Goal: Task Accomplishment & Management: Use online tool/utility

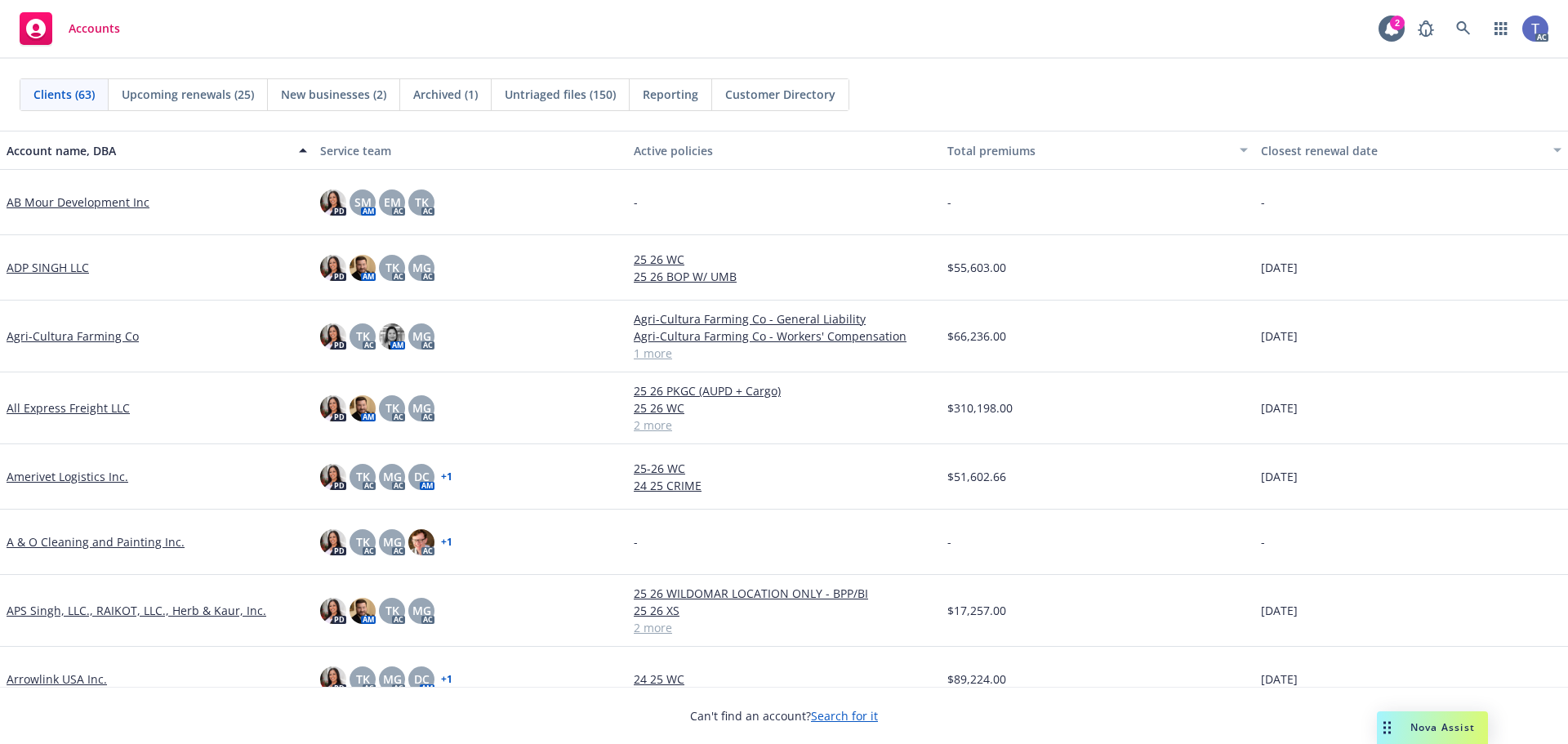
click at [558, 37] on div "Accounts 2 AC" at bounding box center [784, 29] width 1568 height 58
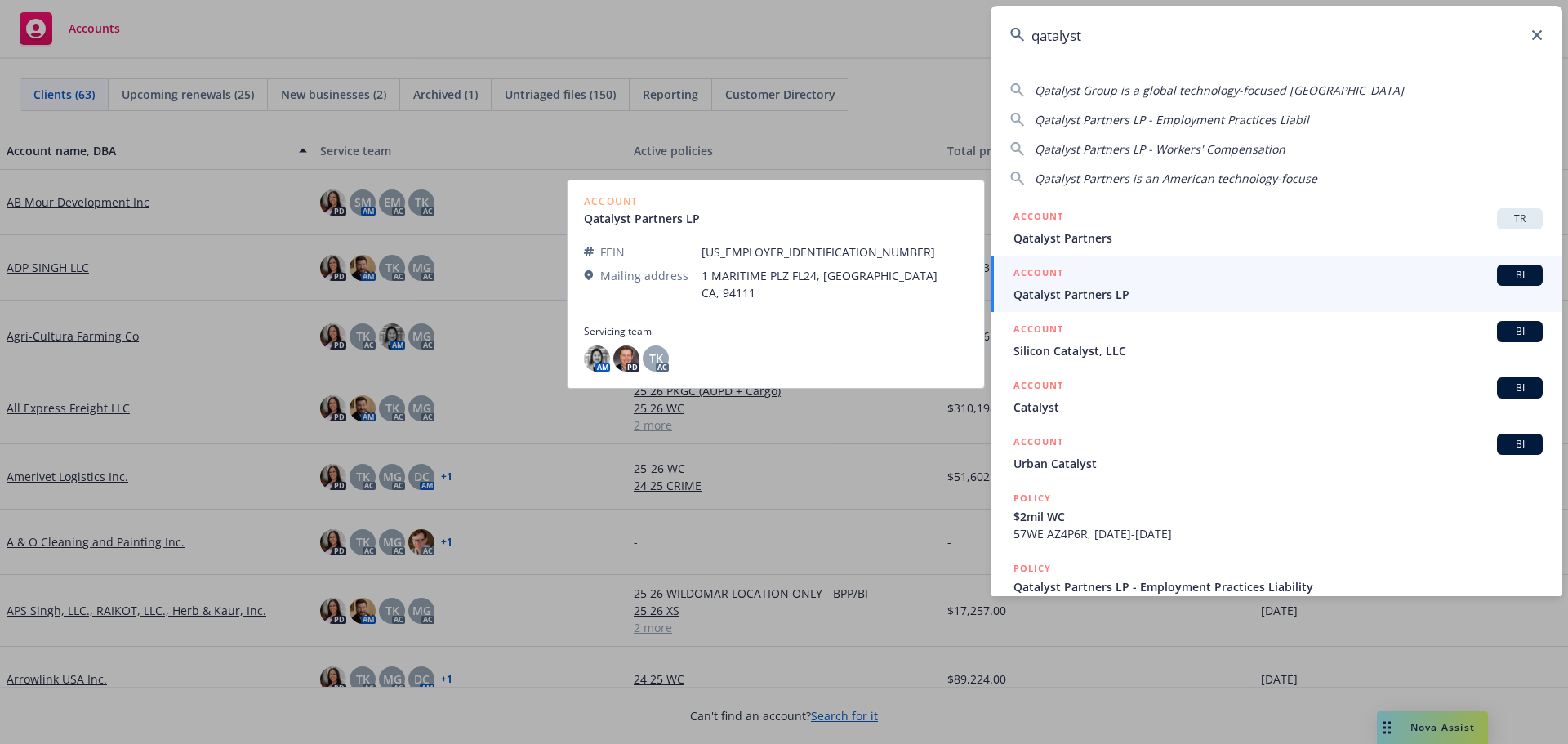
type input "qatalyst"
click at [1125, 290] on span "Qatalyst Partners LP" at bounding box center [1278, 294] width 529 height 18
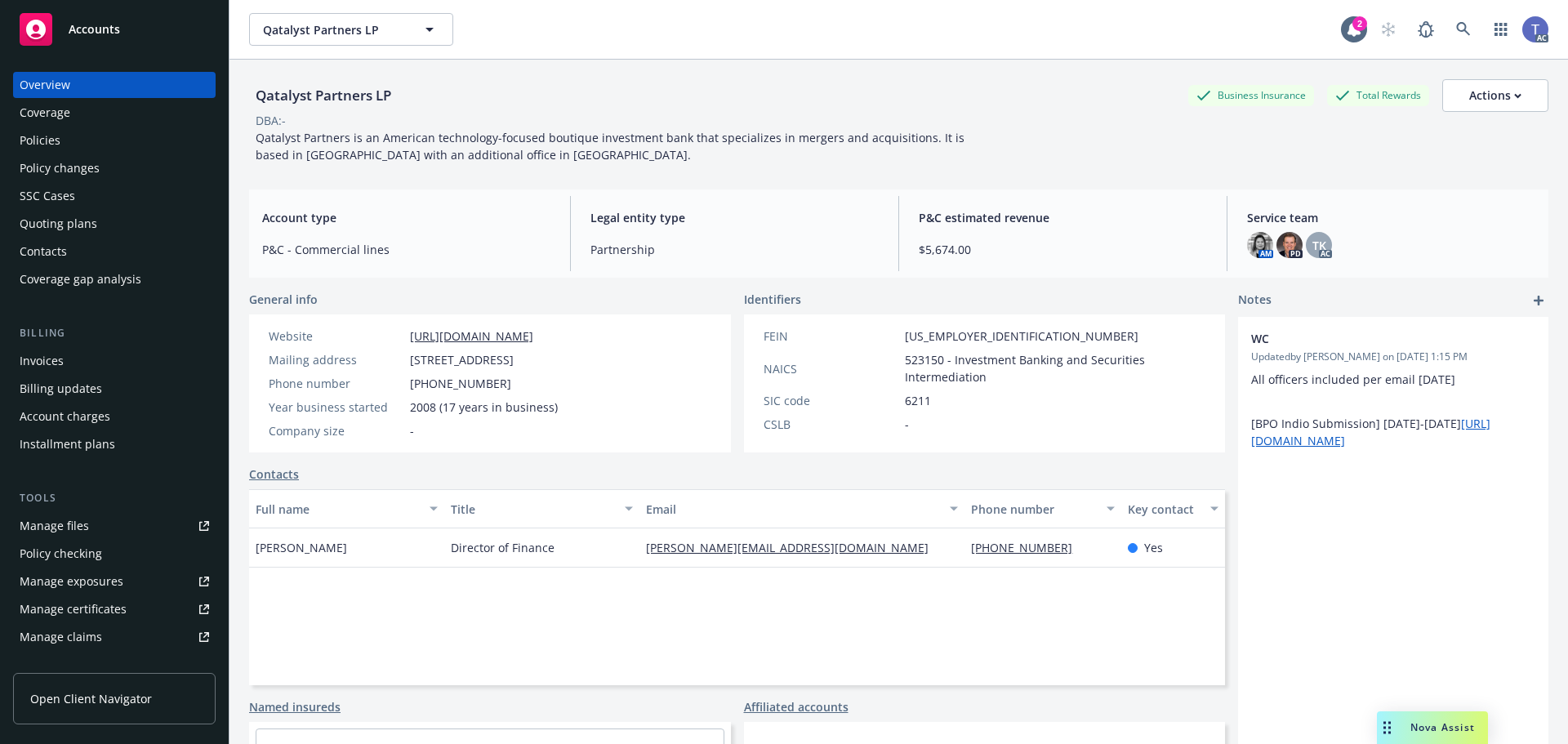
click at [49, 132] on div "Policies" at bounding box center [39, 140] width 41 height 26
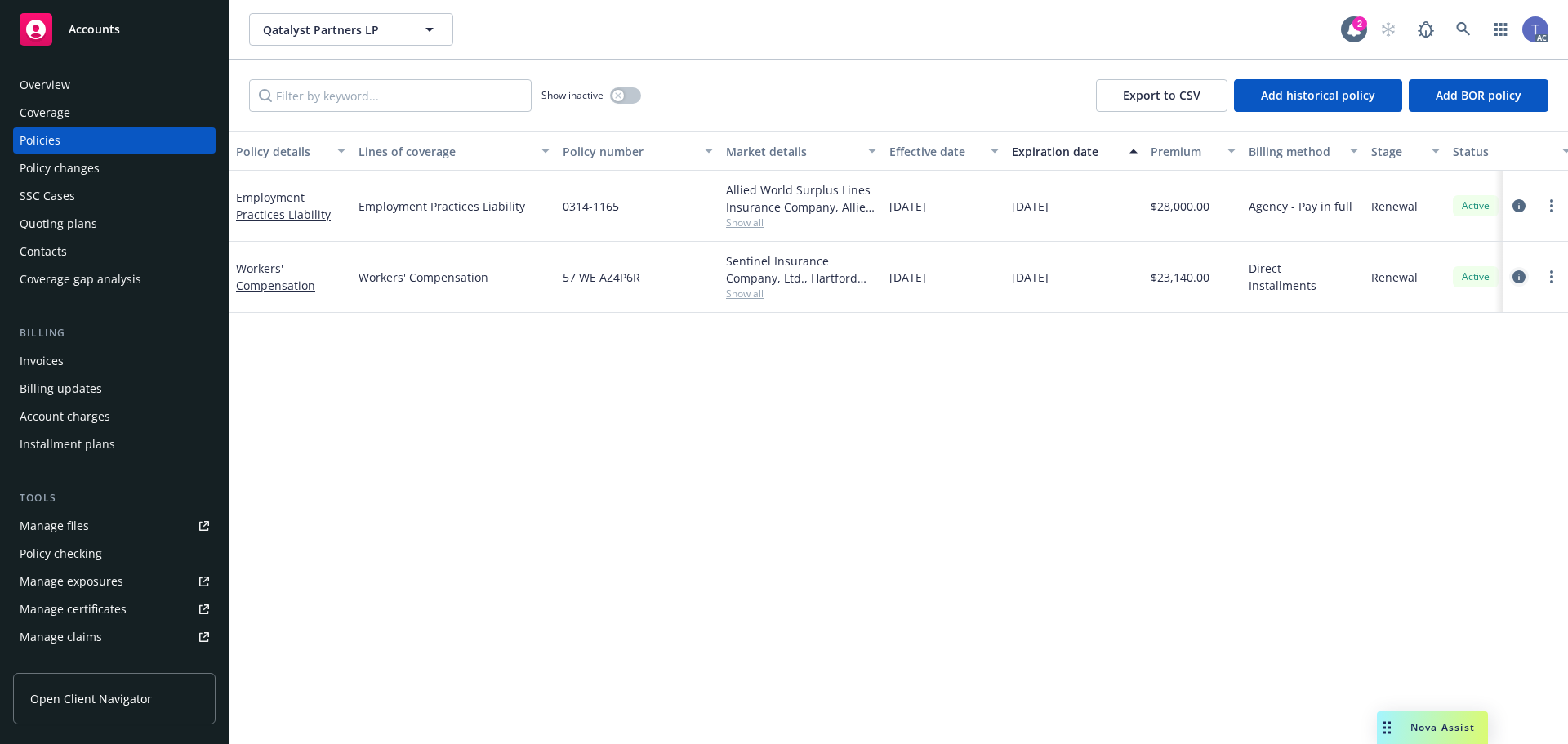
click at [1519, 271] on icon "circleInformation" at bounding box center [1520, 277] width 13 height 13
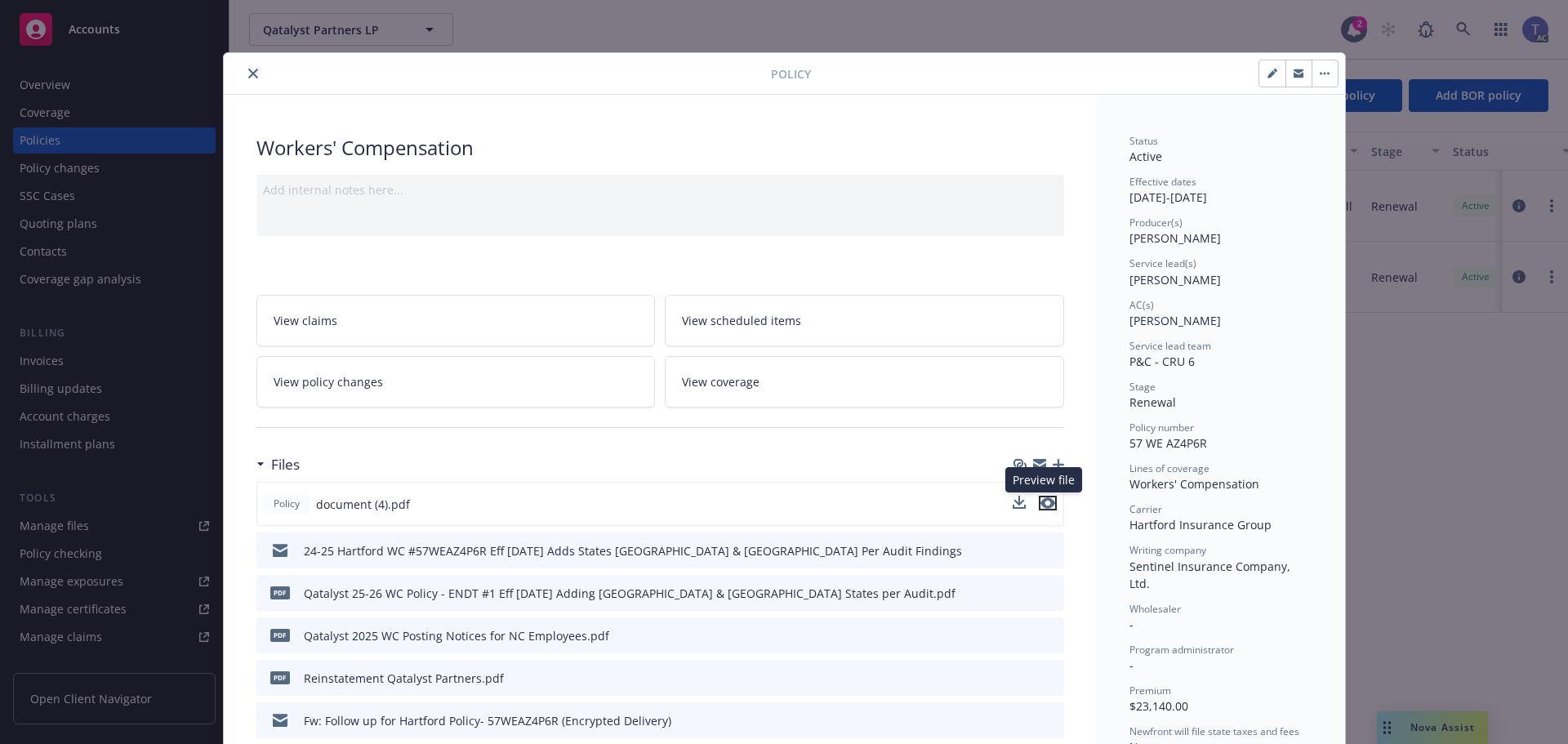
click at [1043, 502] on icon "preview file" at bounding box center [1048, 504] width 15 height 12
click at [1048, 590] on icon "preview file" at bounding box center [1049, 592] width 15 height 12
click at [248, 72] on icon "close" at bounding box center [253, 73] width 10 height 10
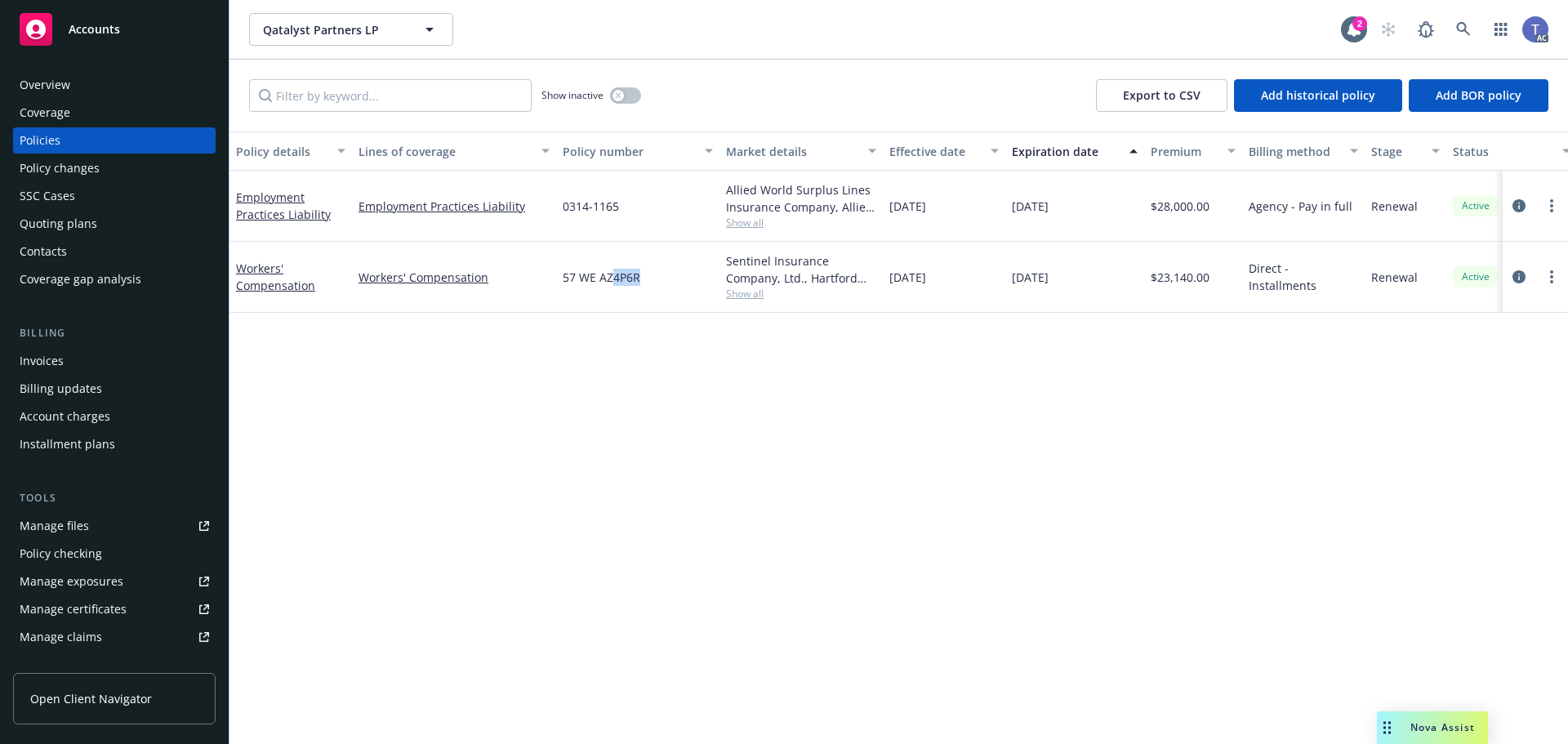
click at [717, 743] on html "Accounts Overview Coverage Policies Policy changes SSC Cases Quoting plans Cont…" at bounding box center [784, 372] width 1568 height 744
drag, startPoint x: 70, startPoint y: 84, endPoint x: 48, endPoint y: 72, distance: 25.1
click at [70, 84] on div "Overview" at bounding box center [114, 84] width 190 height 26
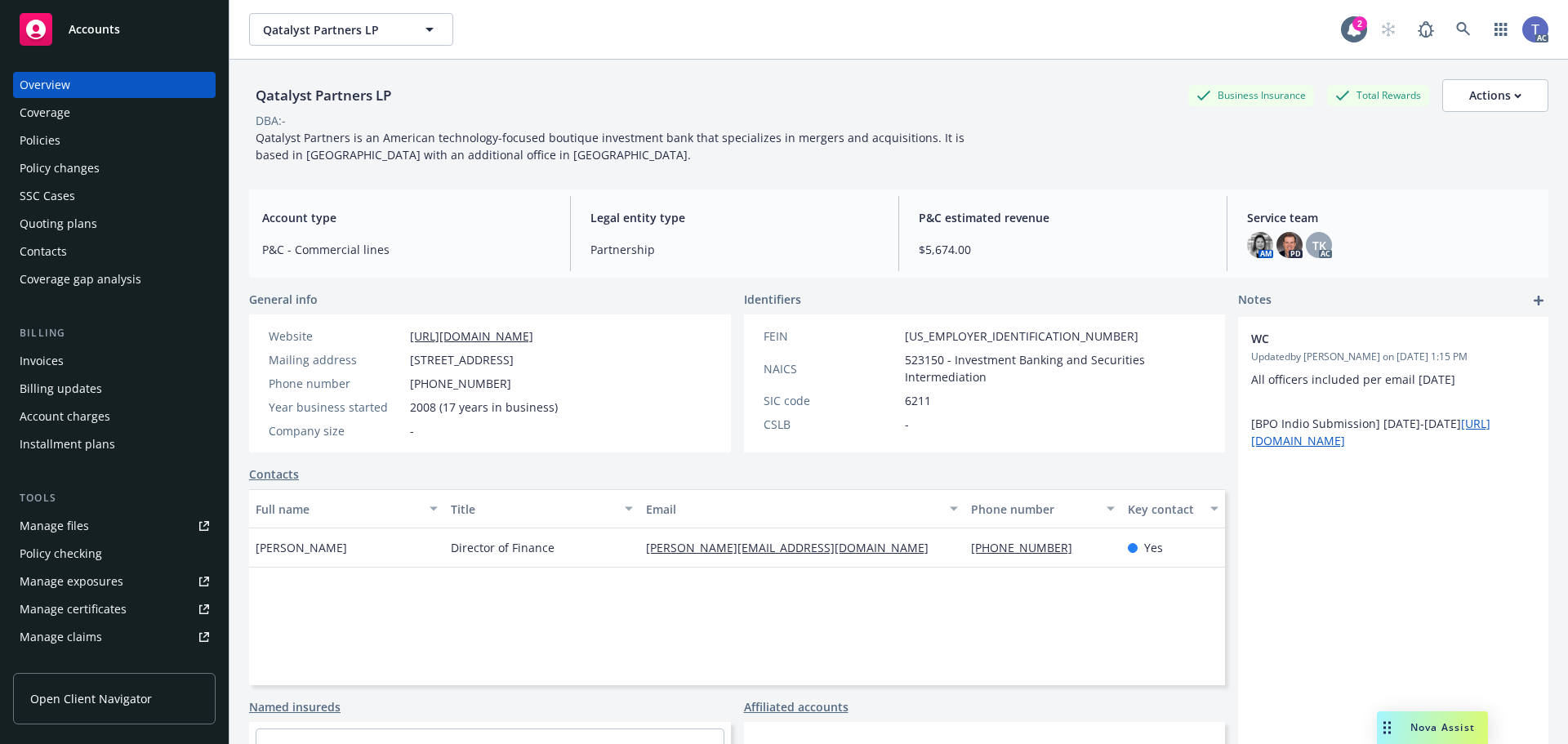
click at [74, 164] on div "Policy changes" at bounding box center [59, 168] width 80 height 26
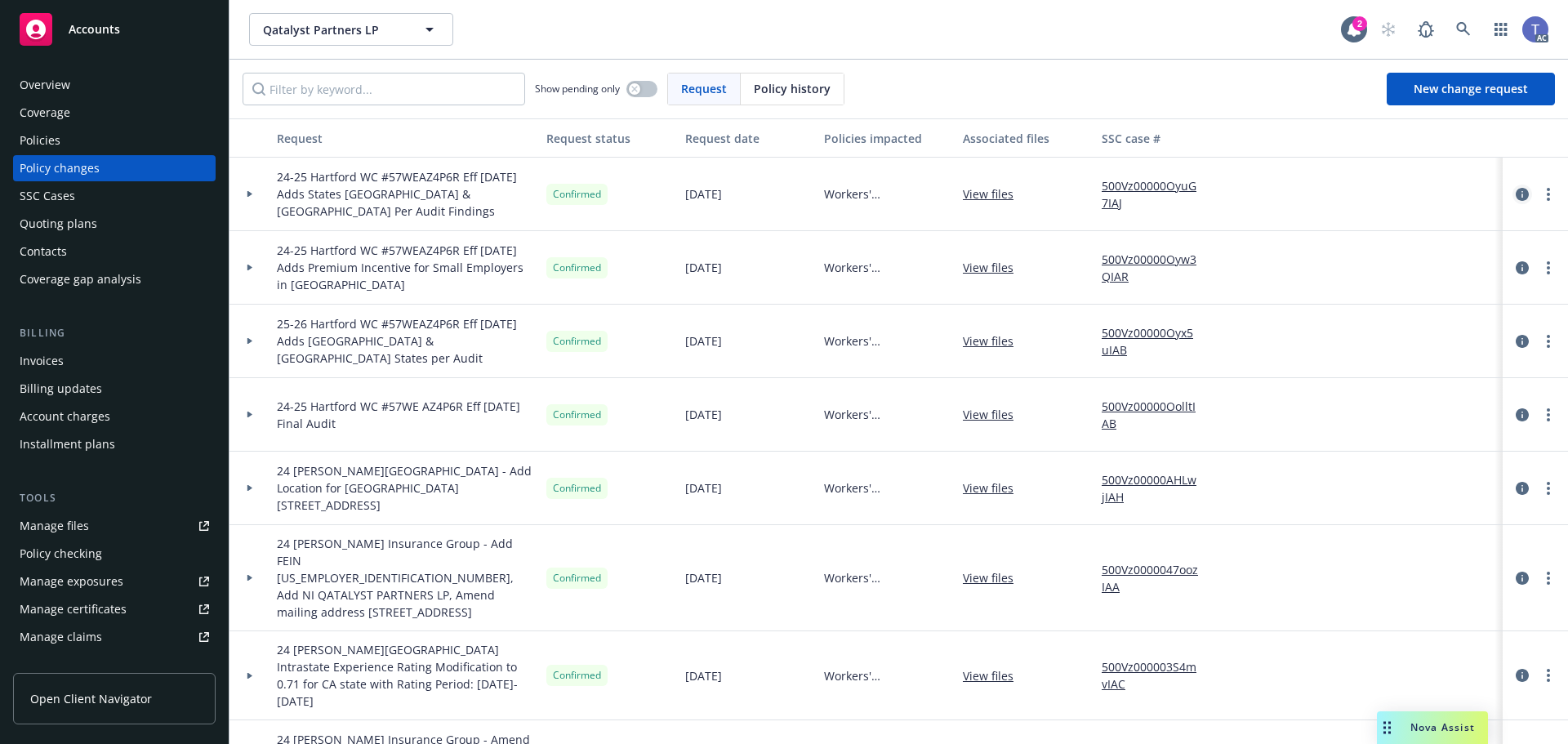
click at [1516, 195] on icon "circleInformation" at bounding box center [1523, 195] width 13 height 13
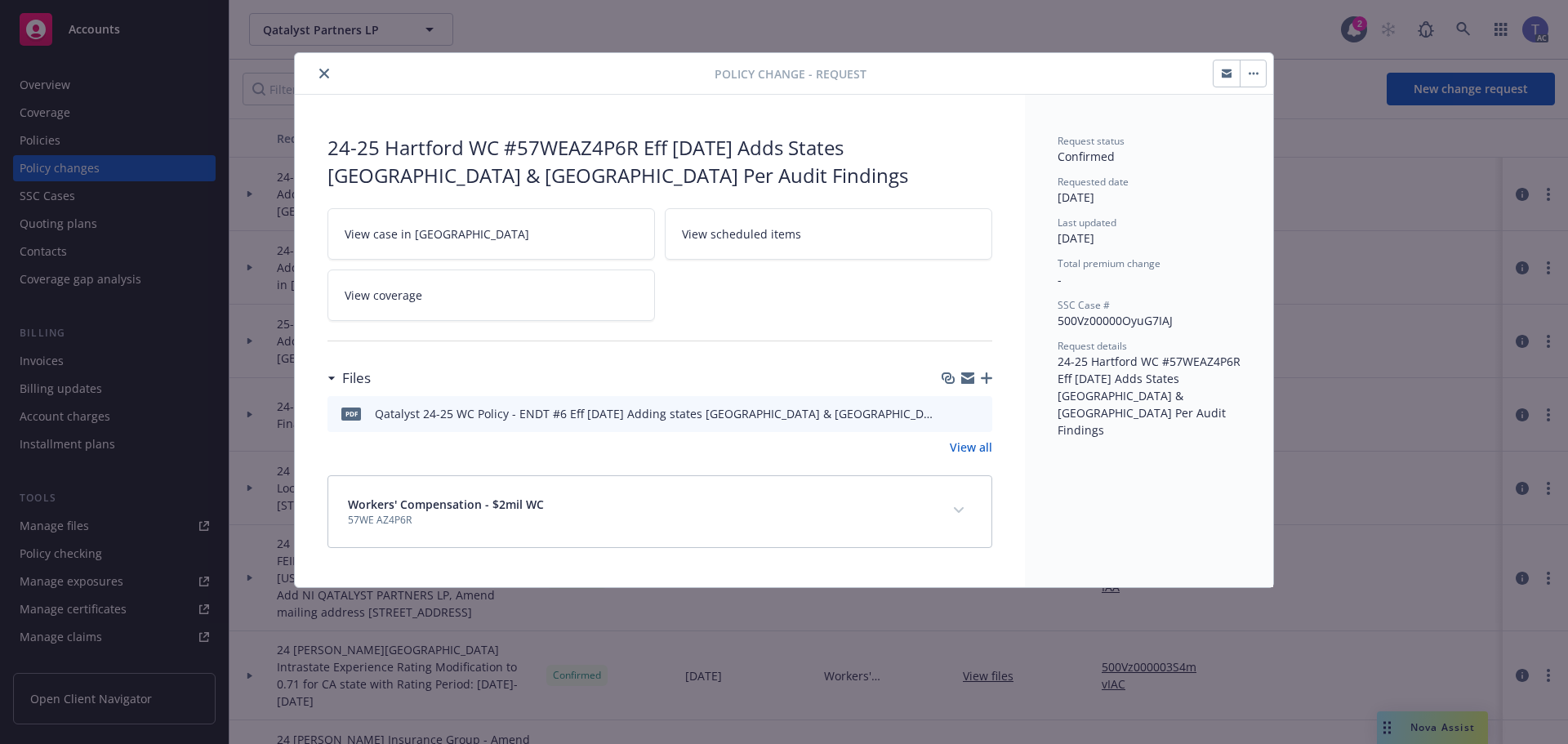
click at [977, 415] on icon "preview file" at bounding box center [977, 412] width 15 height 12
click at [324, 64] on button "close" at bounding box center [324, 73] width 19 height 19
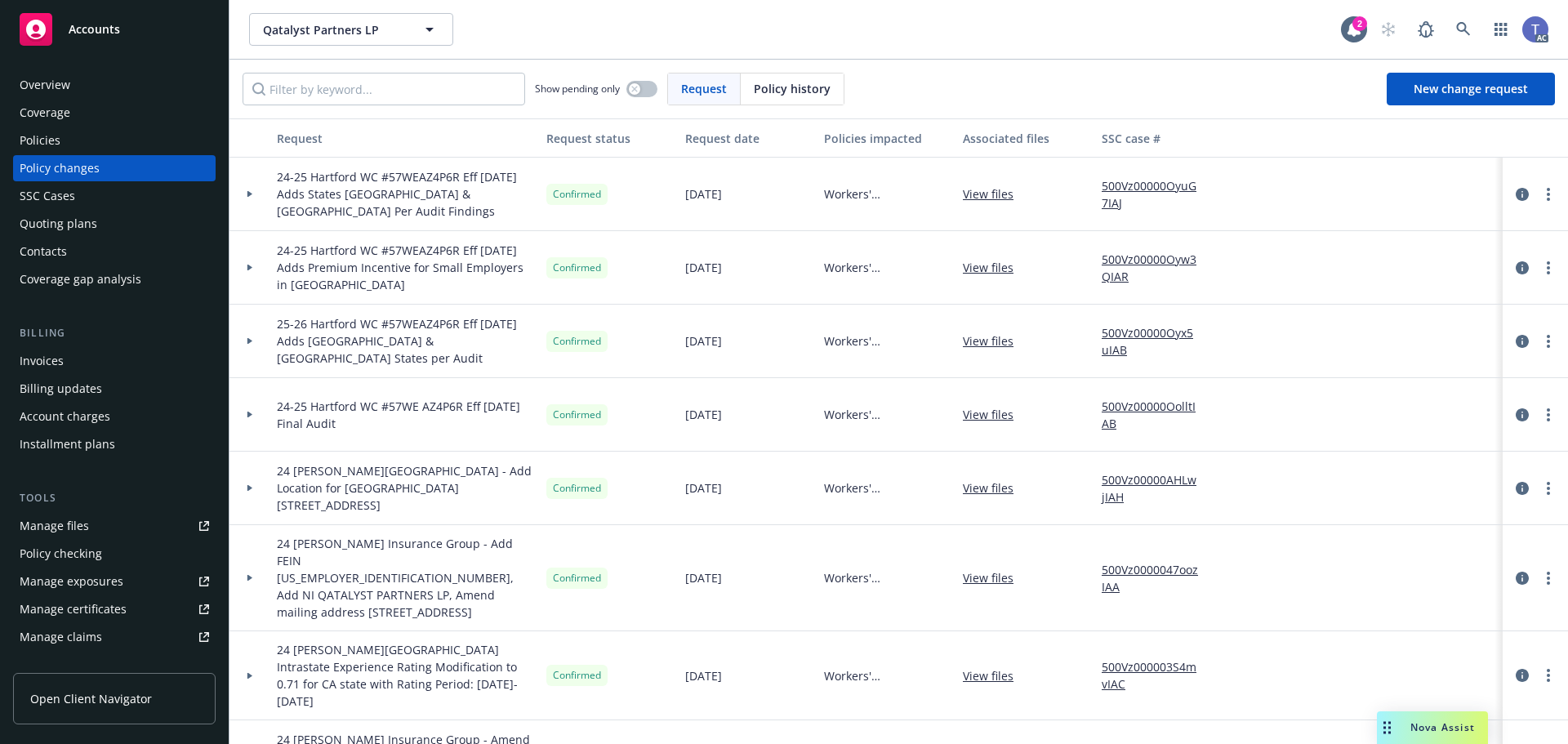
click at [99, 142] on div "Policies" at bounding box center [114, 140] width 190 height 26
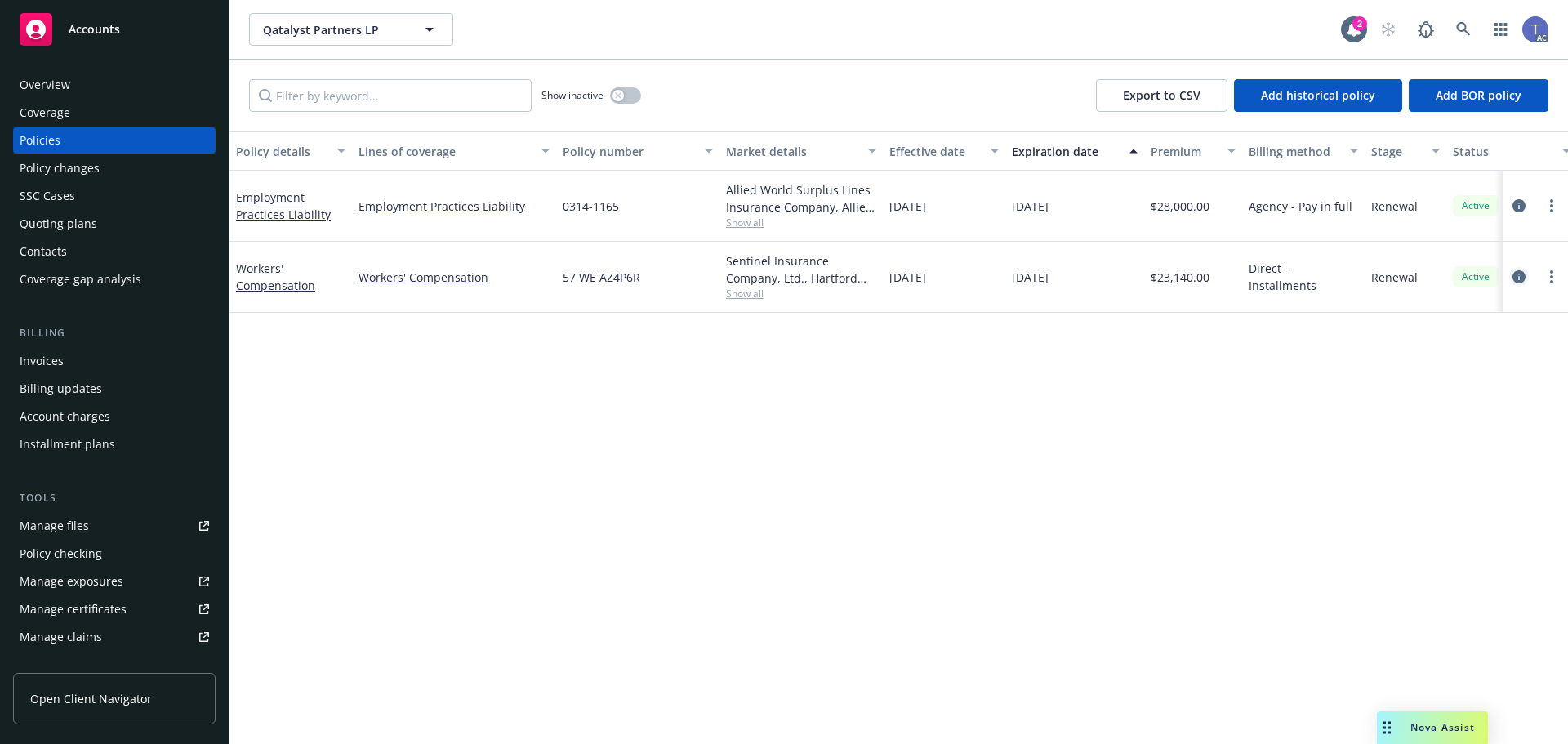
click at [1524, 277] on icon "circleInformation" at bounding box center [1520, 277] width 13 height 13
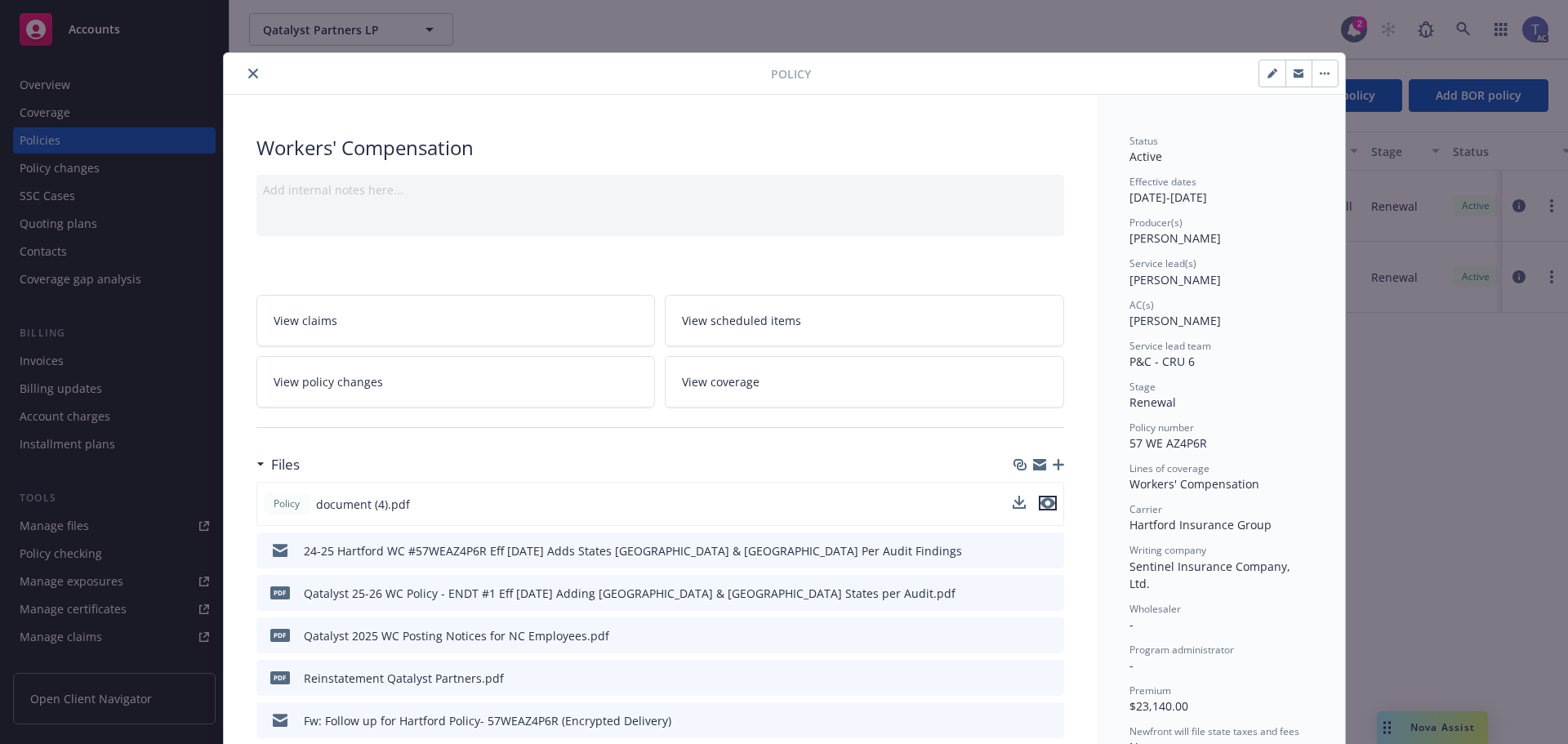
click at [1040, 504] on icon "preview file" at bounding box center [1048, 504] width 15 height 12
click at [244, 72] on button "close" at bounding box center [253, 73] width 19 height 19
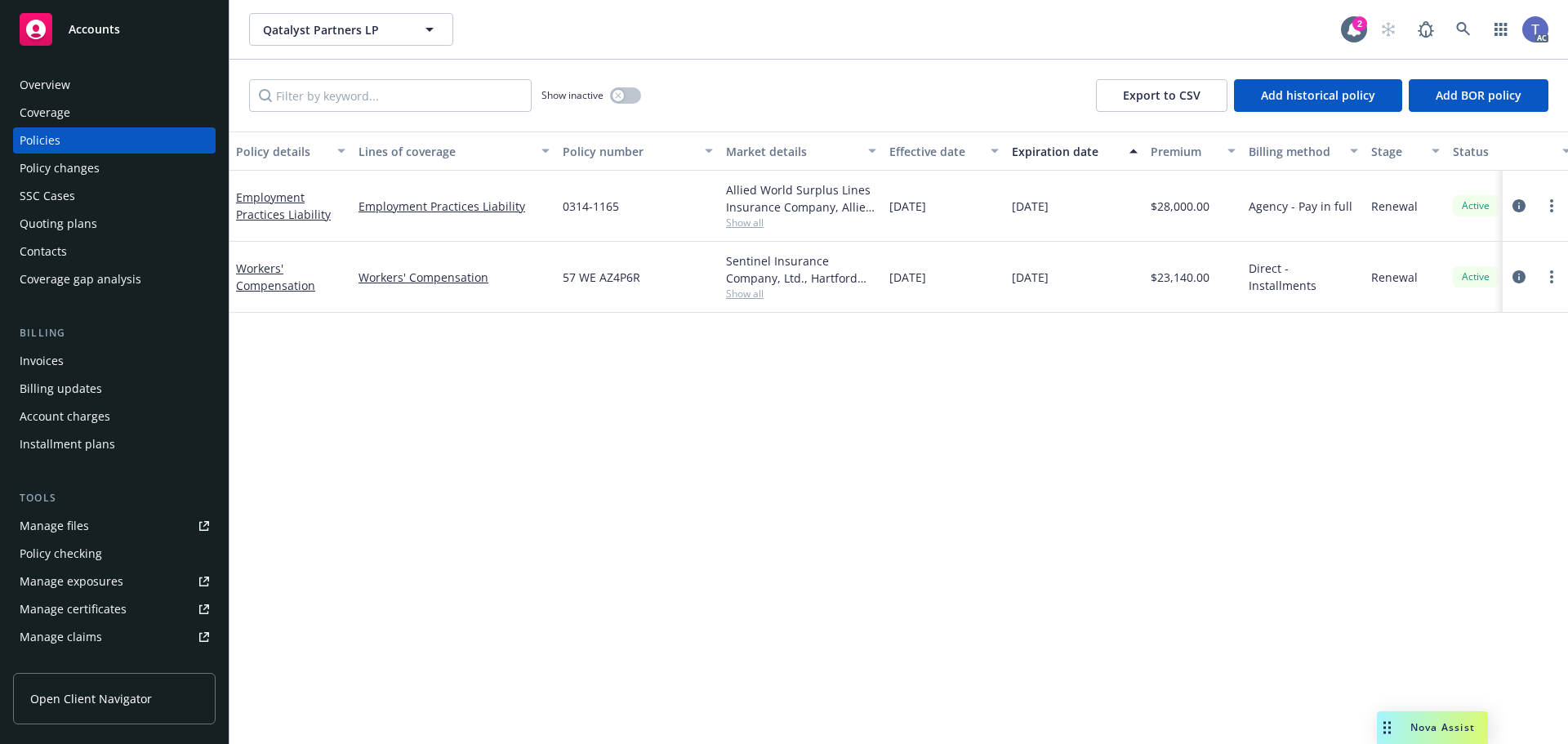
click at [961, 64] on div "Show inactive Export to CSV Add historical policy Add BOR policy" at bounding box center [898, 95] width 1338 height 72
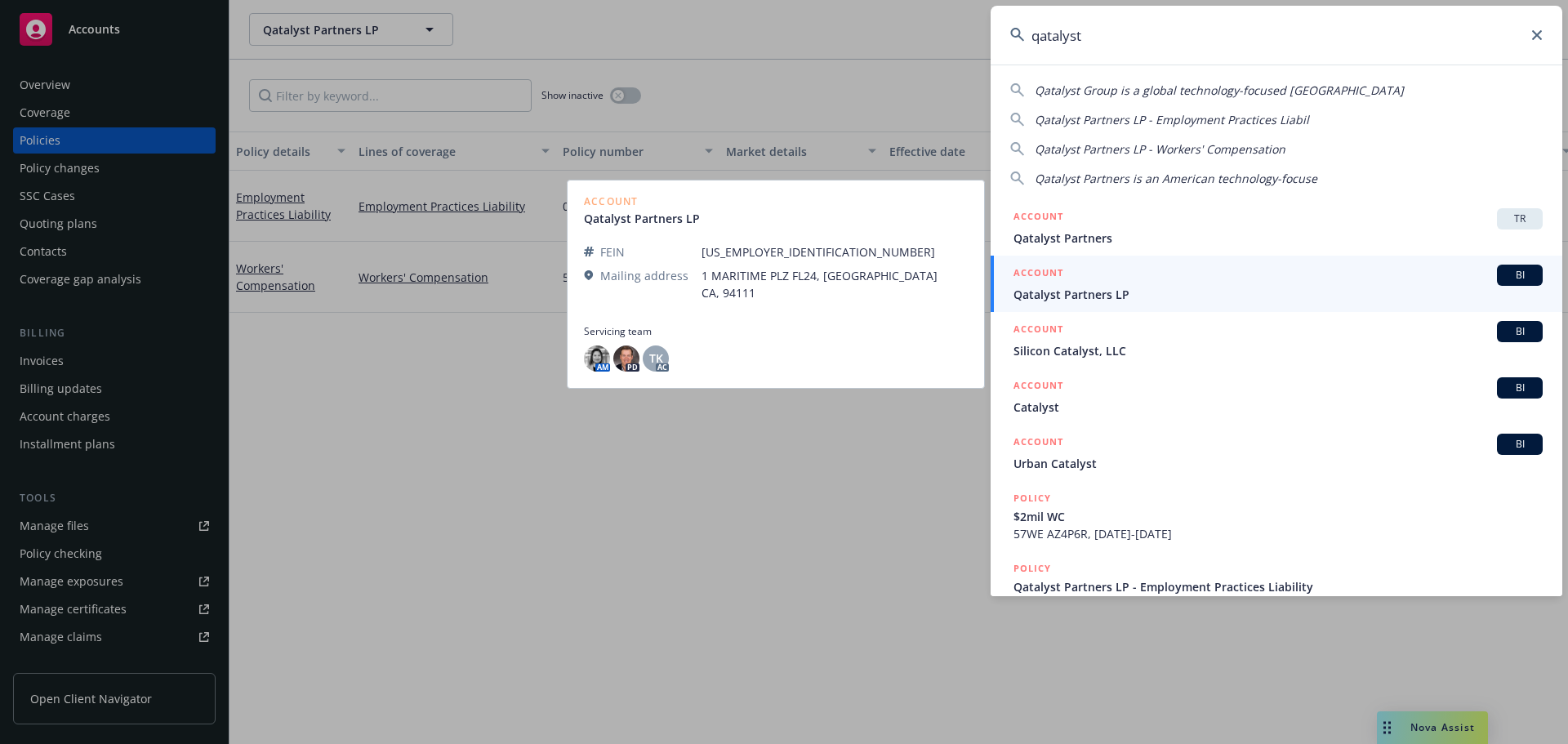
type input "qatalyst"
click at [1108, 289] on span "Qatalyst Partners LP" at bounding box center [1278, 294] width 529 height 18
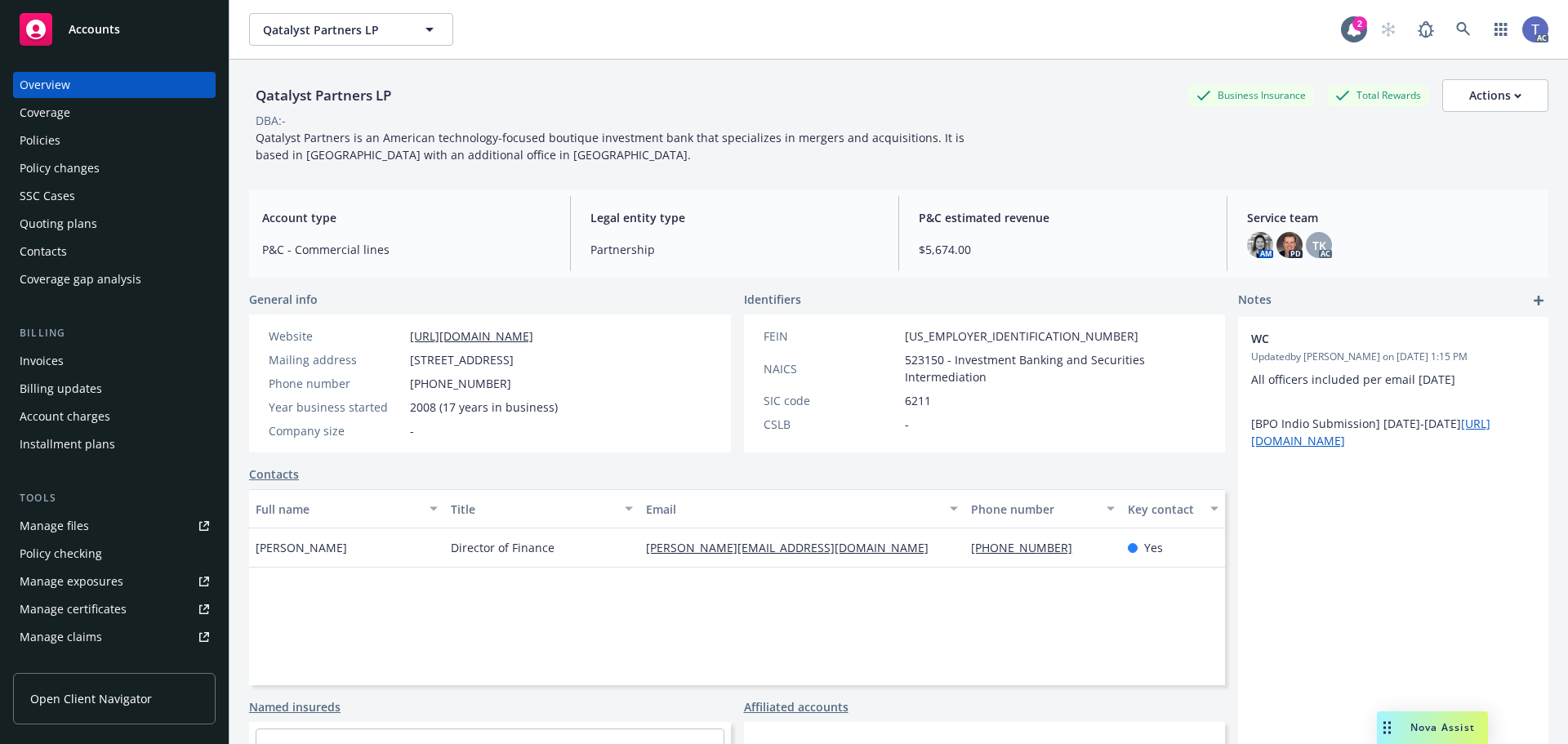
click at [65, 224] on div "Quoting plans" at bounding box center [58, 223] width 78 height 26
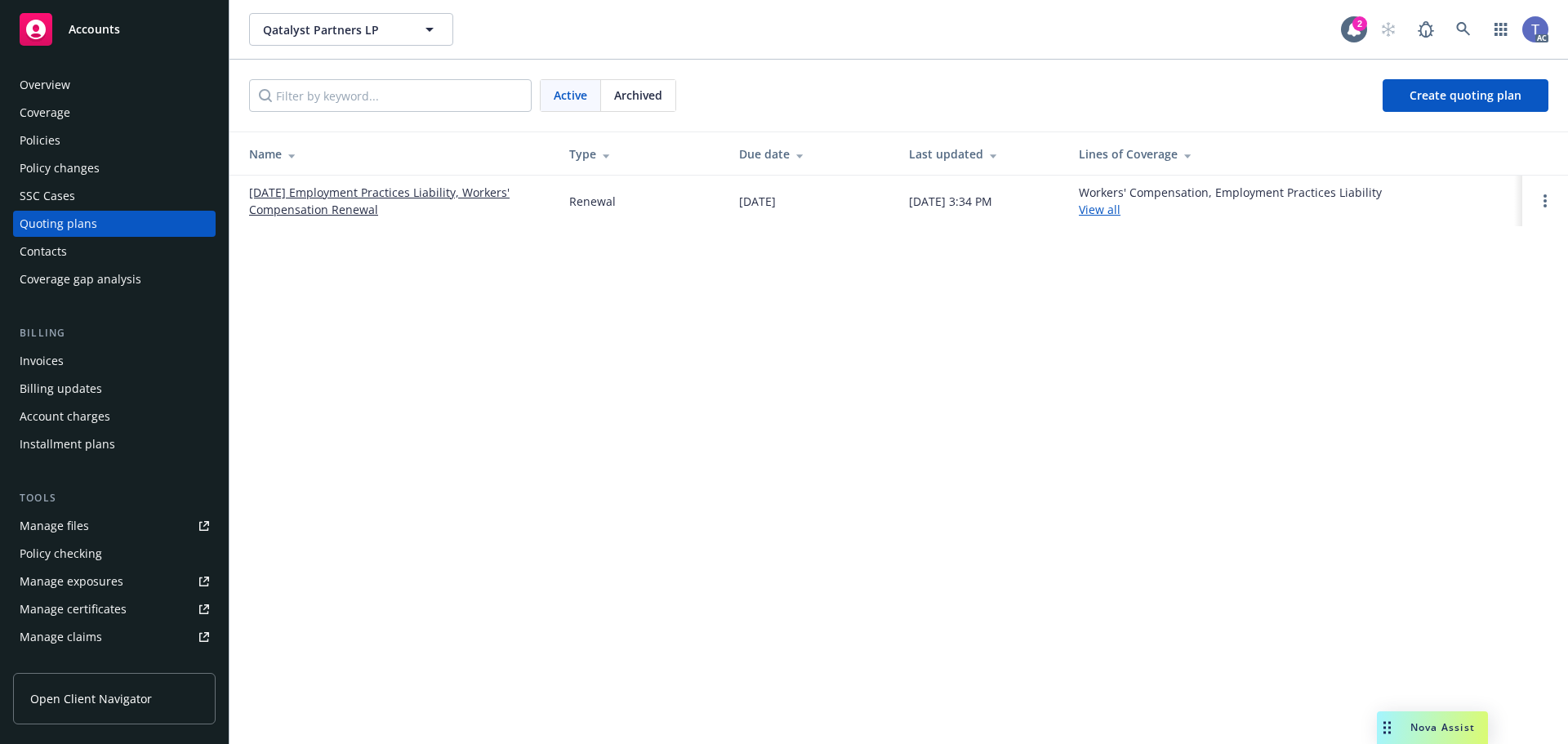
click at [392, 194] on link "01/01/26 Employment Practices Liability, Workers' Compensation Renewal" at bounding box center [396, 200] width 294 height 34
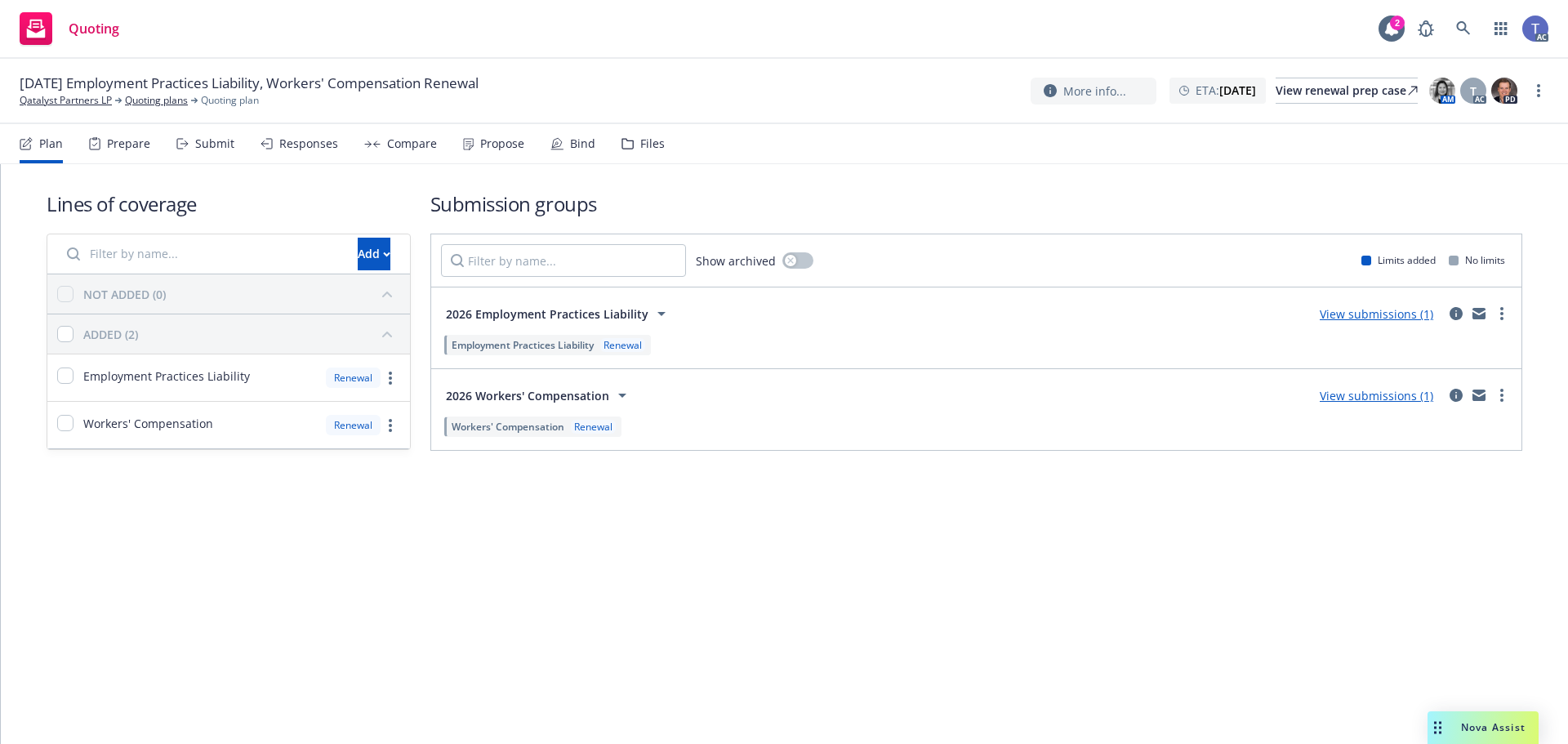
click at [630, 144] on div "Files" at bounding box center [643, 144] width 43 height 39
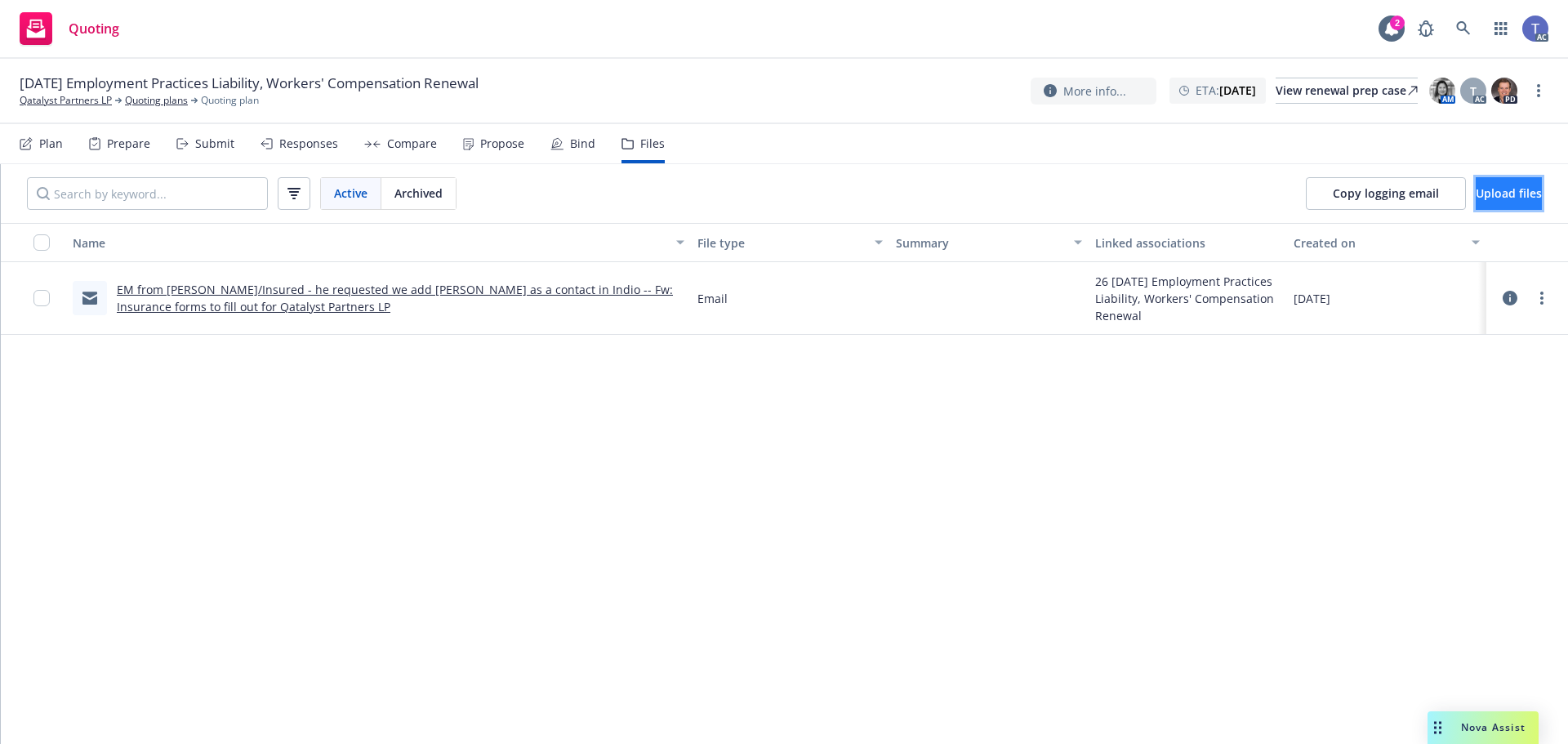
click at [1476, 184] on button "Upload files" at bounding box center [1509, 193] width 66 height 33
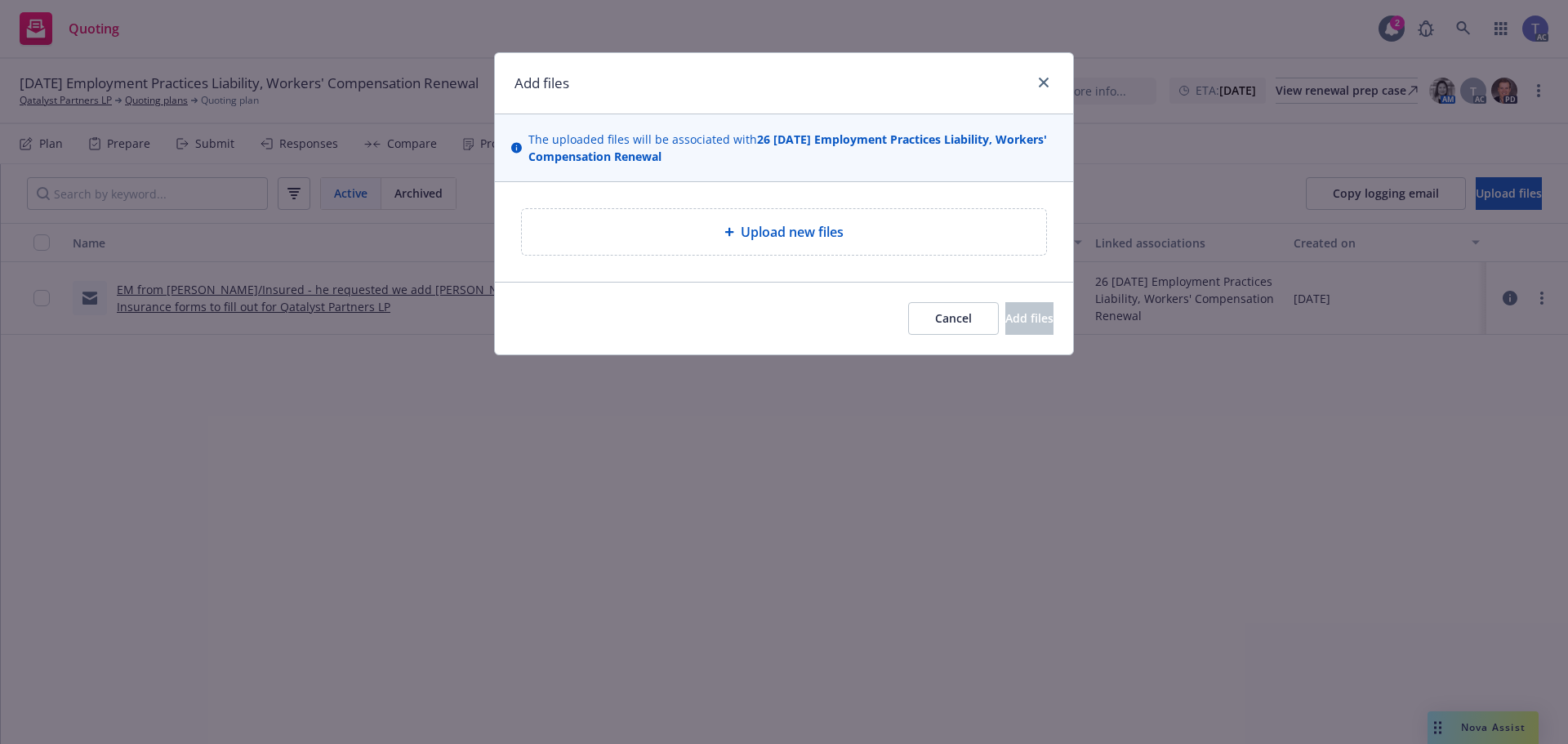
click at [832, 228] on span "Upload new files" at bounding box center [792, 231] width 103 height 19
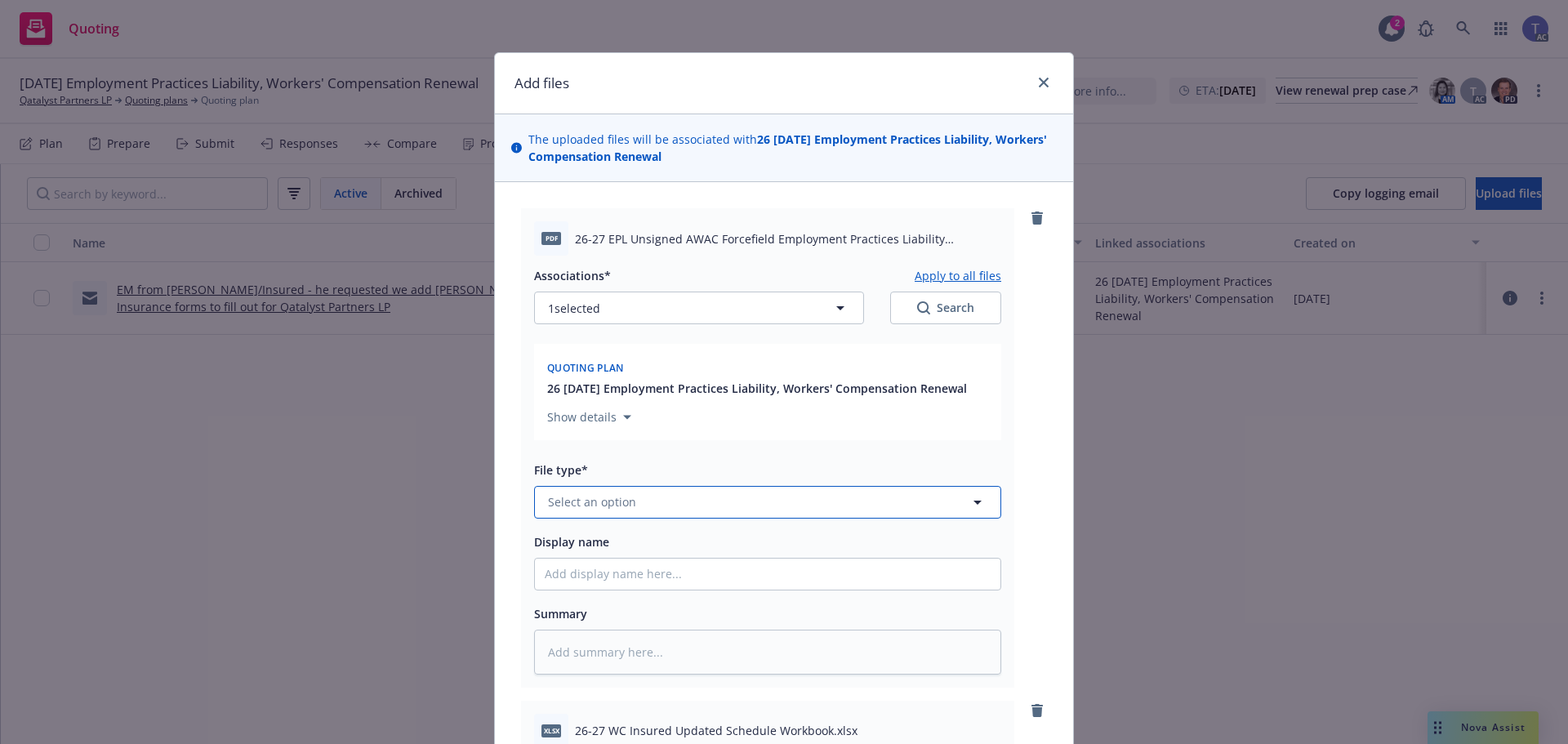
click at [700, 506] on button "Select an option" at bounding box center [768, 502] width 468 height 33
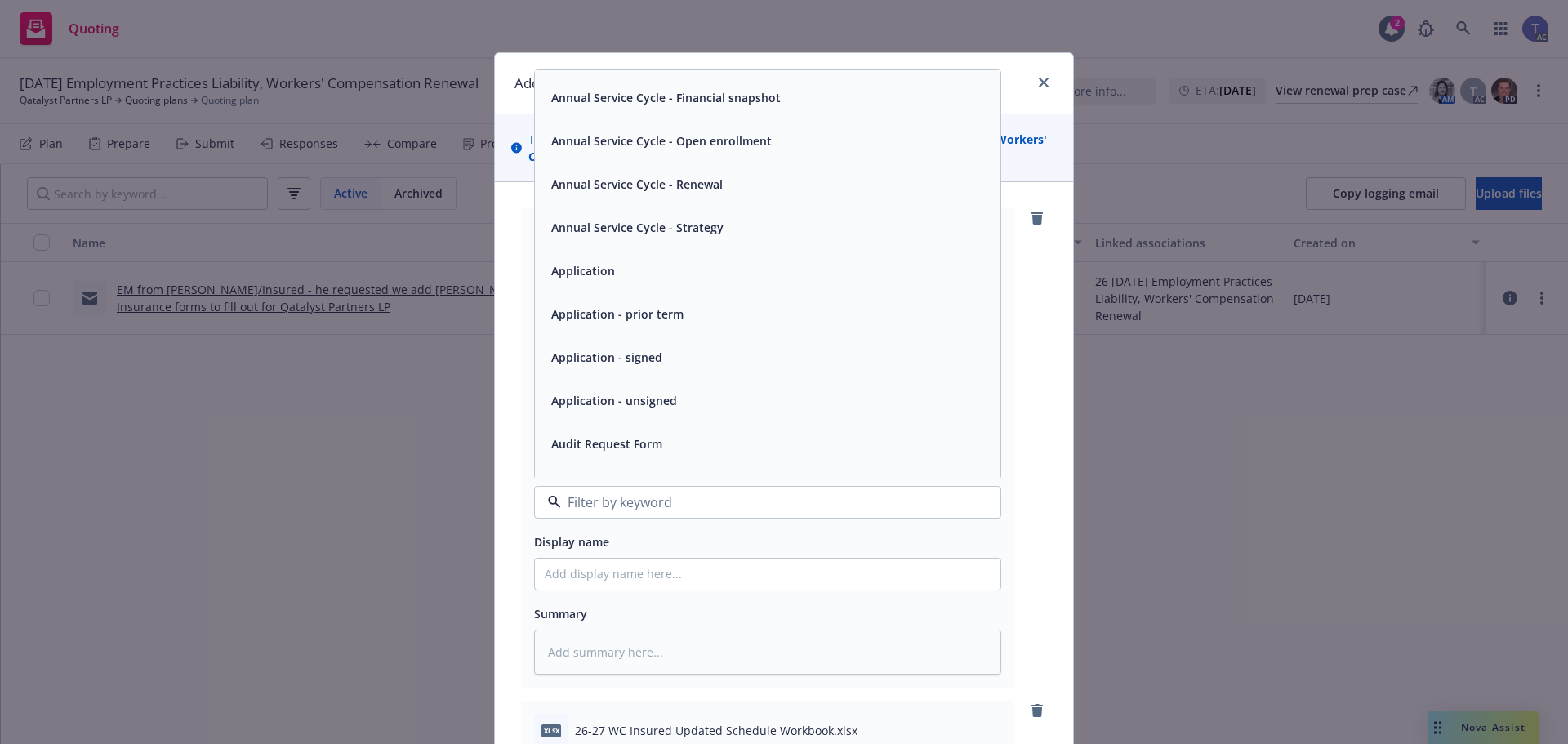
scroll to position [82, 0]
click at [661, 402] on span "Application - unsigned" at bounding box center [614, 400] width 126 height 18
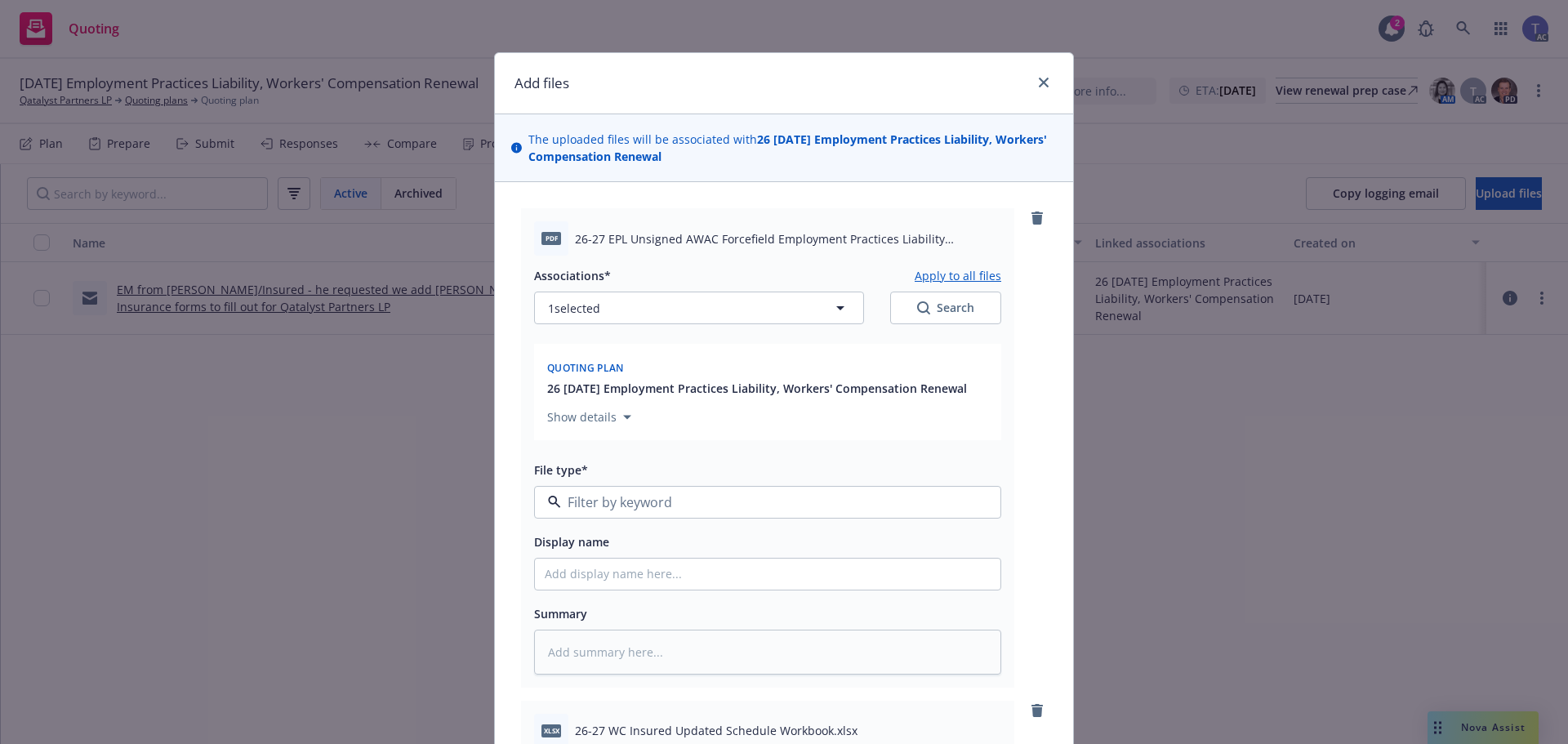
type textarea "x"
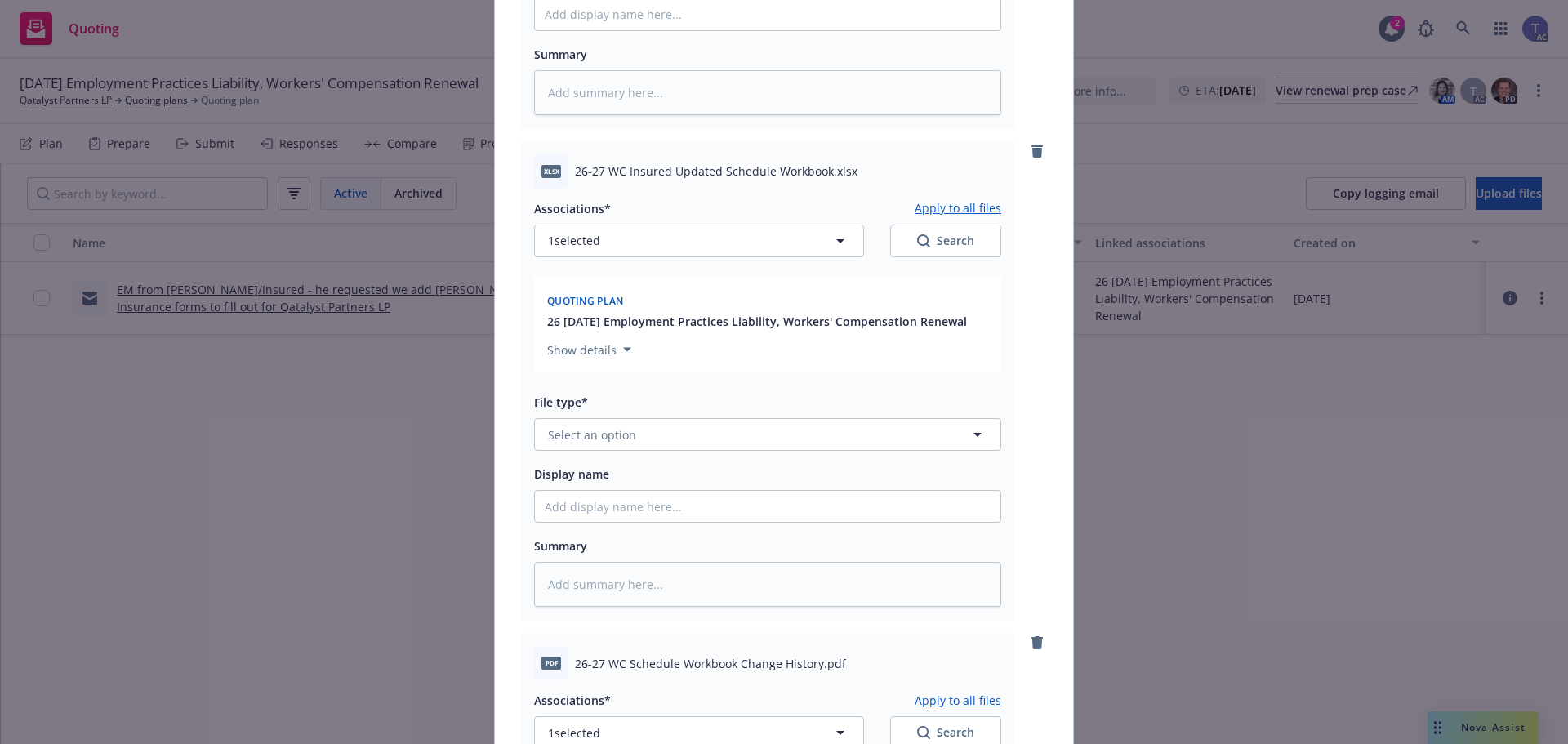
scroll to position [572, 0]
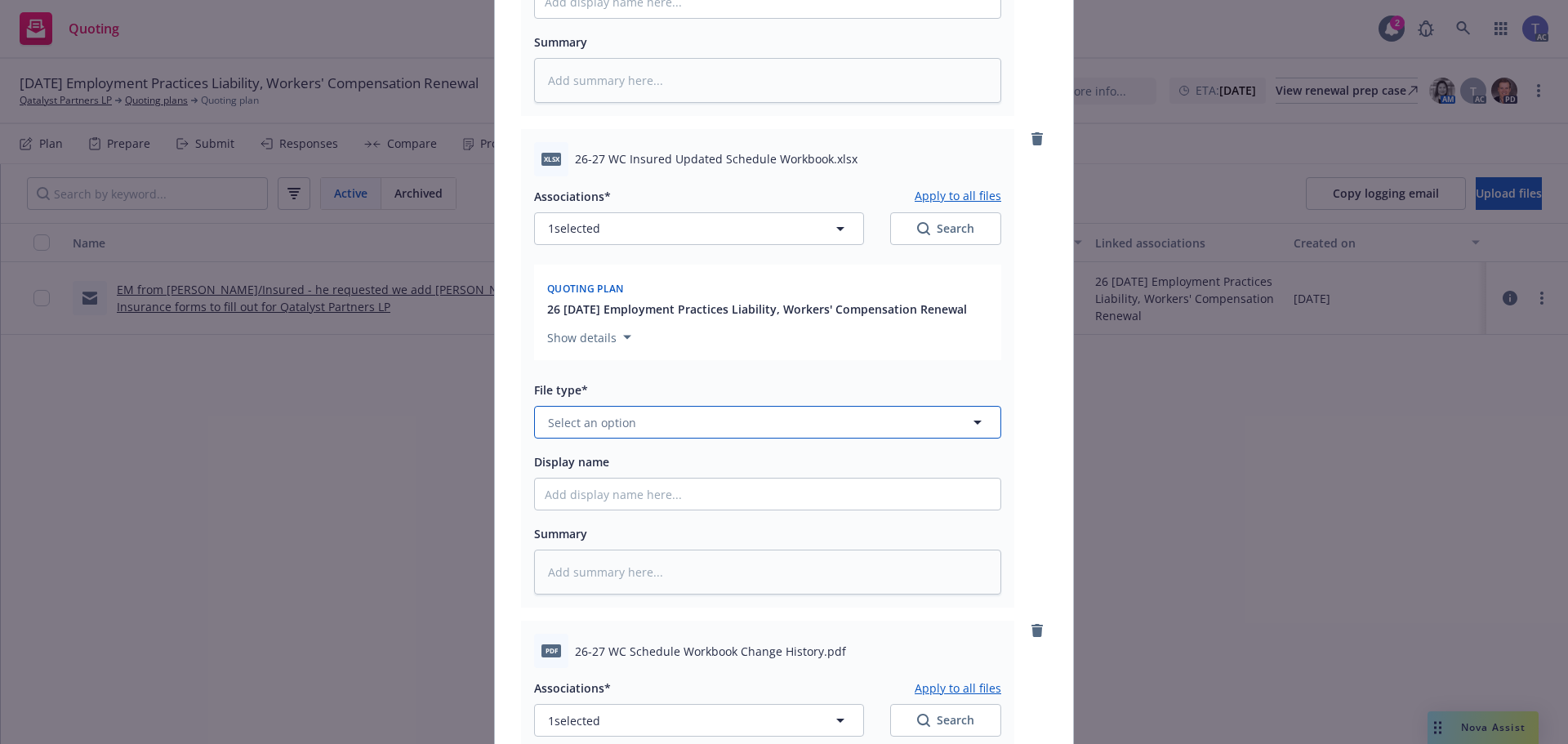
click at [792, 432] on button "Select an option" at bounding box center [768, 422] width 468 height 33
type input "upda"
click at [683, 499] on div "Update from client" at bounding box center [768, 511] width 446 height 23
type textarea "x"
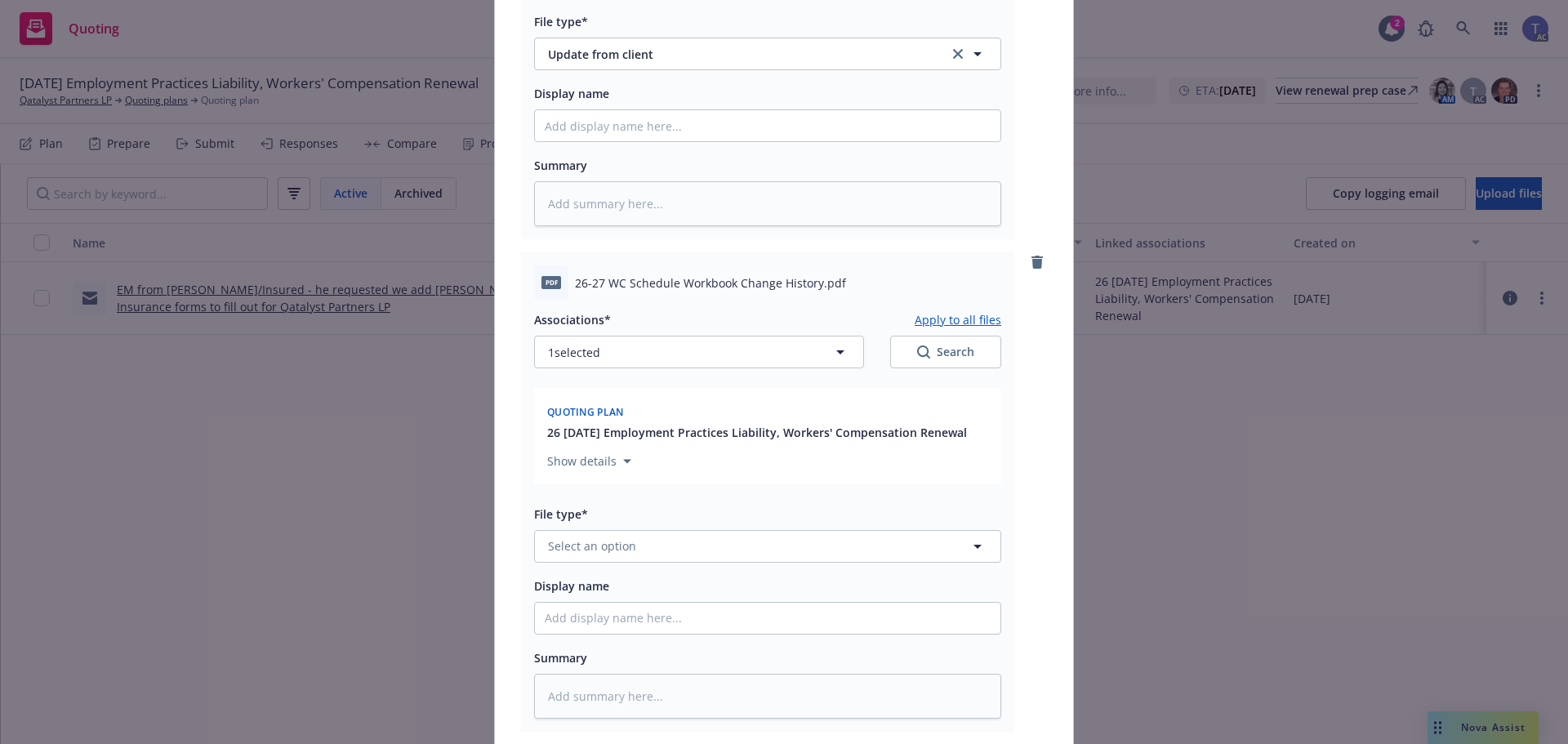
scroll to position [980, 0]
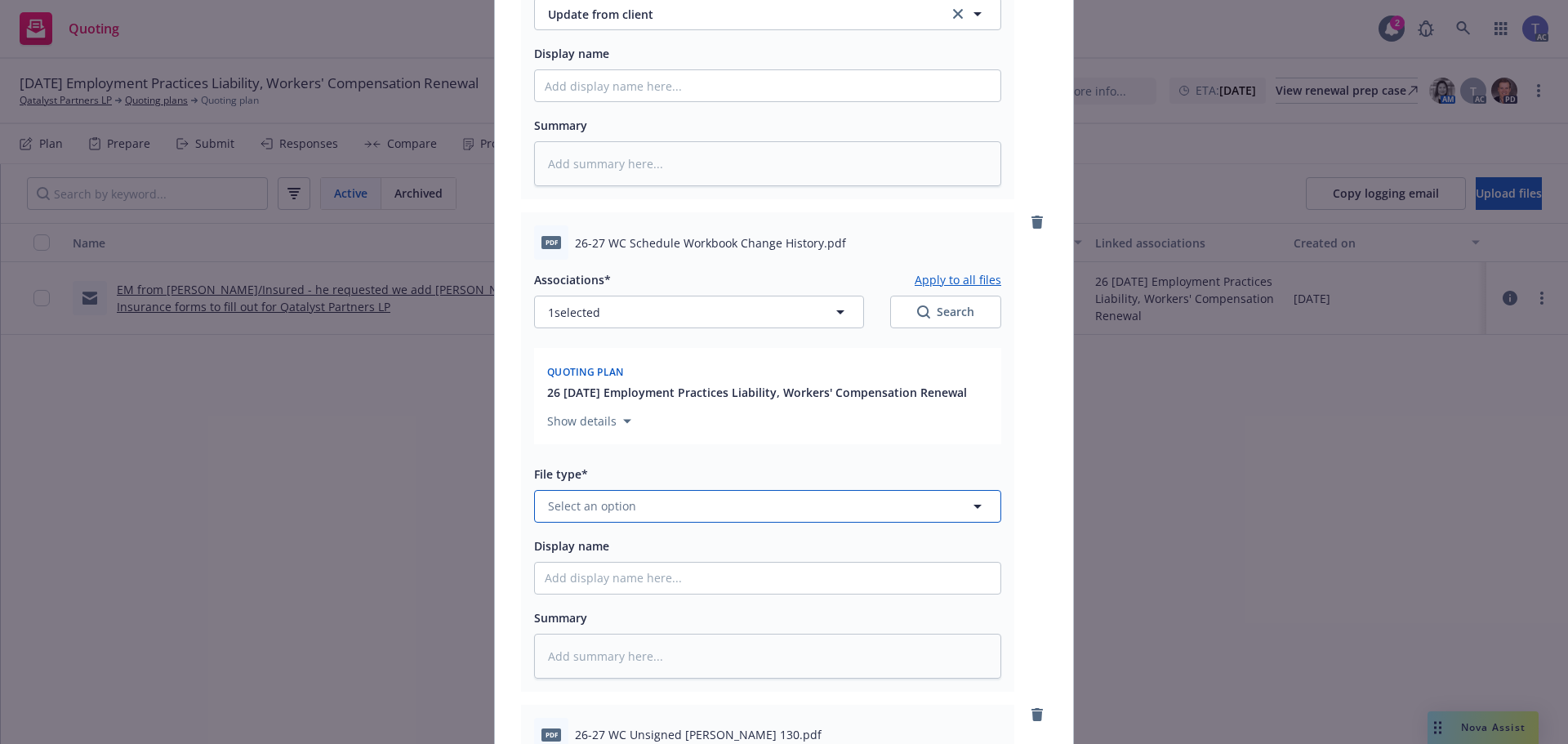
click at [679, 506] on button "Select an option" at bounding box center [768, 506] width 468 height 33
type input "upda"
click at [664, 472] on div "Update from client" at bounding box center [768, 461] width 446 height 23
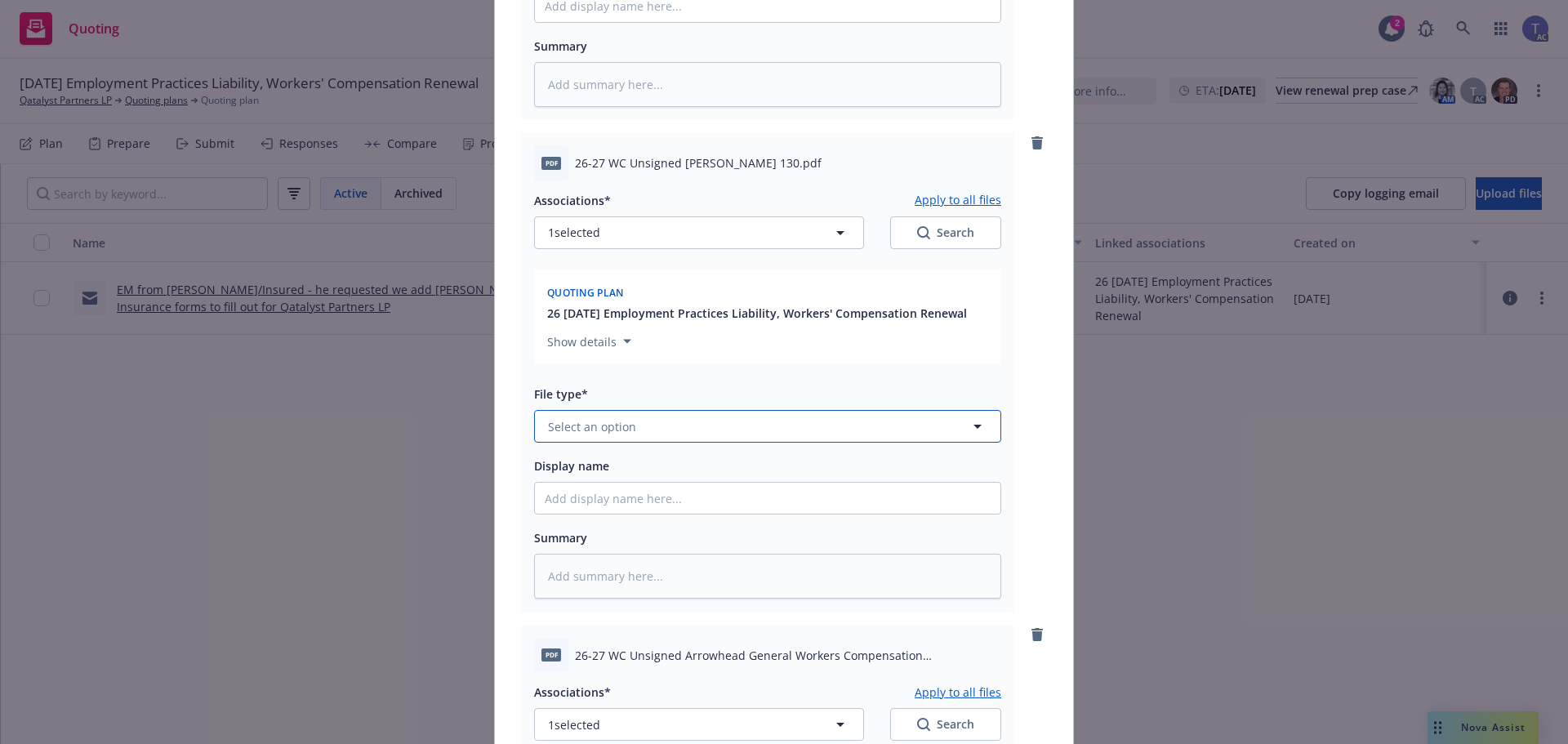
click at [695, 433] on button "Select an option" at bounding box center [768, 426] width 468 height 33
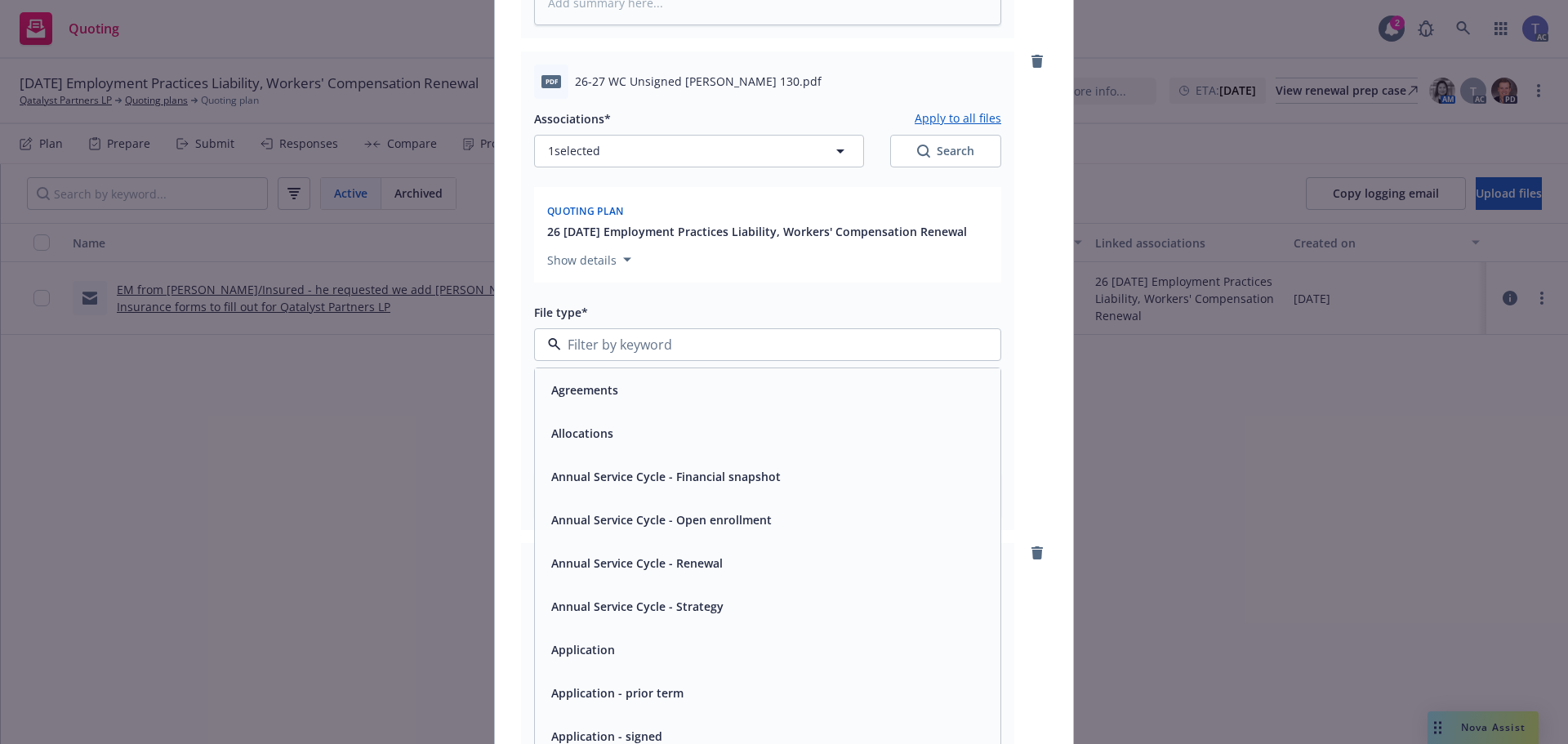
scroll to position [82, 0]
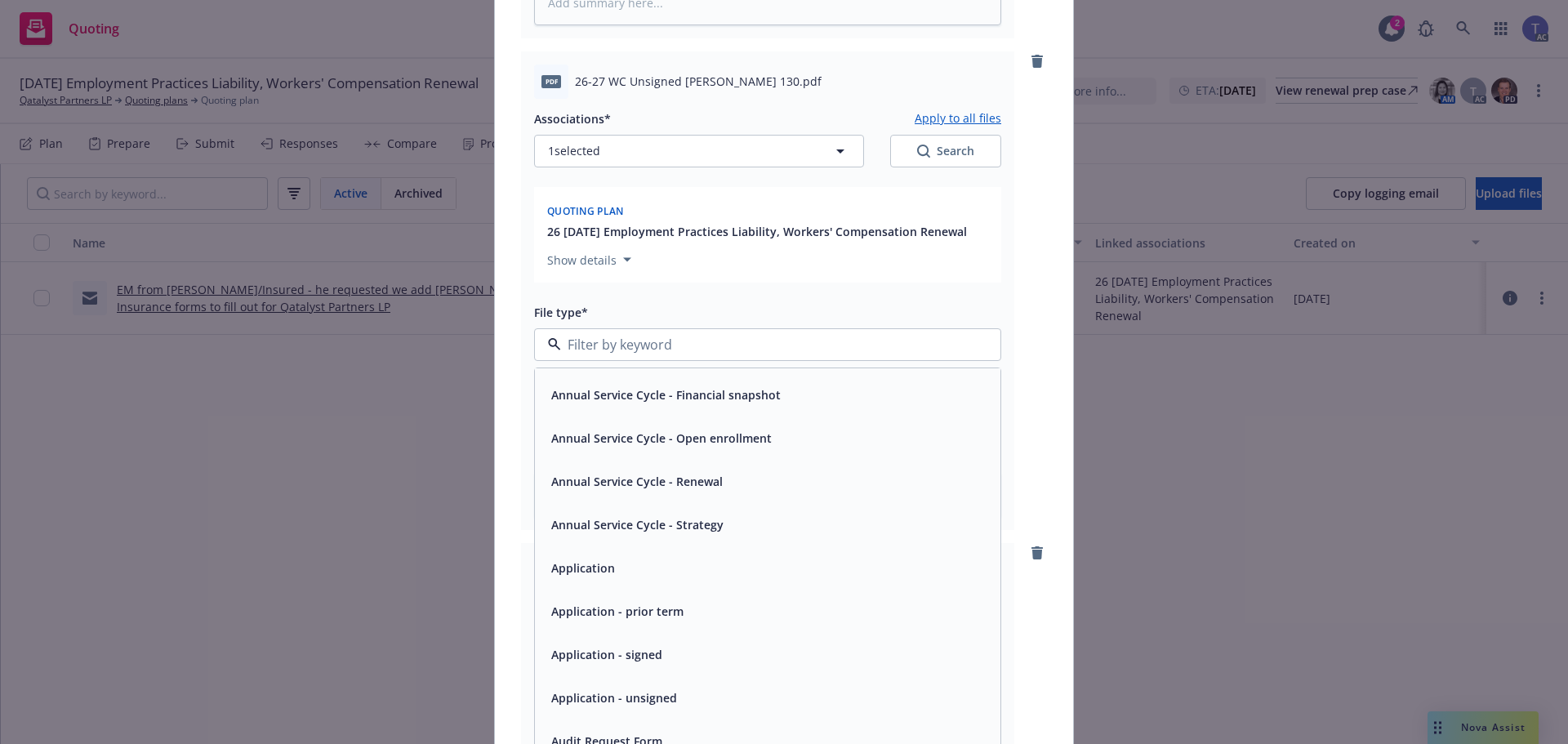
click at [667, 691] on span "Application - unsigned" at bounding box center [614, 698] width 126 height 18
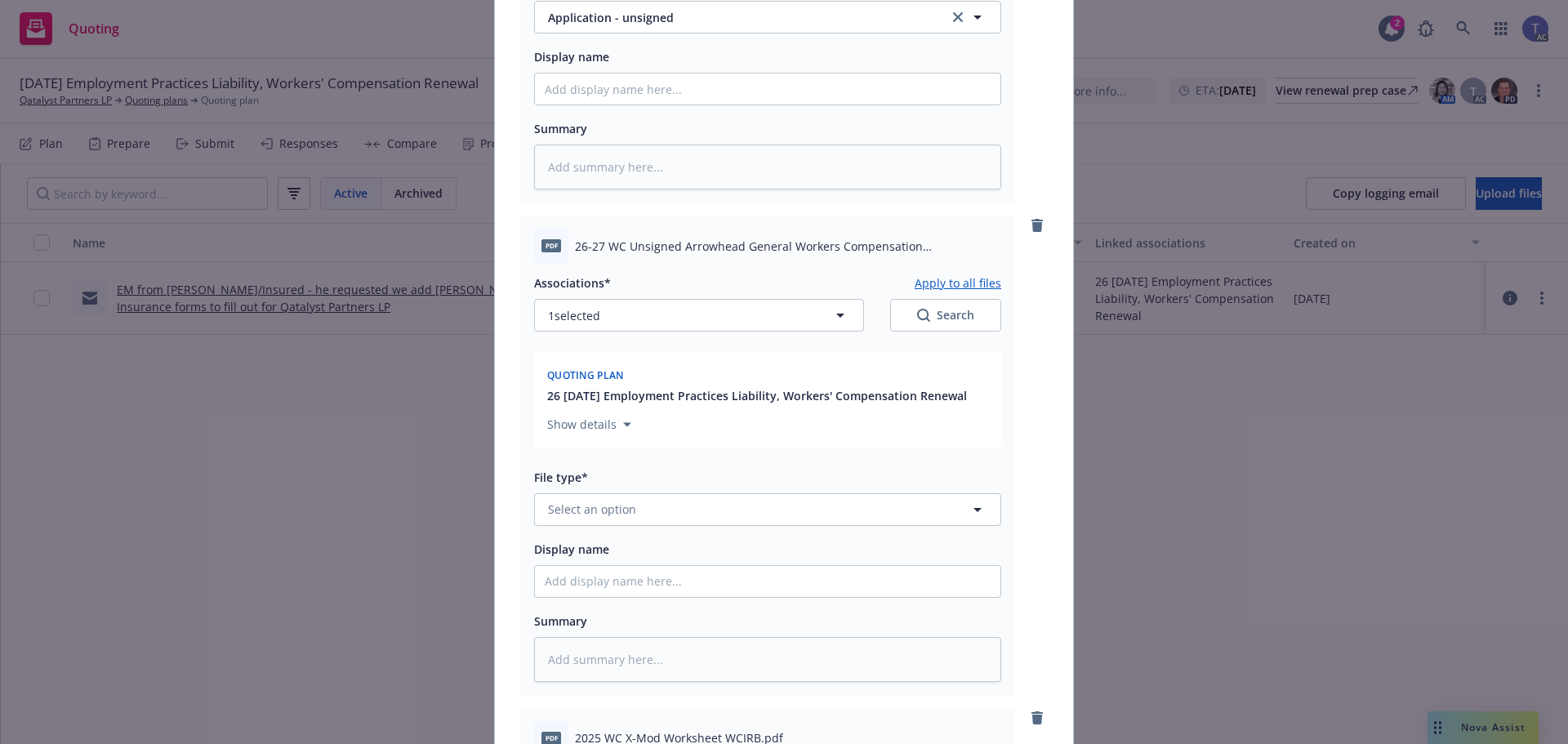
scroll to position [1961, 0]
click at [719, 527] on div "Associations* Apply to all files 1 selected Search Quoting plan 26 01/01/26 Emp…" at bounding box center [768, 473] width 468 height 419
click at [722, 516] on button "Select an option" at bounding box center [768, 510] width 468 height 33
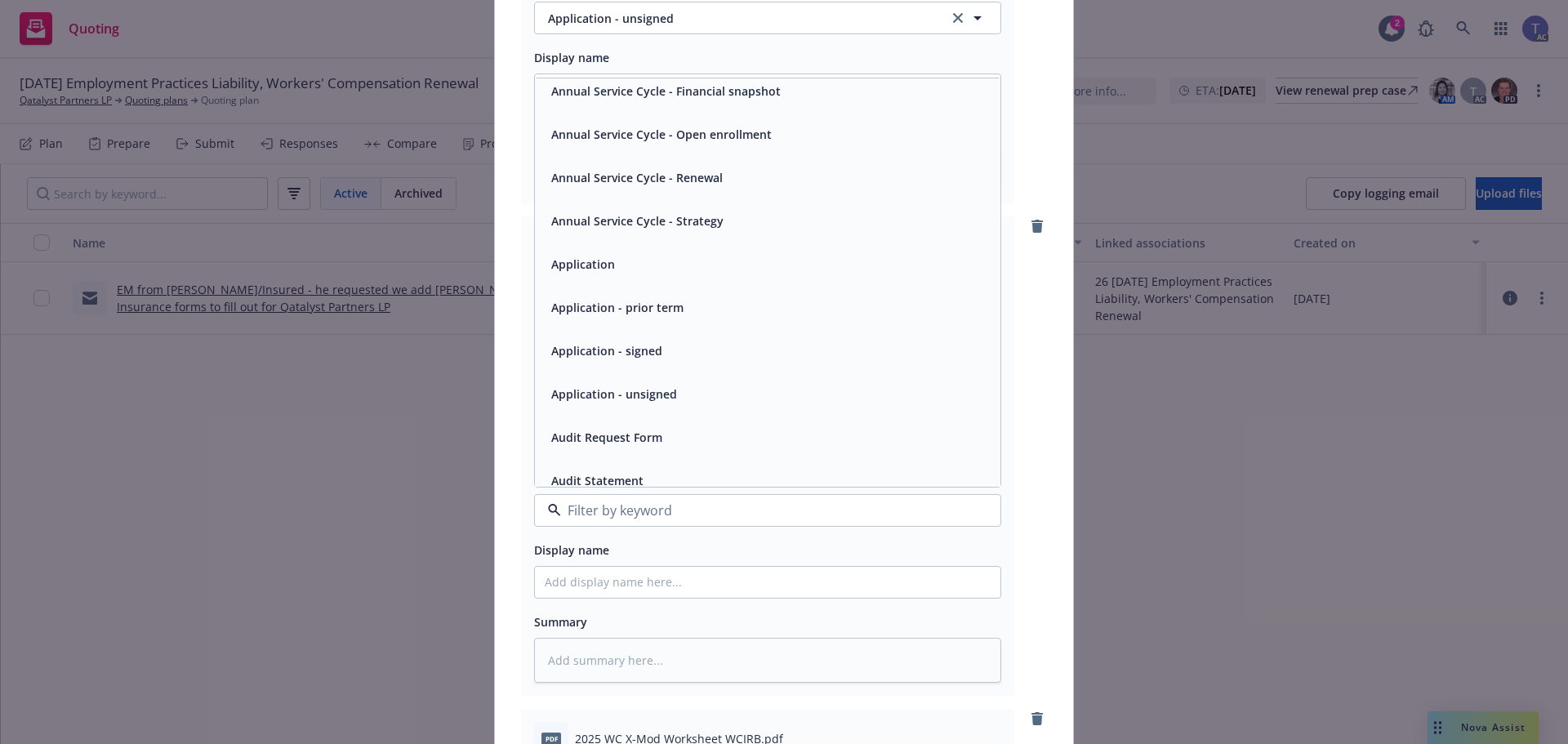
scroll to position [164, 0]
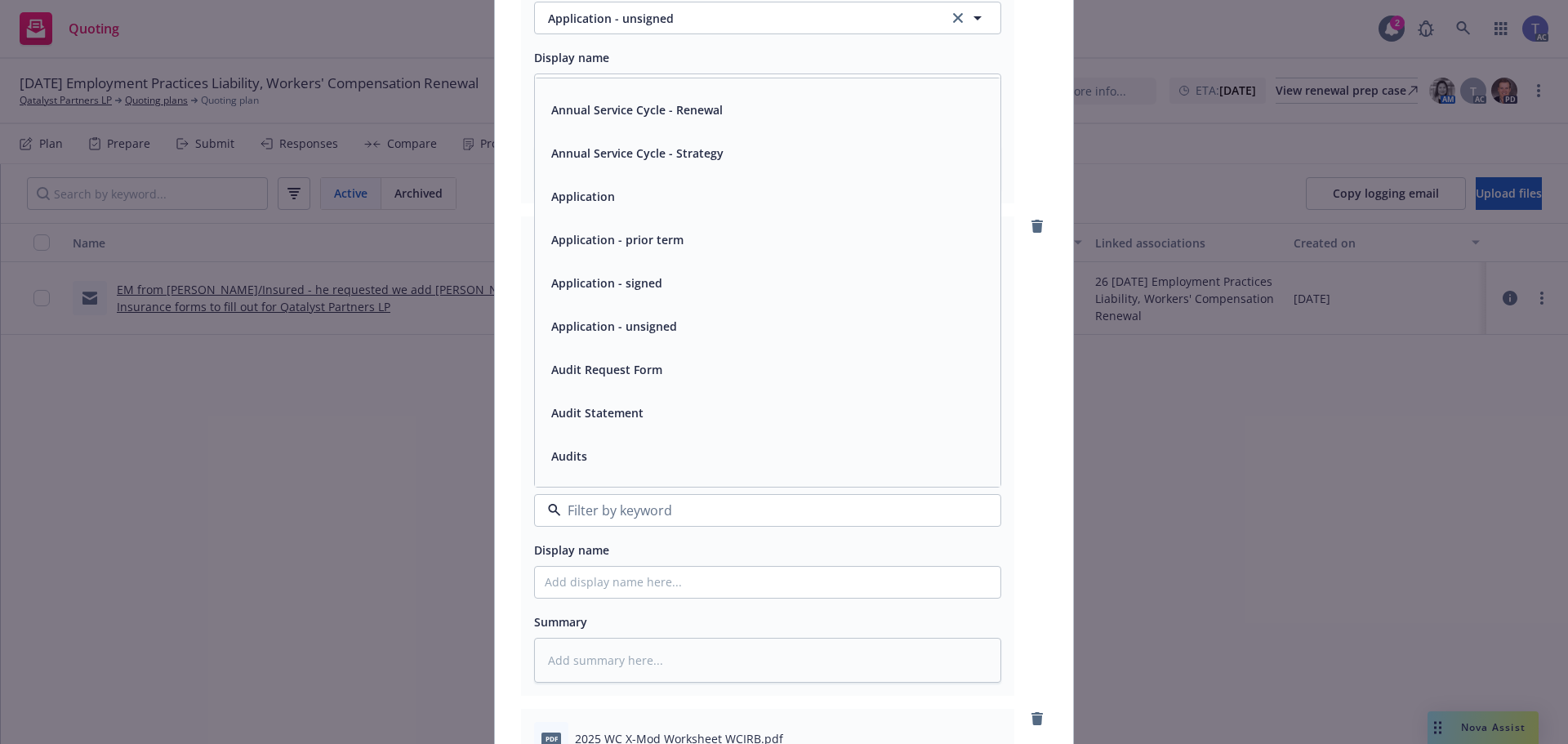
click at [636, 340] on div "Application - unsigned" at bounding box center [768, 326] width 466 height 43
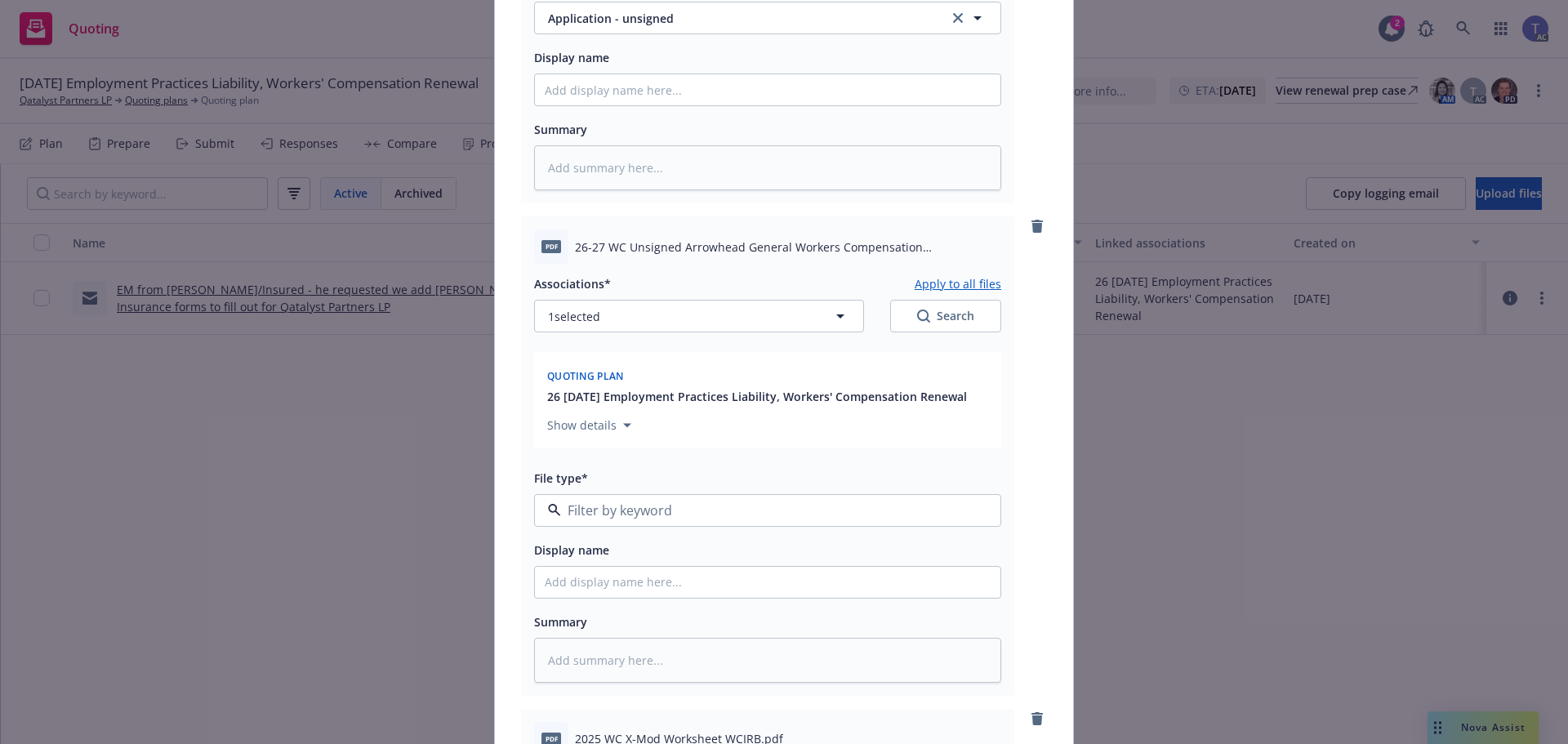
type textarea "x"
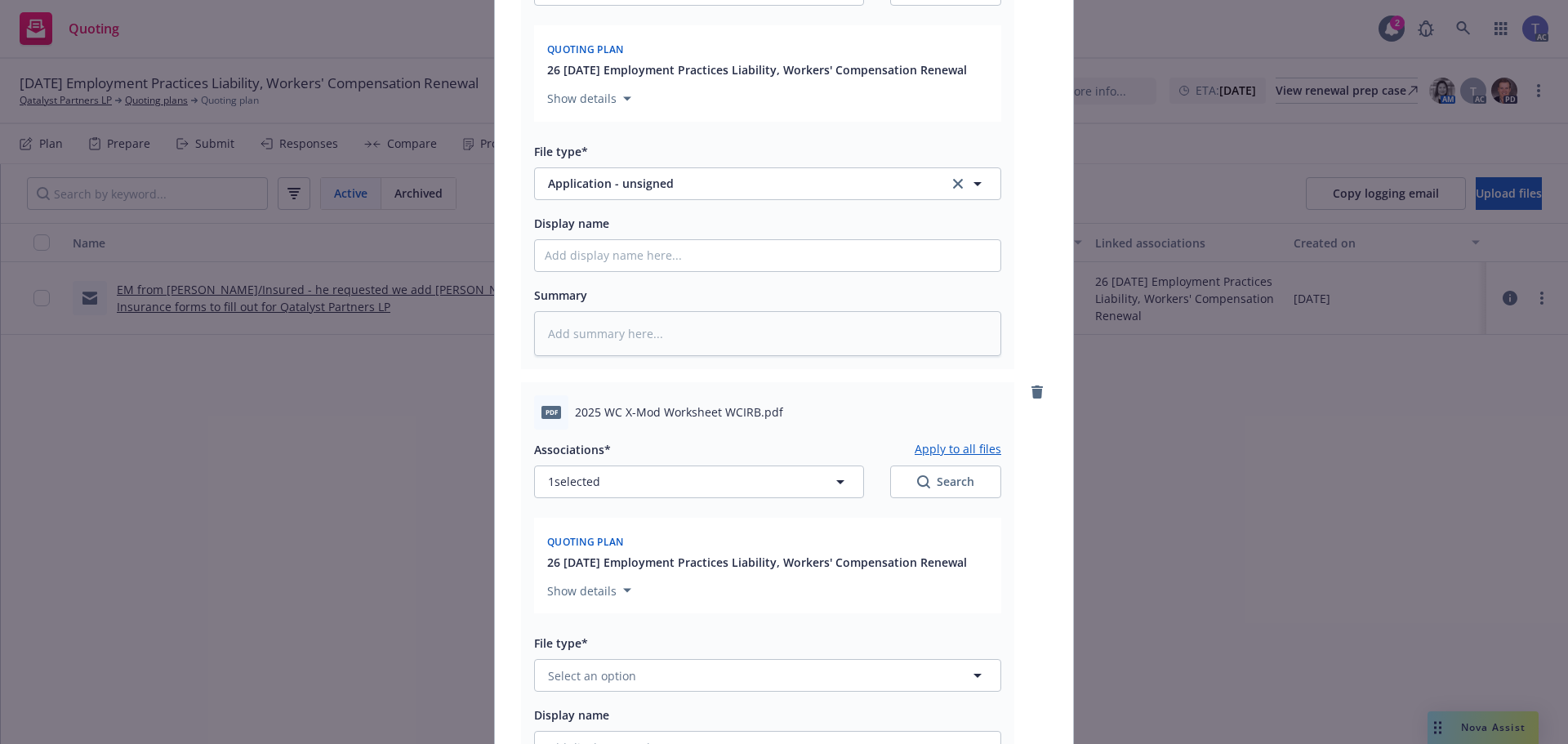
scroll to position [2369, 0]
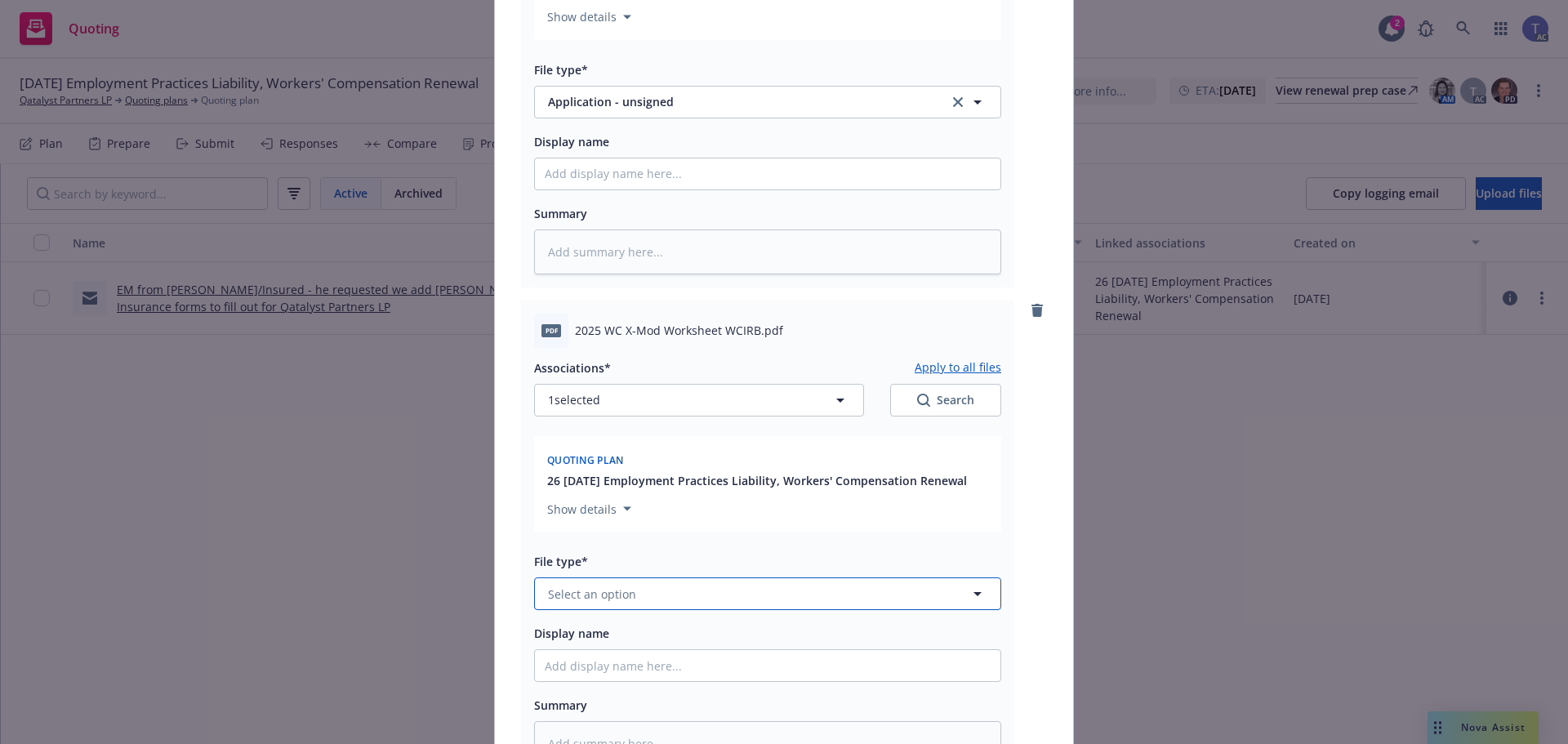
click at [698, 590] on button "Select an option" at bounding box center [768, 594] width 468 height 33
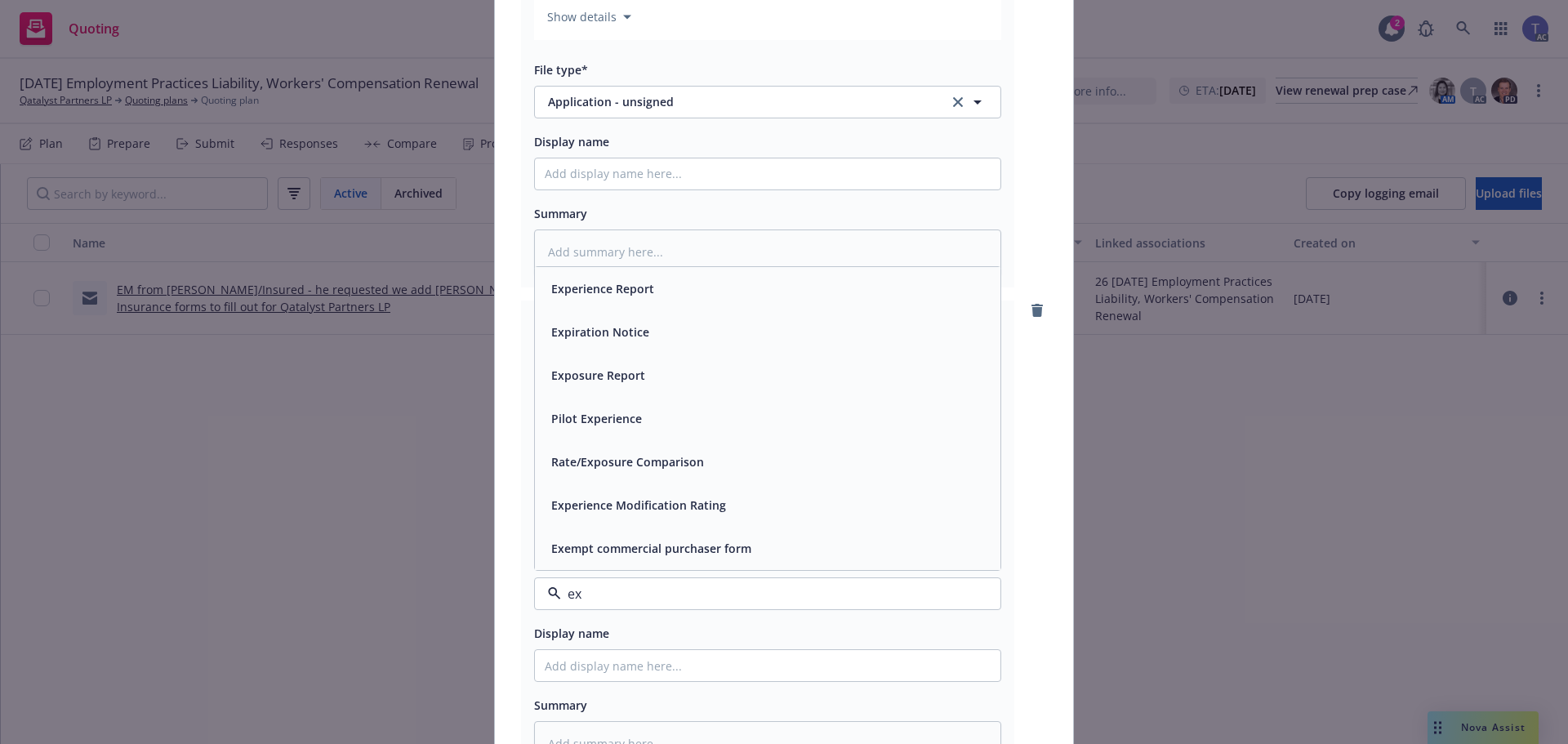
type input "exp"
click at [677, 553] on span "Experience Modification Rating" at bounding box center [638, 549] width 175 height 18
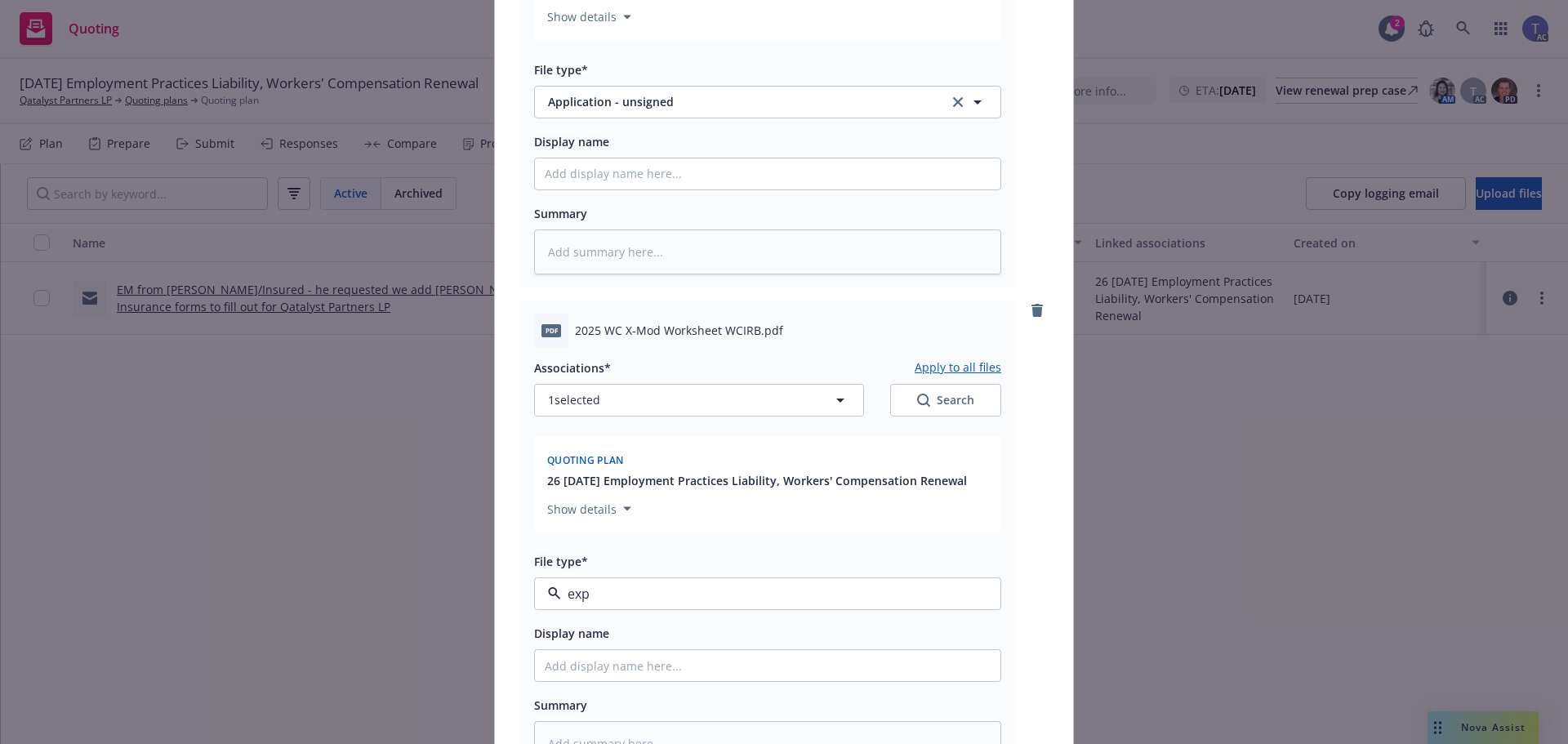
type textarea "x"
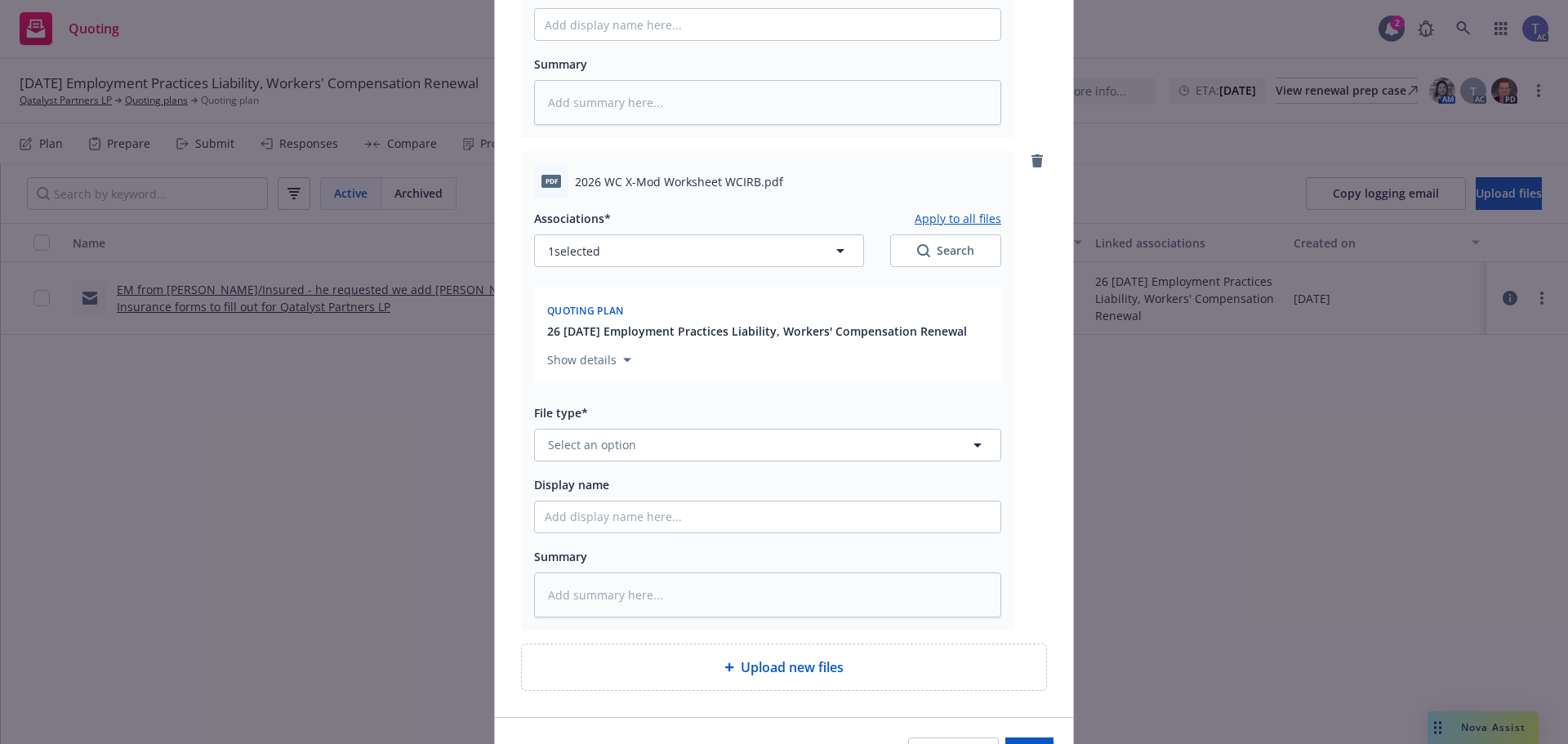
scroll to position [3023, 0]
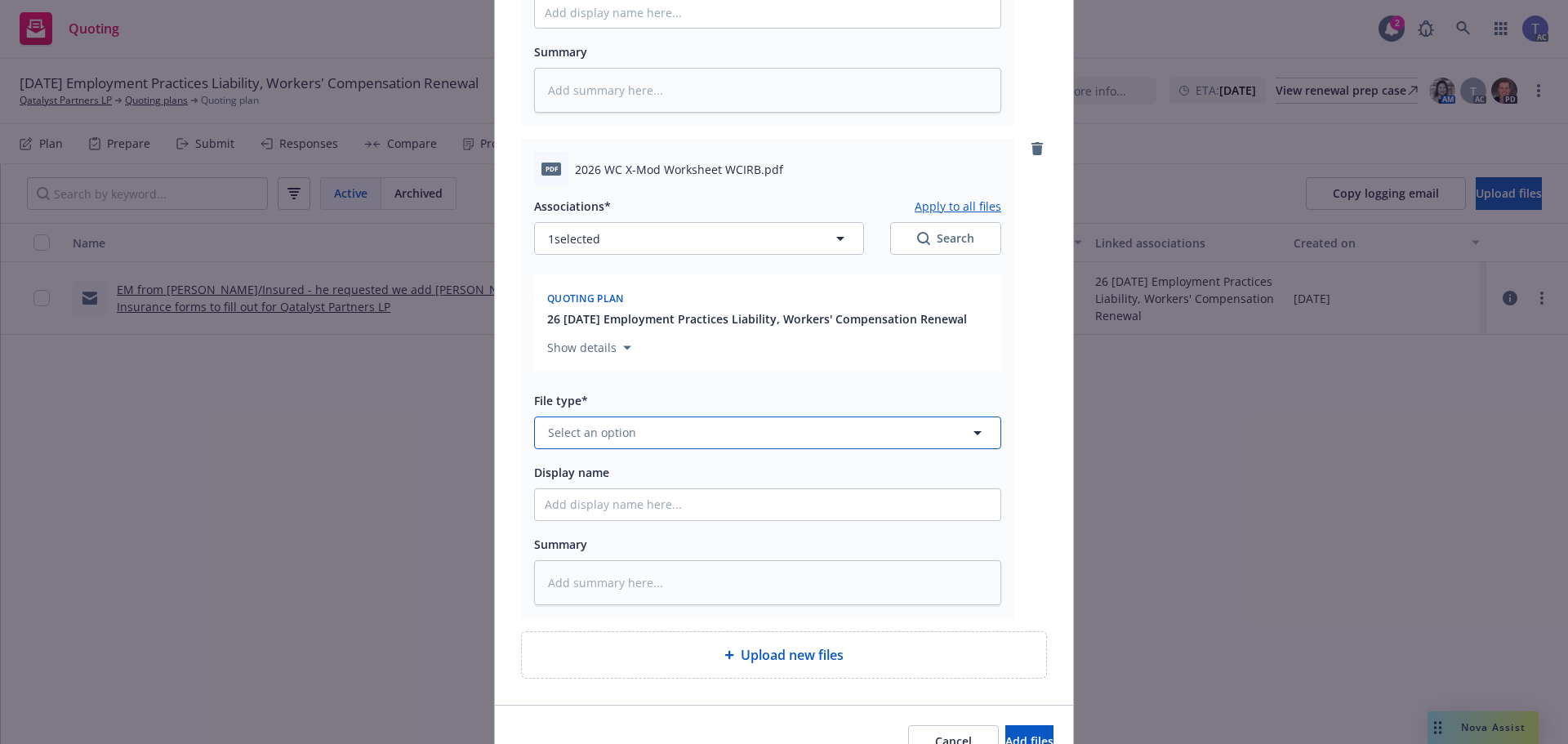
click at [660, 437] on button "Select an option" at bounding box center [768, 433] width 468 height 33
type input "exper"
click at [630, 570] on span "Experience Modification Rating" at bounding box center [638, 564] width 175 height 18
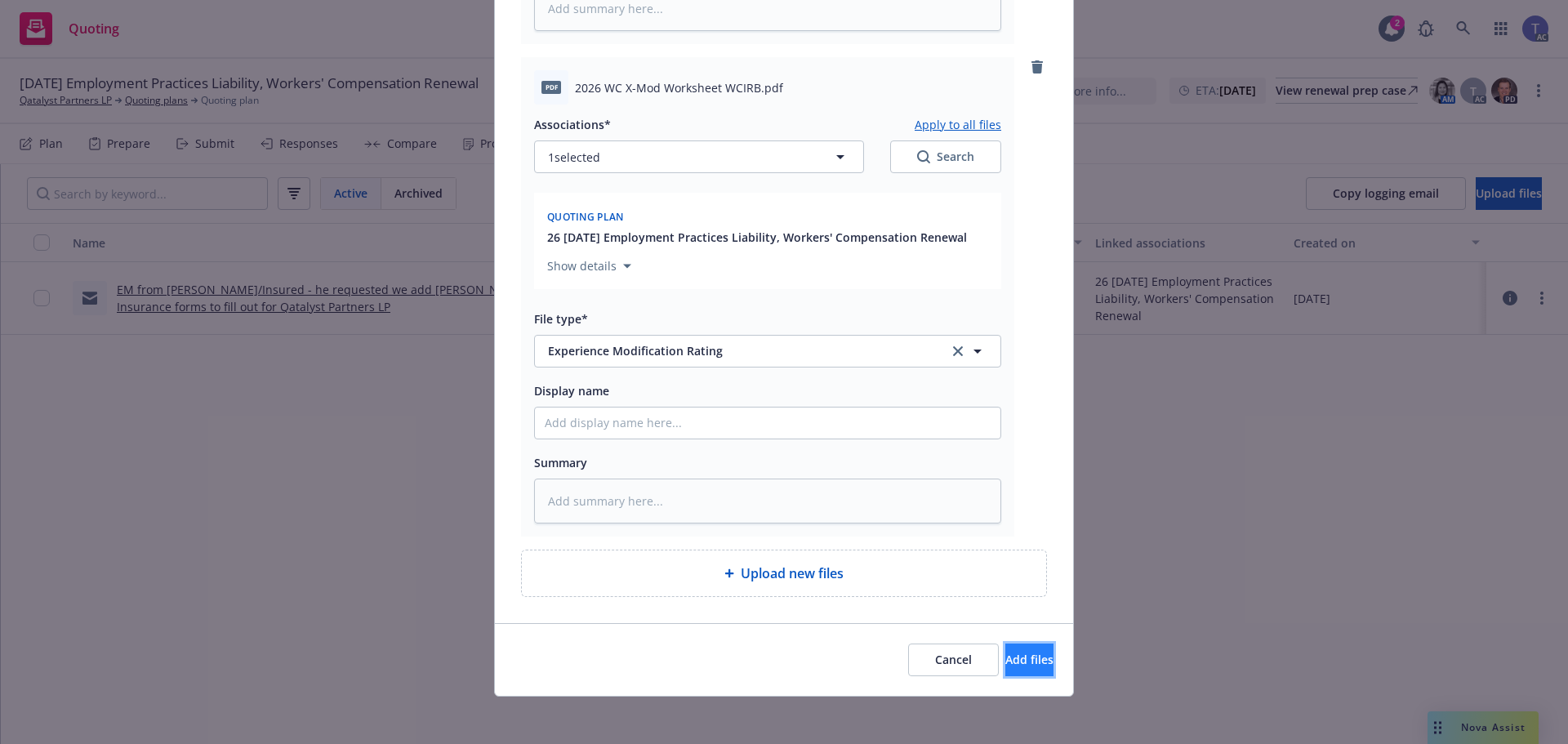
click at [1005, 657] on span "Add files" at bounding box center [1029, 660] width 48 height 16
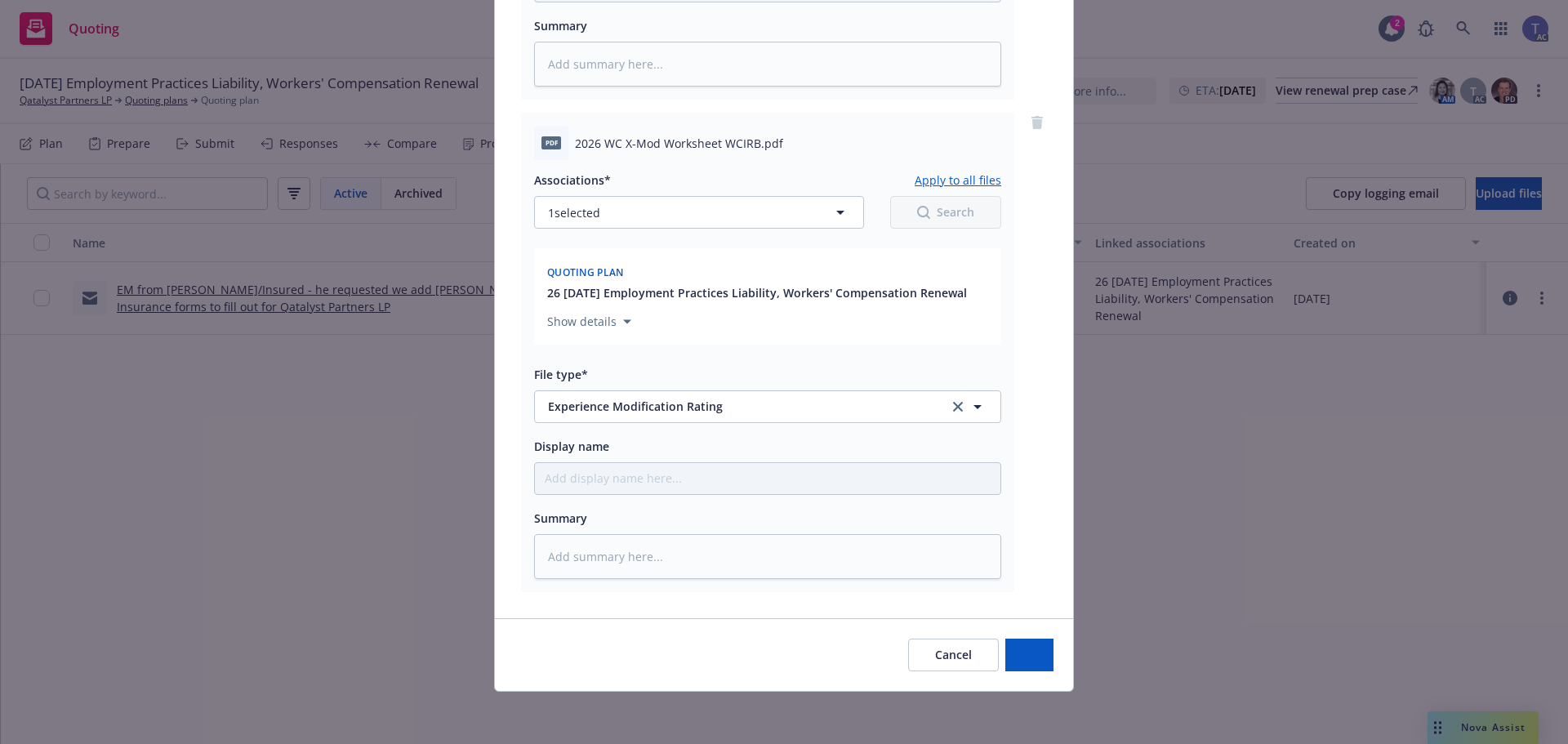
scroll to position [3049, 0]
type textarea "x"
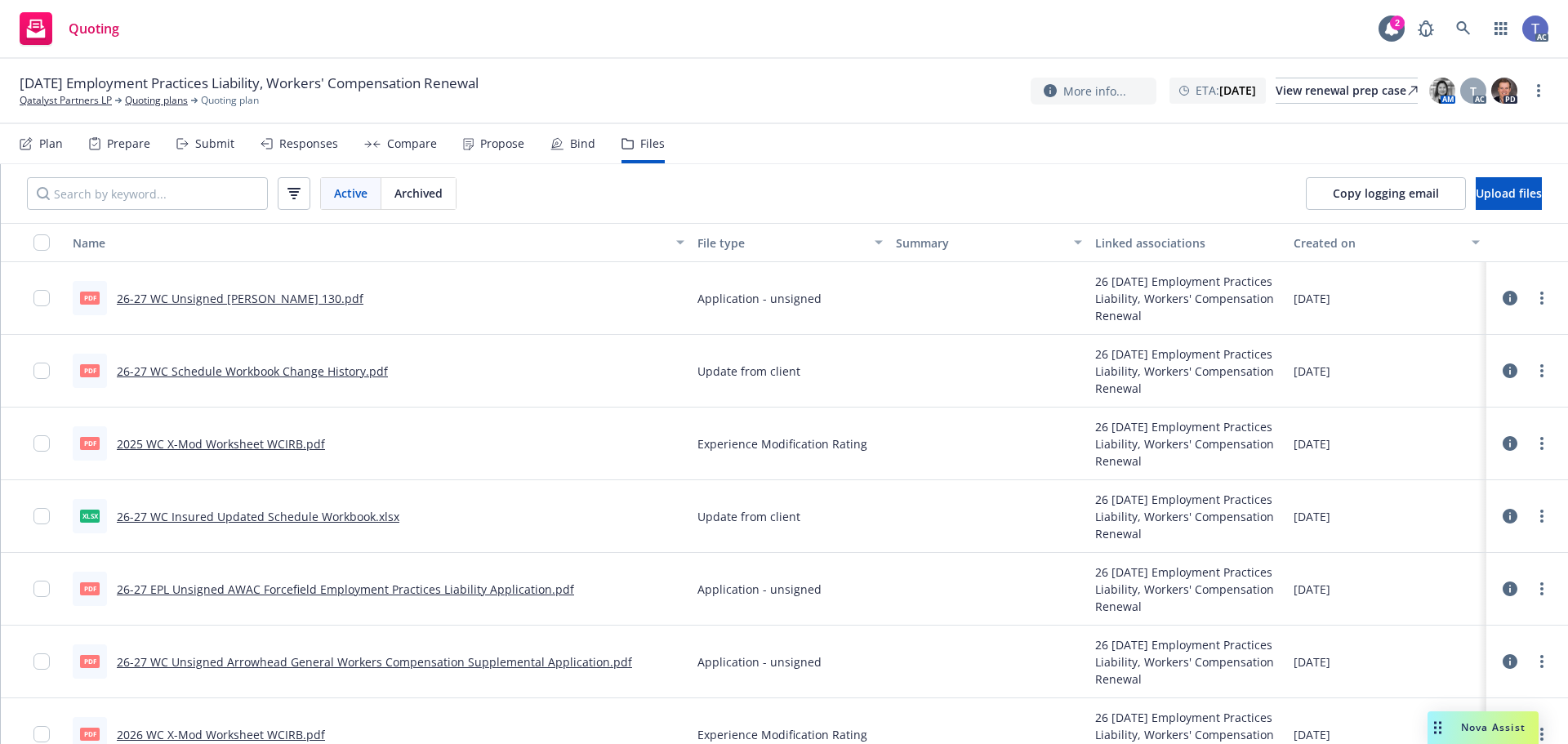
click at [793, 90] on div "01/01/26 Employment Practices Liability, Workers' Compensation Renewal Qatalyst…" at bounding box center [783, 90] width 1529 height 34
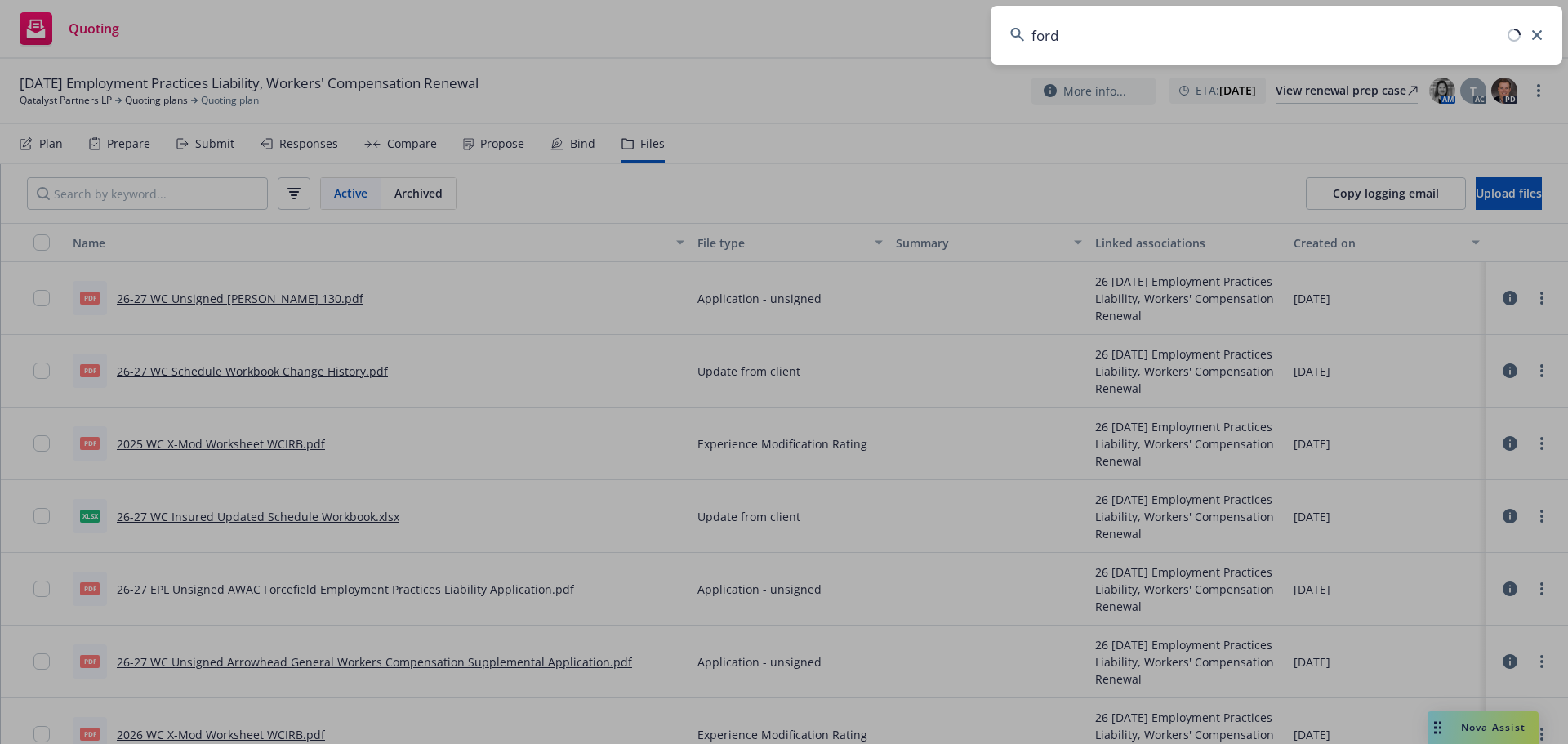
type input "ford"
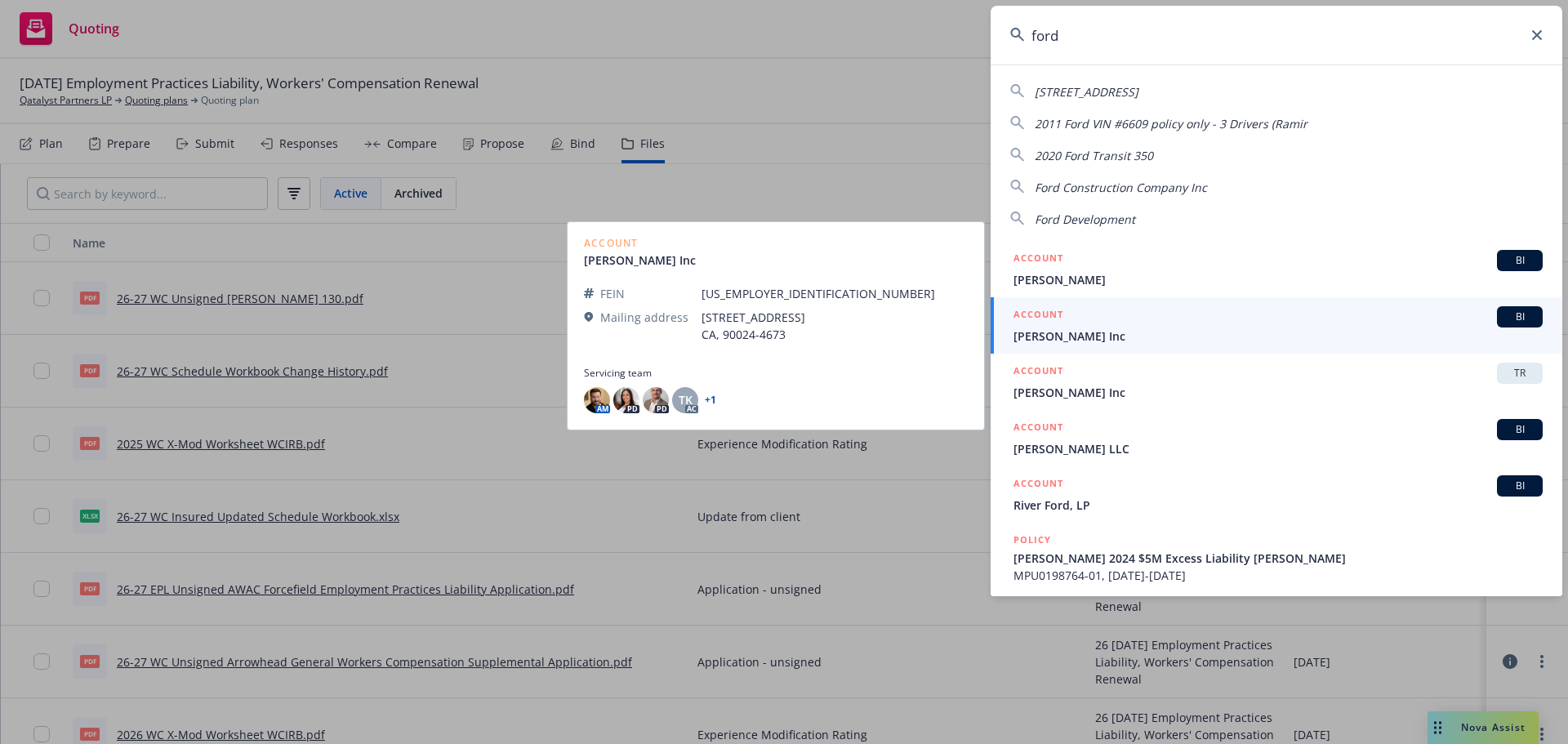
click at [1104, 327] on span "[PERSON_NAME] Inc" at bounding box center [1278, 336] width 529 height 18
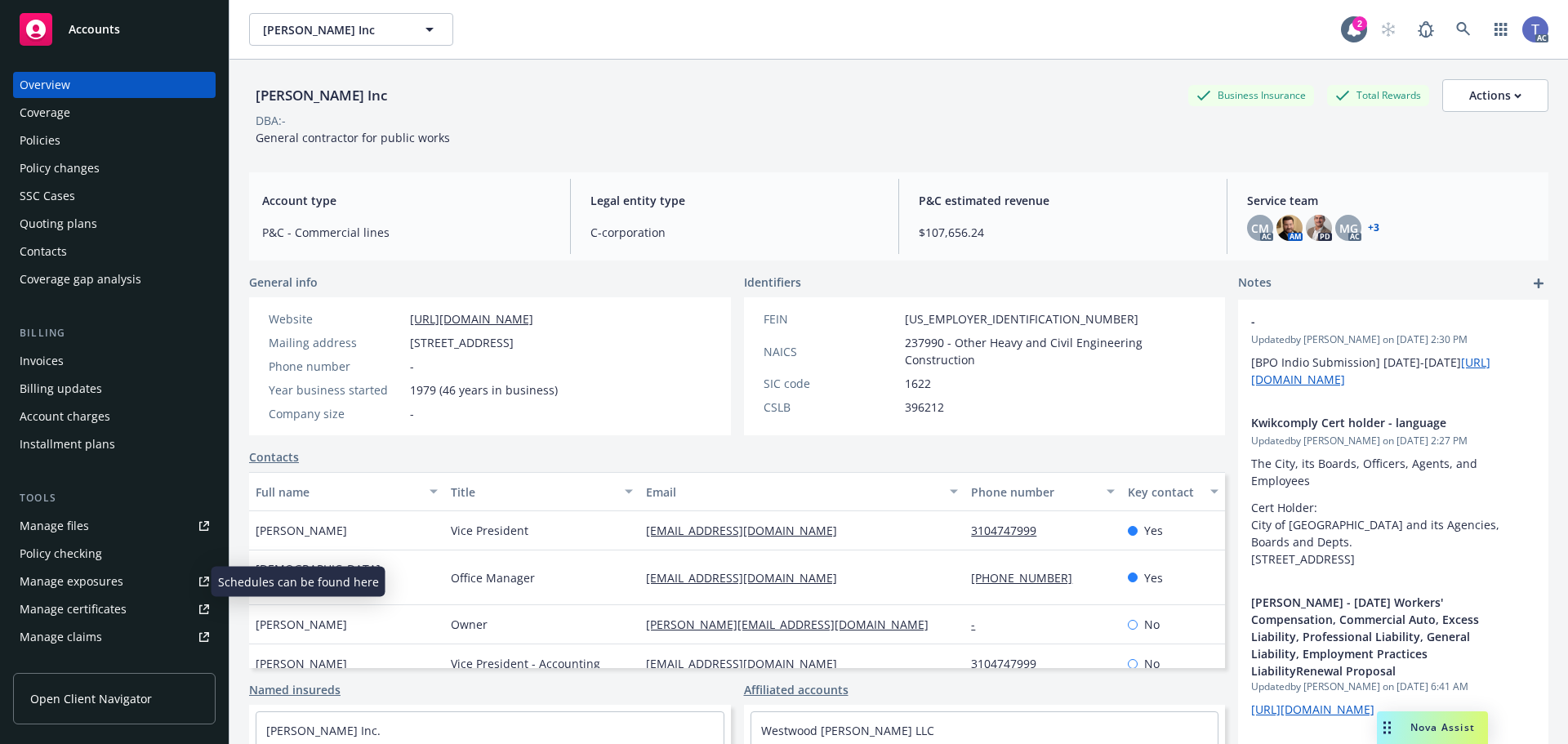
click at [82, 587] on div "Manage exposures" at bounding box center [71, 581] width 104 height 26
click at [51, 140] on div "Policies" at bounding box center [39, 140] width 41 height 26
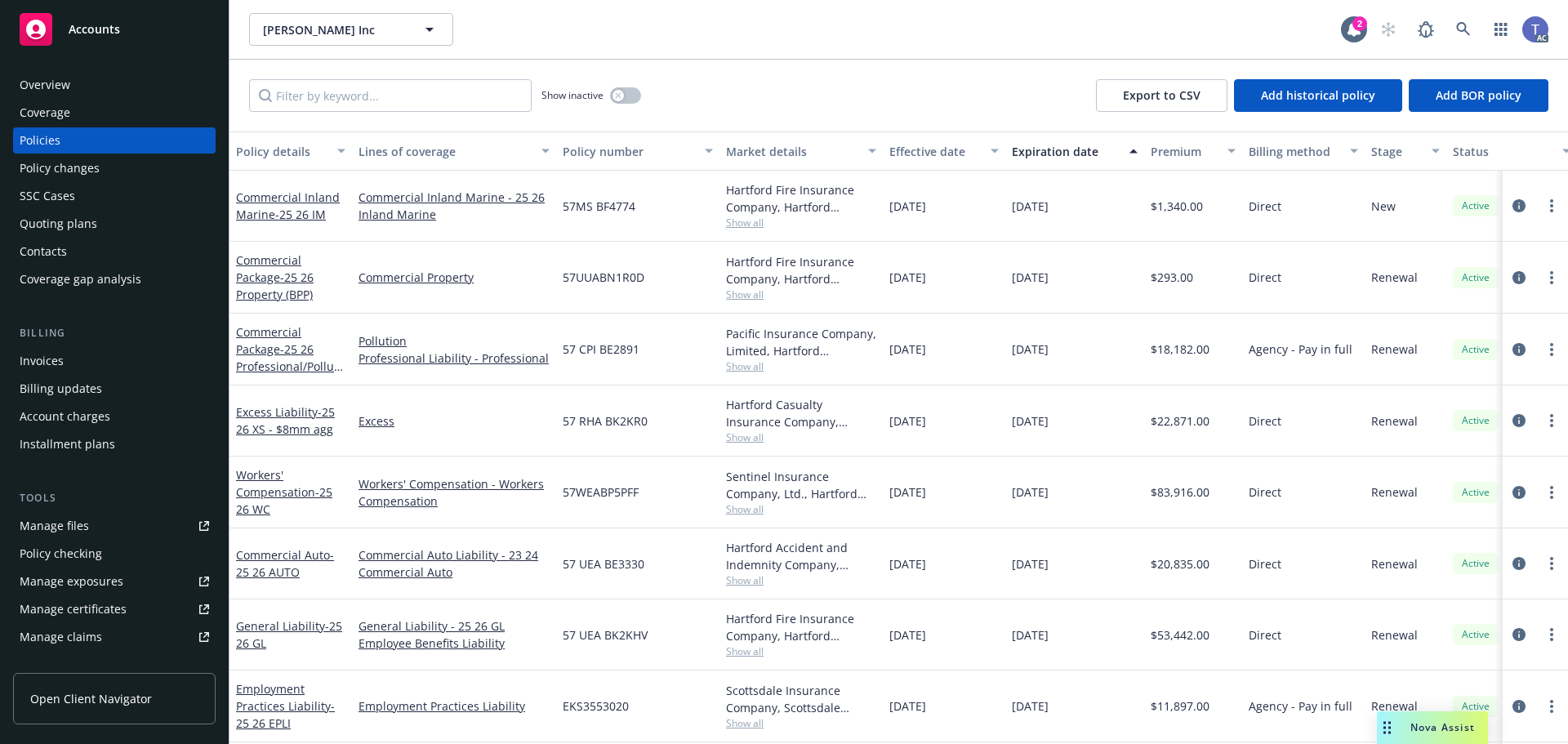
scroll to position [82, 0]
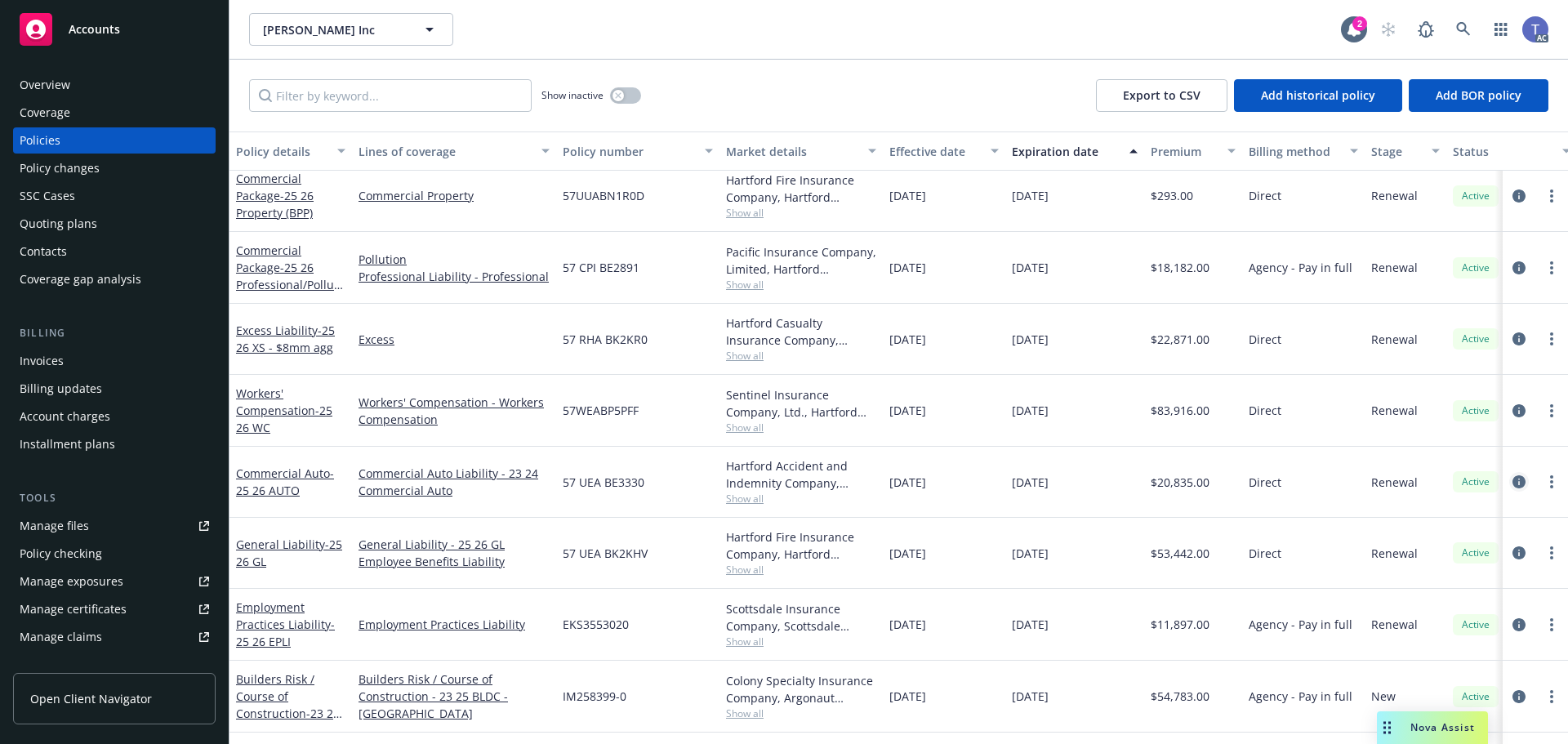
click at [1513, 479] on icon "circleInformation" at bounding box center [1520, 482] width 13 height 13
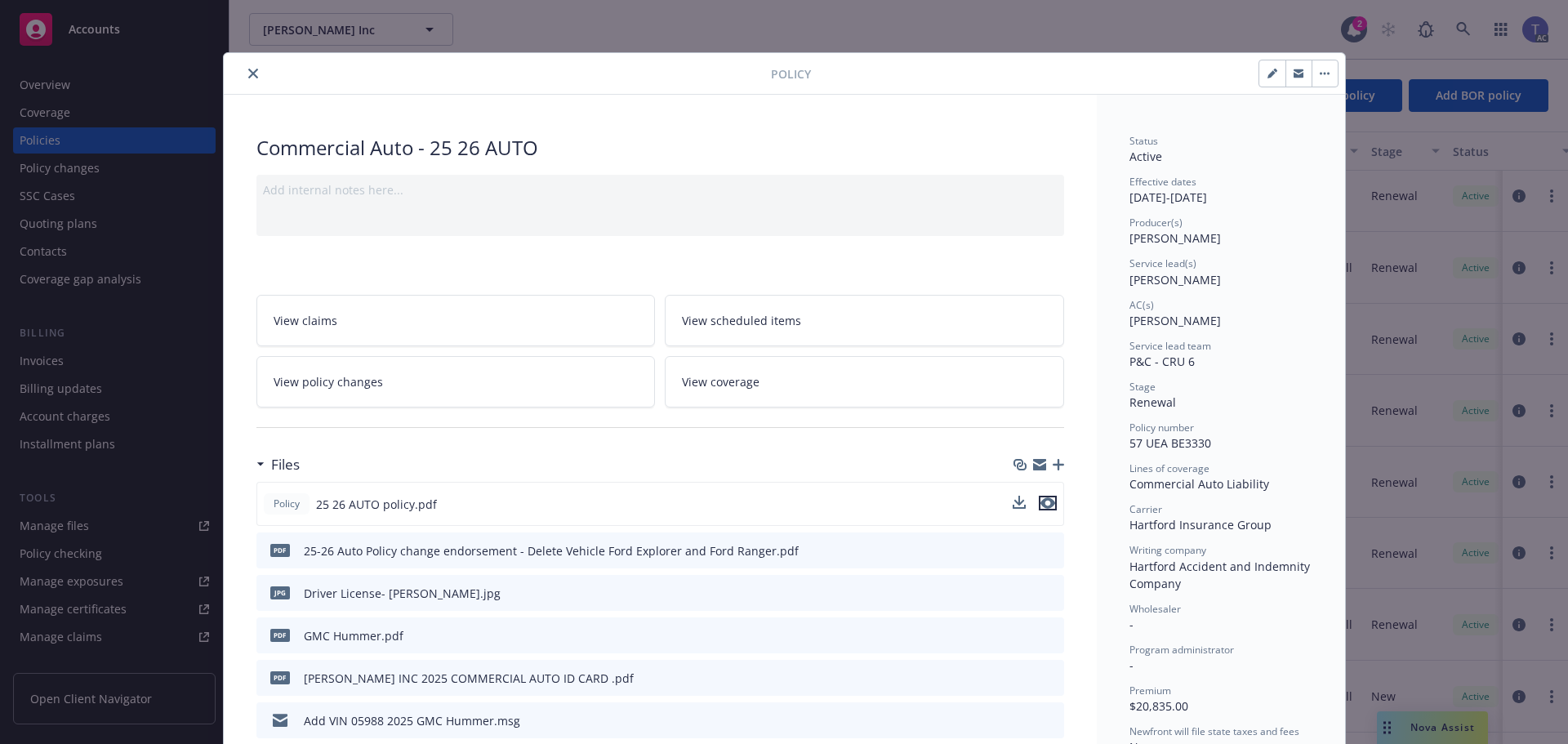
click at [1050, 508] on button "preview file" at bounding box center [1048, 504] width 18 height 15
click at [505, 377] on link "View policy changes" at bounding box center [456, 382] width 399 height 52
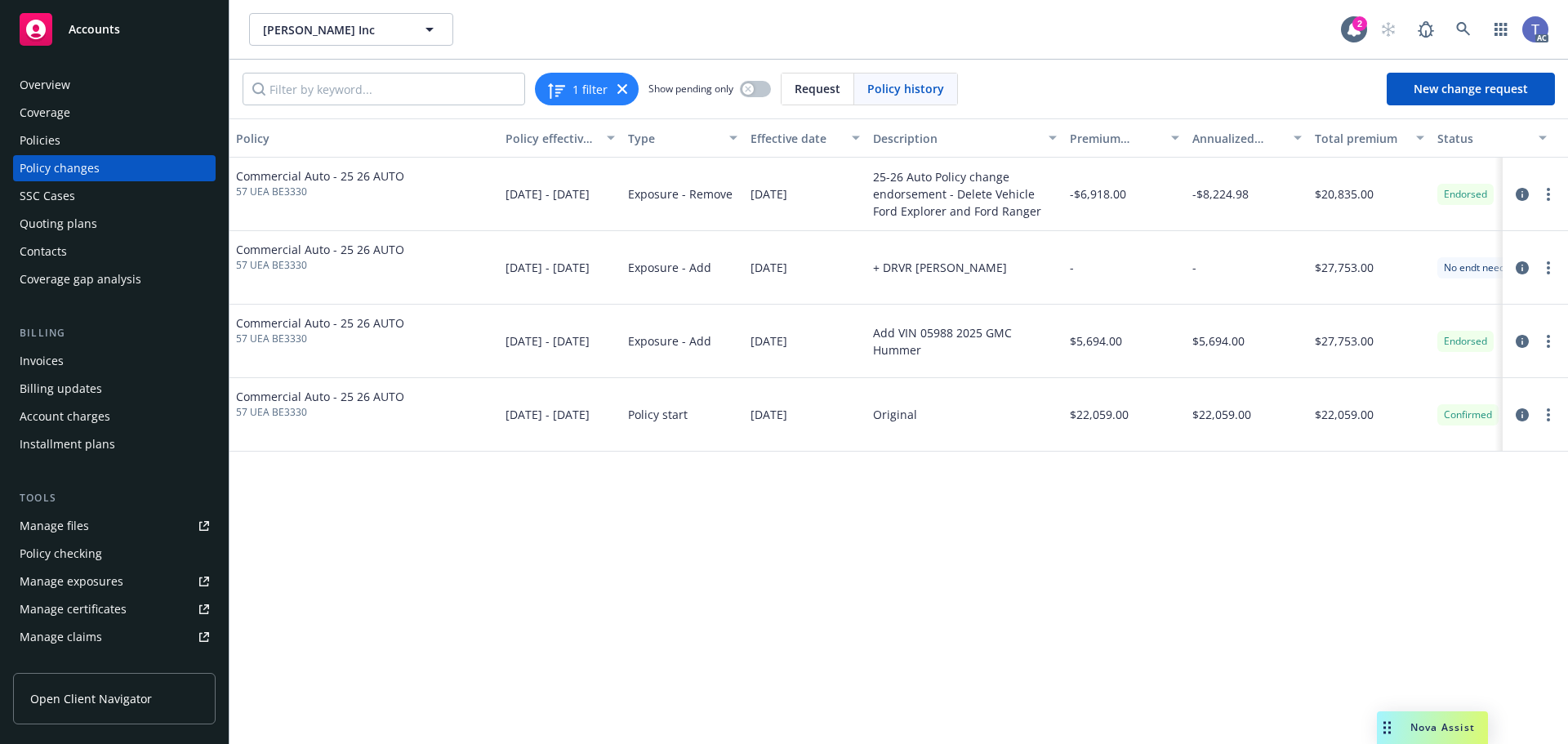
click at [263, 195] on span "57 UEA BE3330" at bounding box center [321, 192] width 169 height 15
copy span "57 UEA BE3330"
click at [95, 84] on div "Overview" at bounding box center [114, 84] width 190 height 26
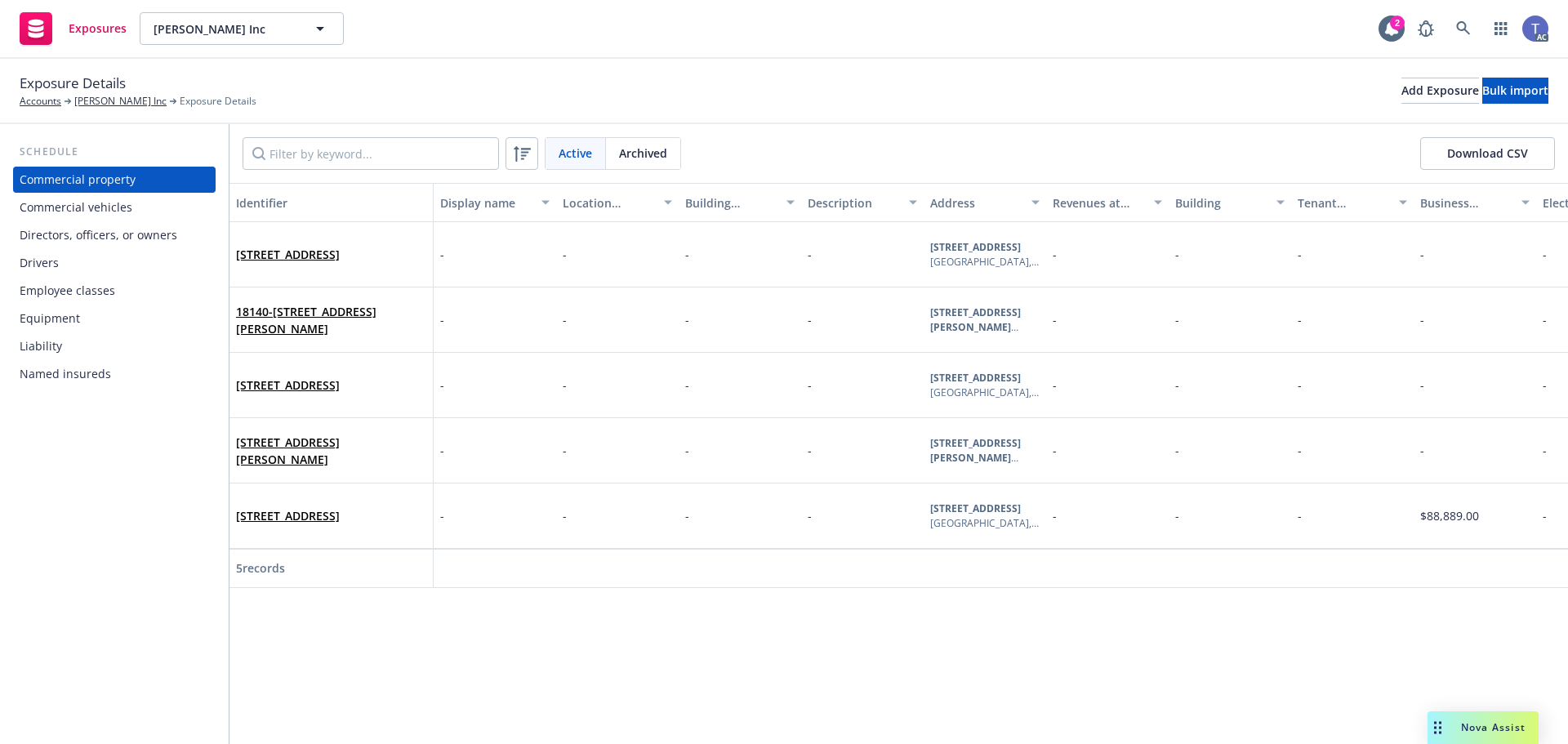
click at [63, 259] on div "Drivers" at bounding box center [114, 262] width 190 height 26
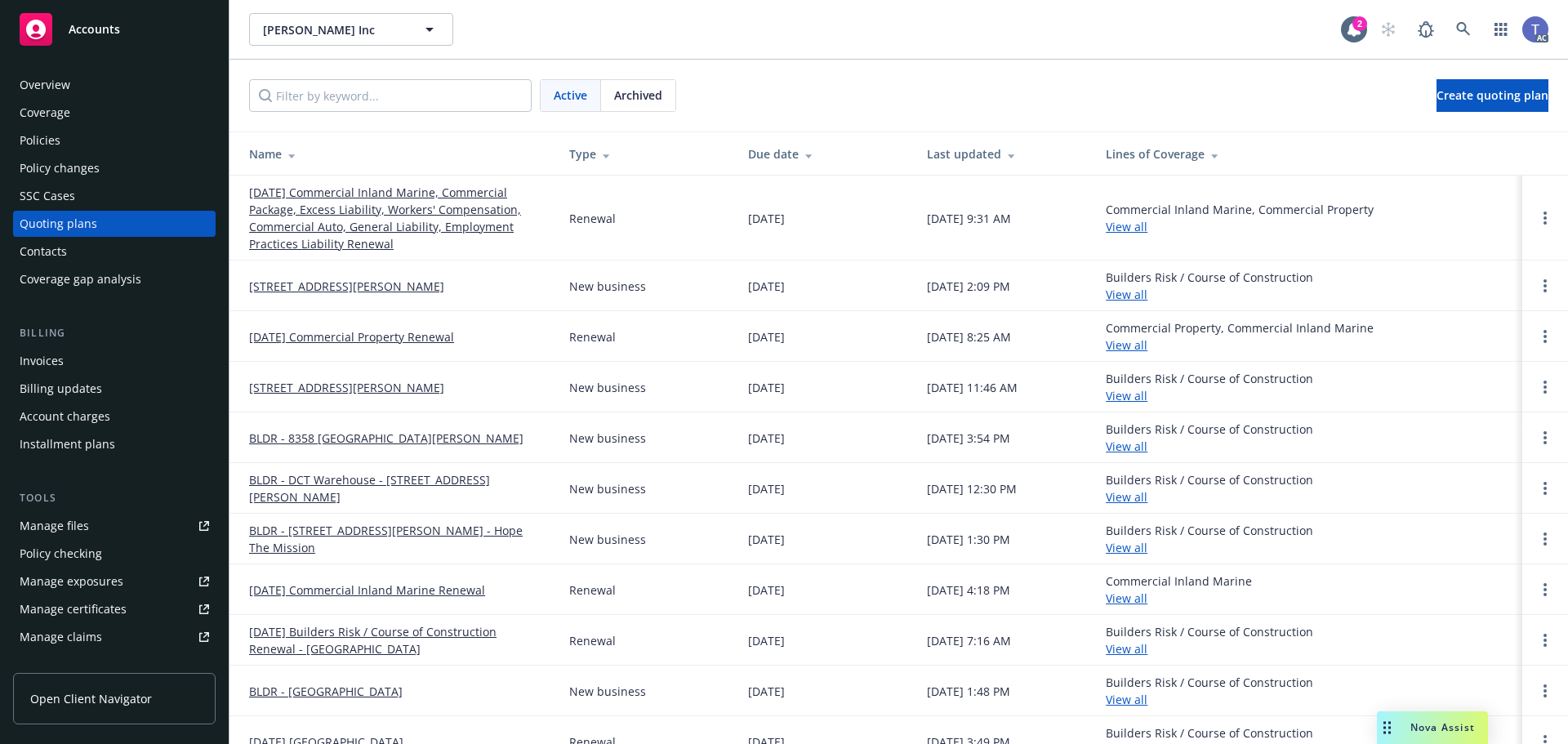
click at [635, 95] on span "Archived" at bounding box center [639, 95] width 48 height 18
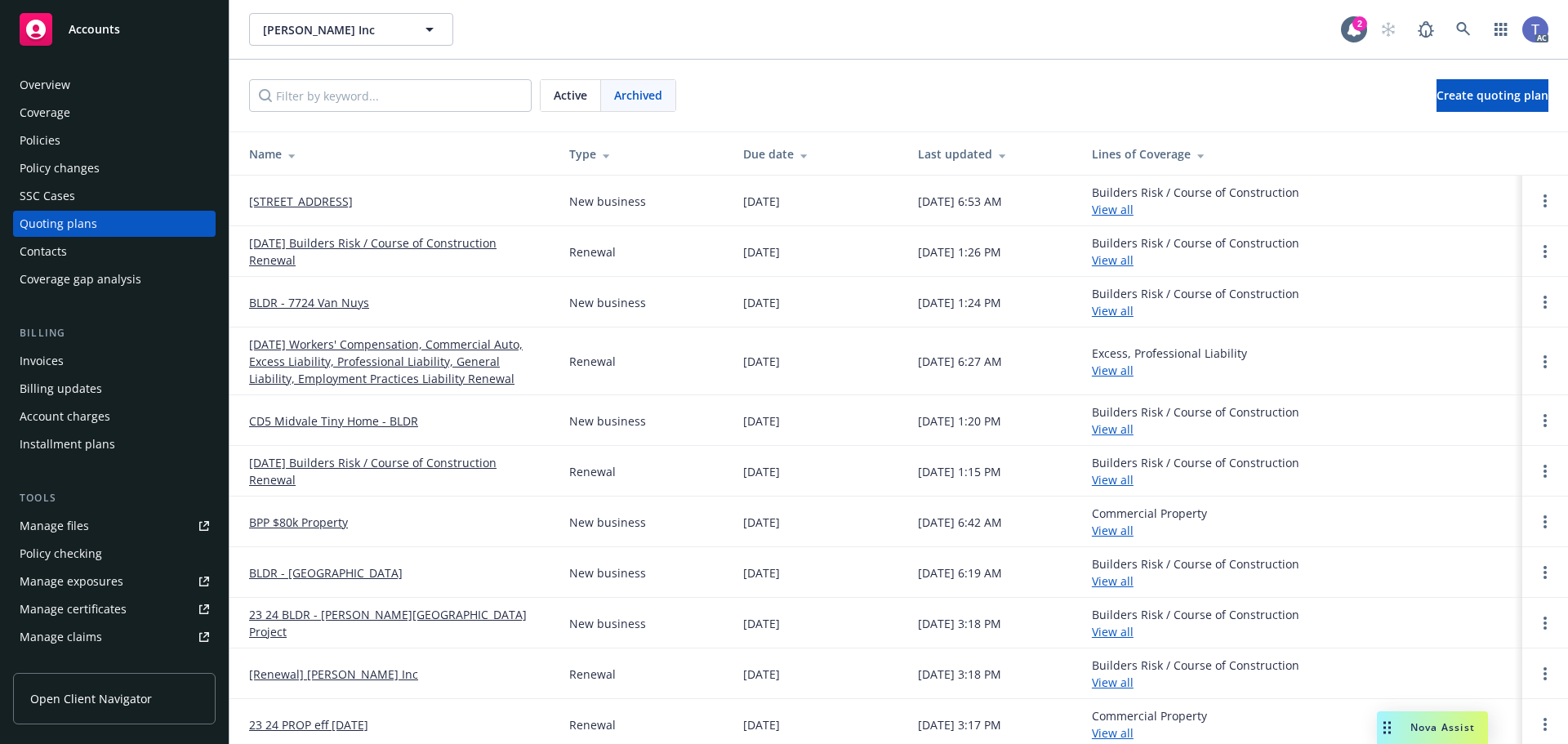
click at [442, 362] on link "[DATE] Workers' Compensation, Commercial Auto, Excess Liability, Professional L…" at bounding box center [396, 362] width 294 height 52
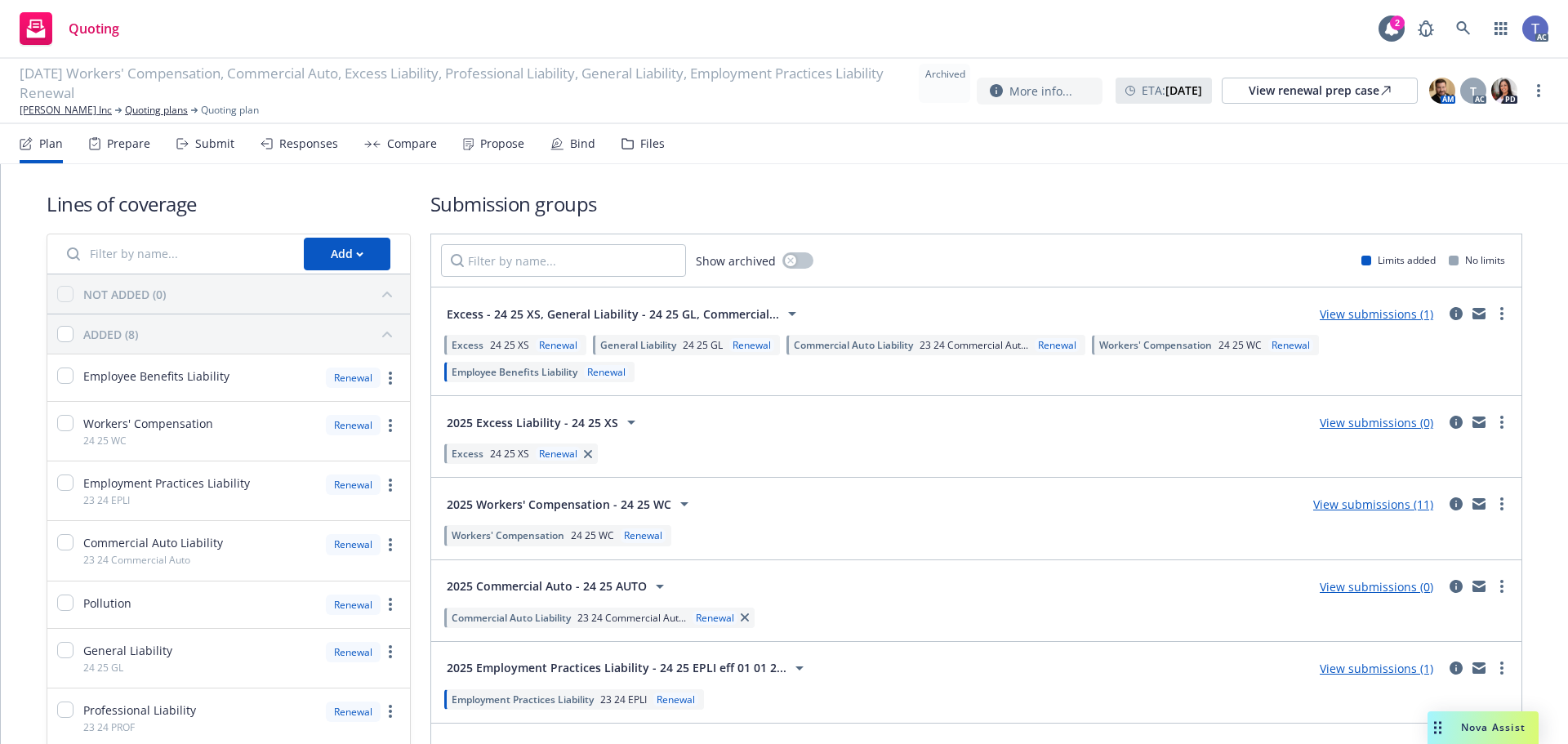
click at [645, 142] on div "Files" at bounding box center [652, 144] width 24 height 13
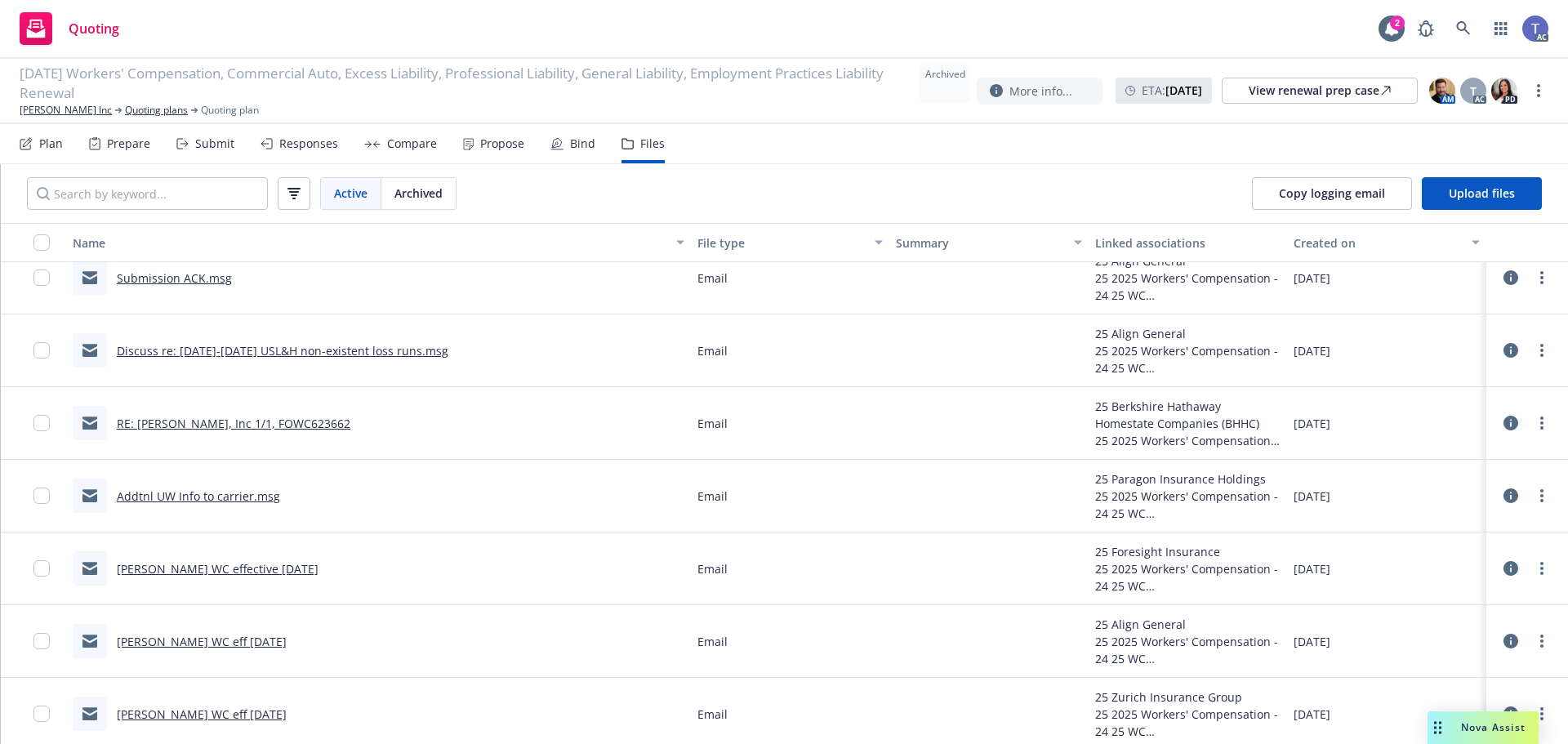
scroll to position [2782, 0]
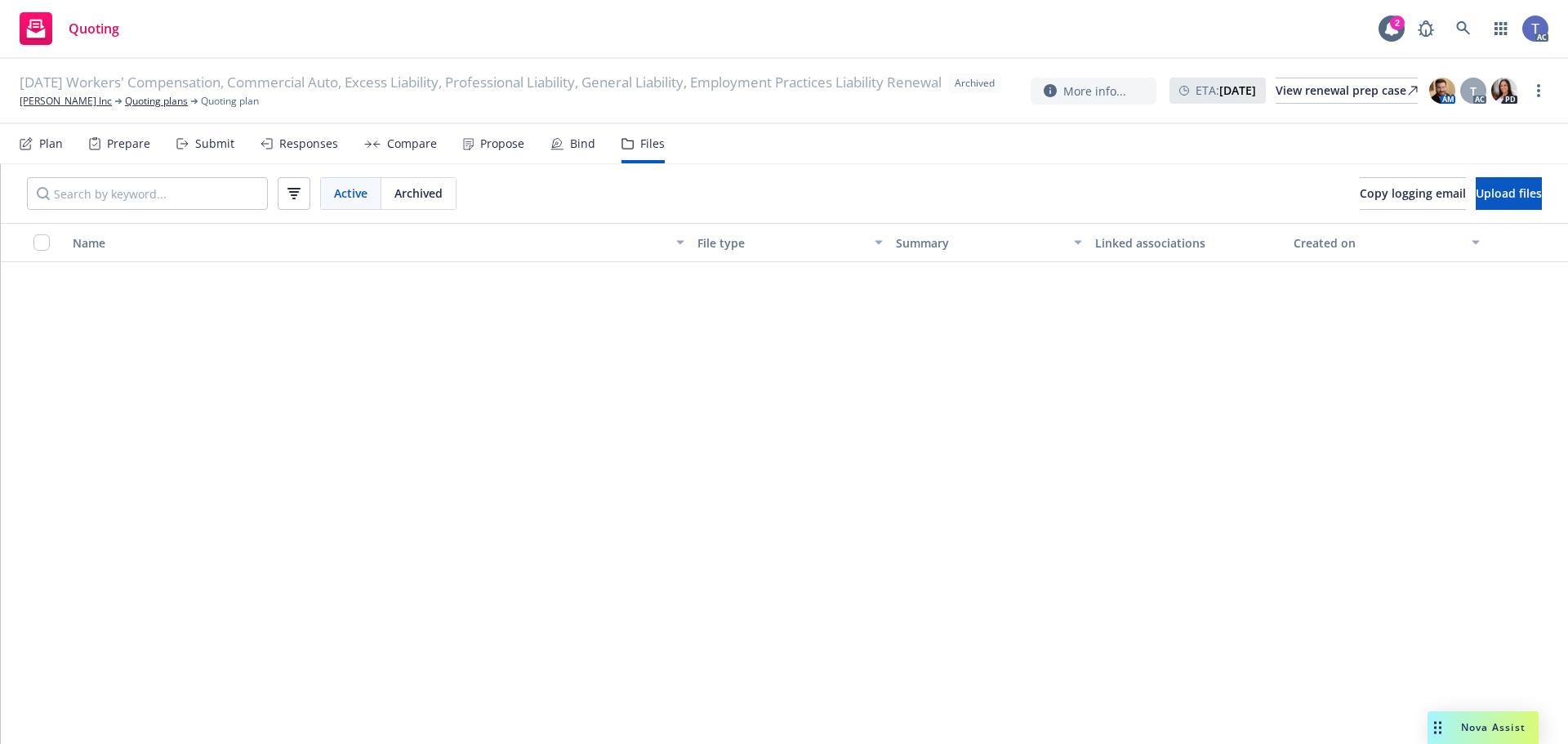
scroll to position [2782, 0]
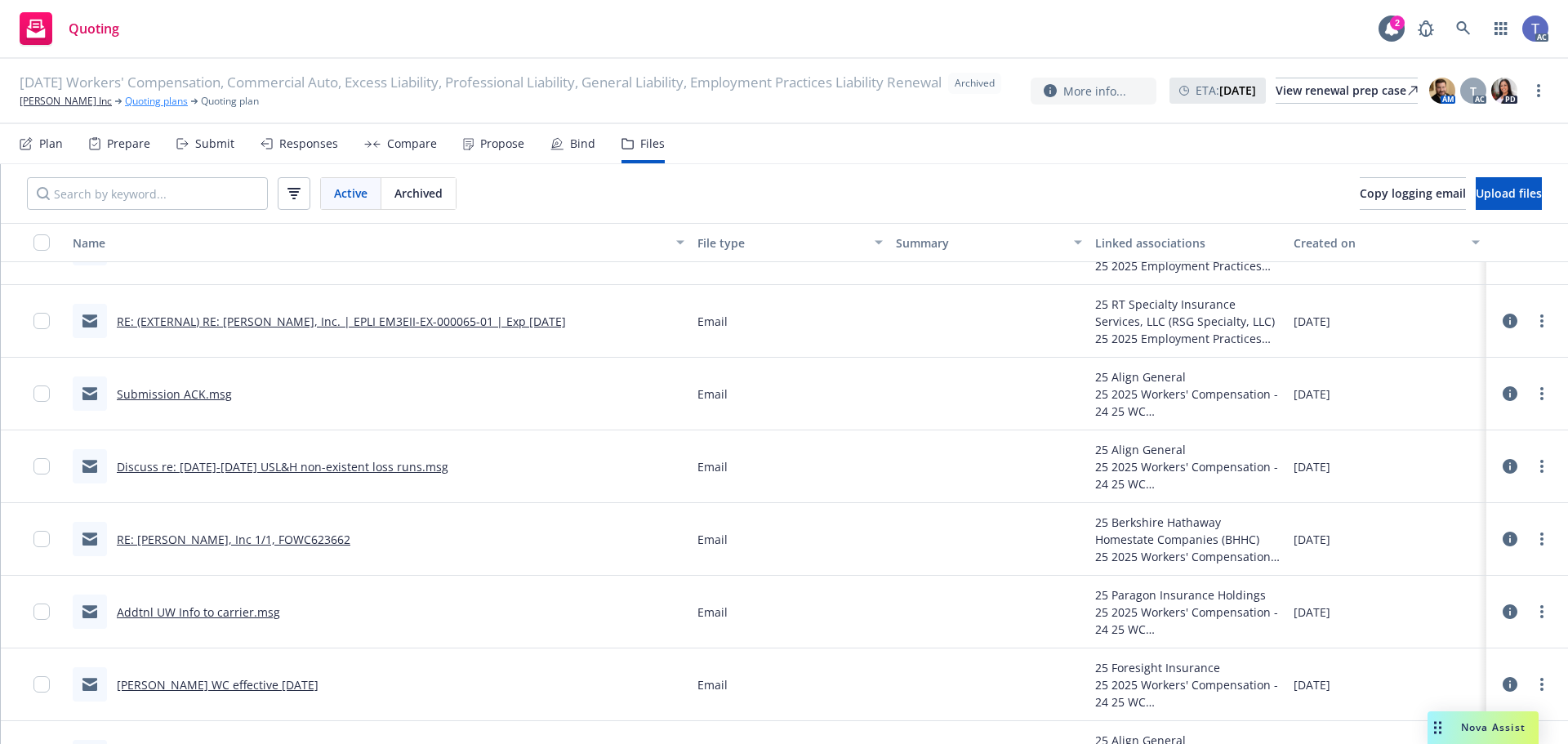
click at [132, 109] on link "Quoting plans" at bounding box center [156, 102] width 63 height 15
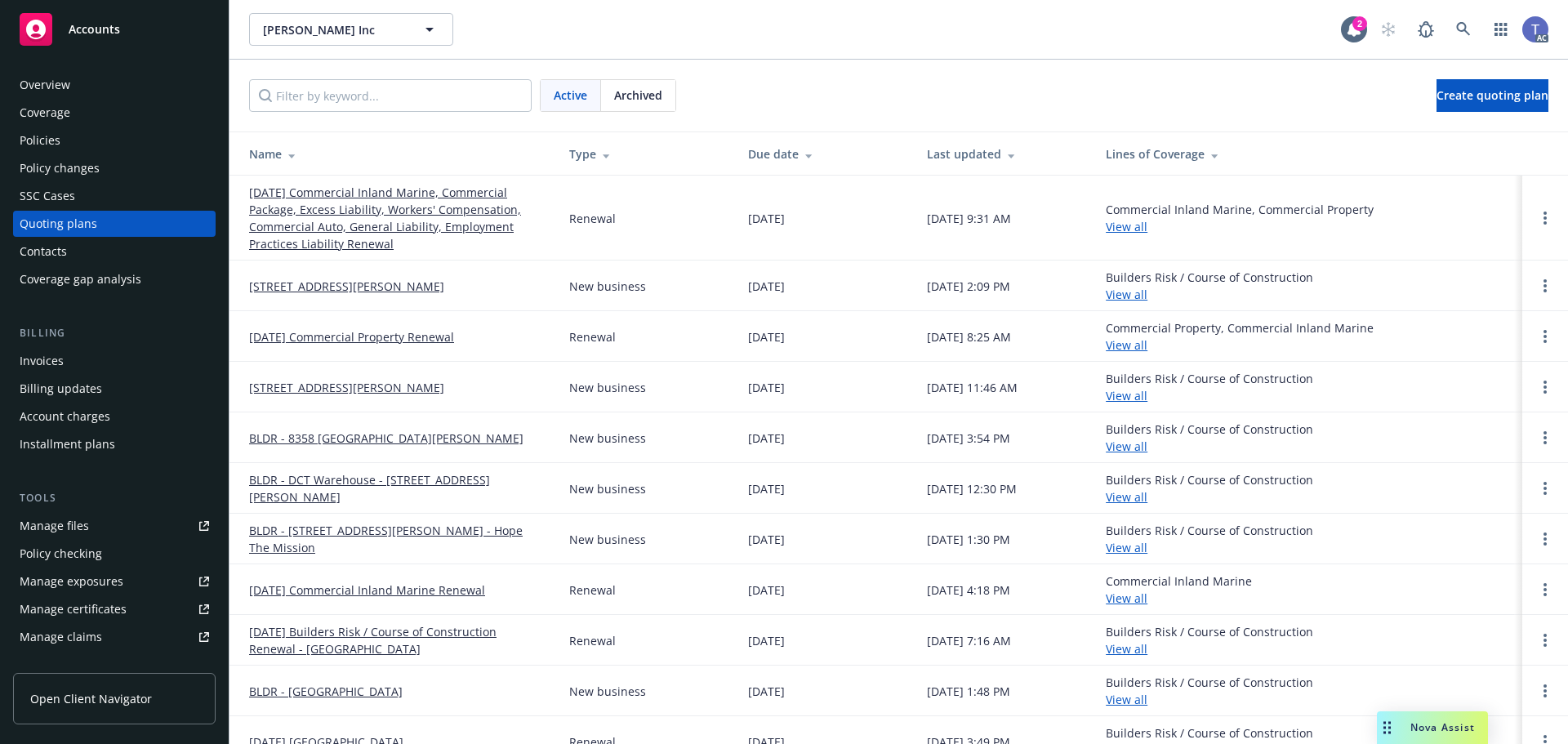
click at [438, 342] on link "[DATE] Commercial Property Renewal" at bounding box center [352, 337] width 205 height 18
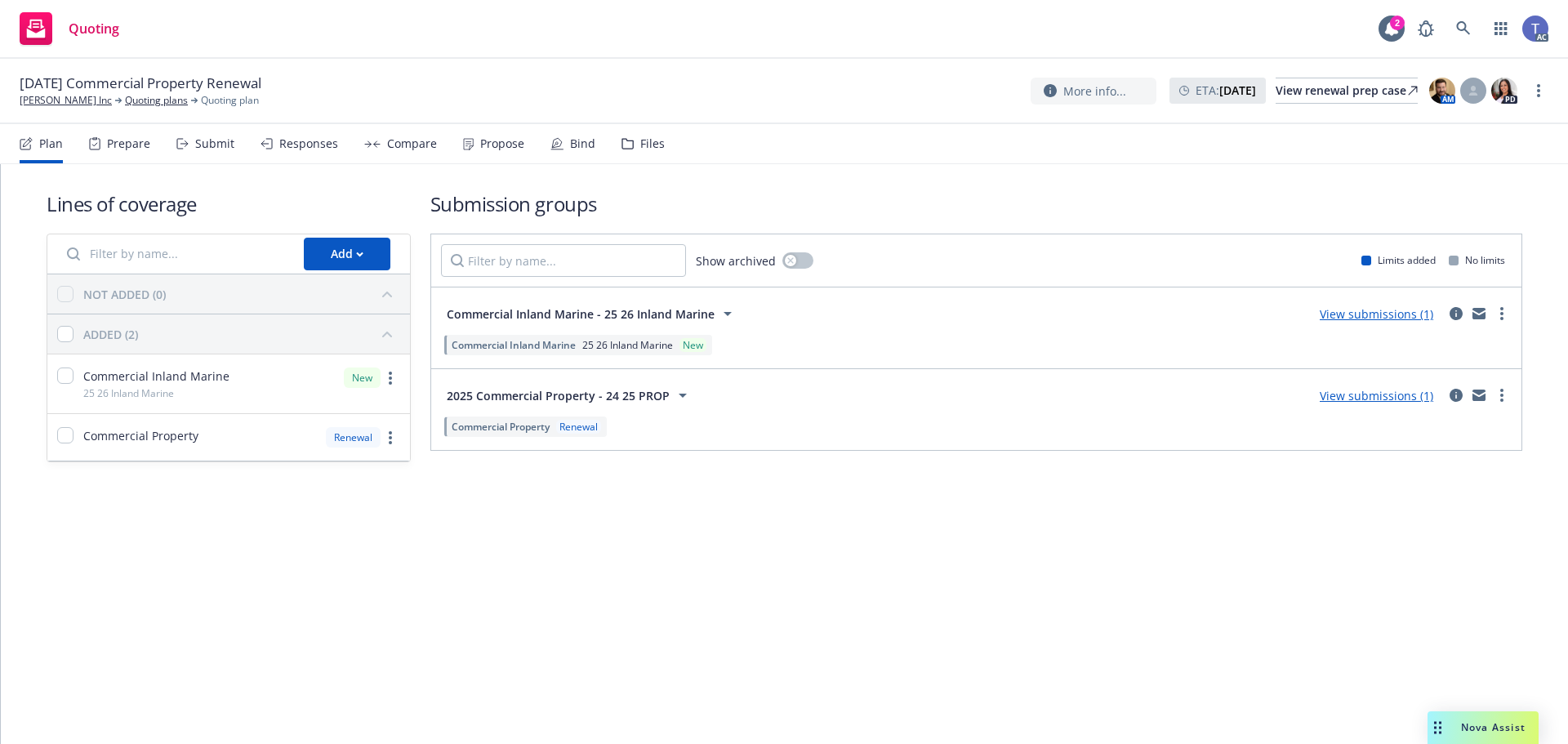
click at [649, 143] on div "Files" at bounding box center [652, 144] width 24 height 13
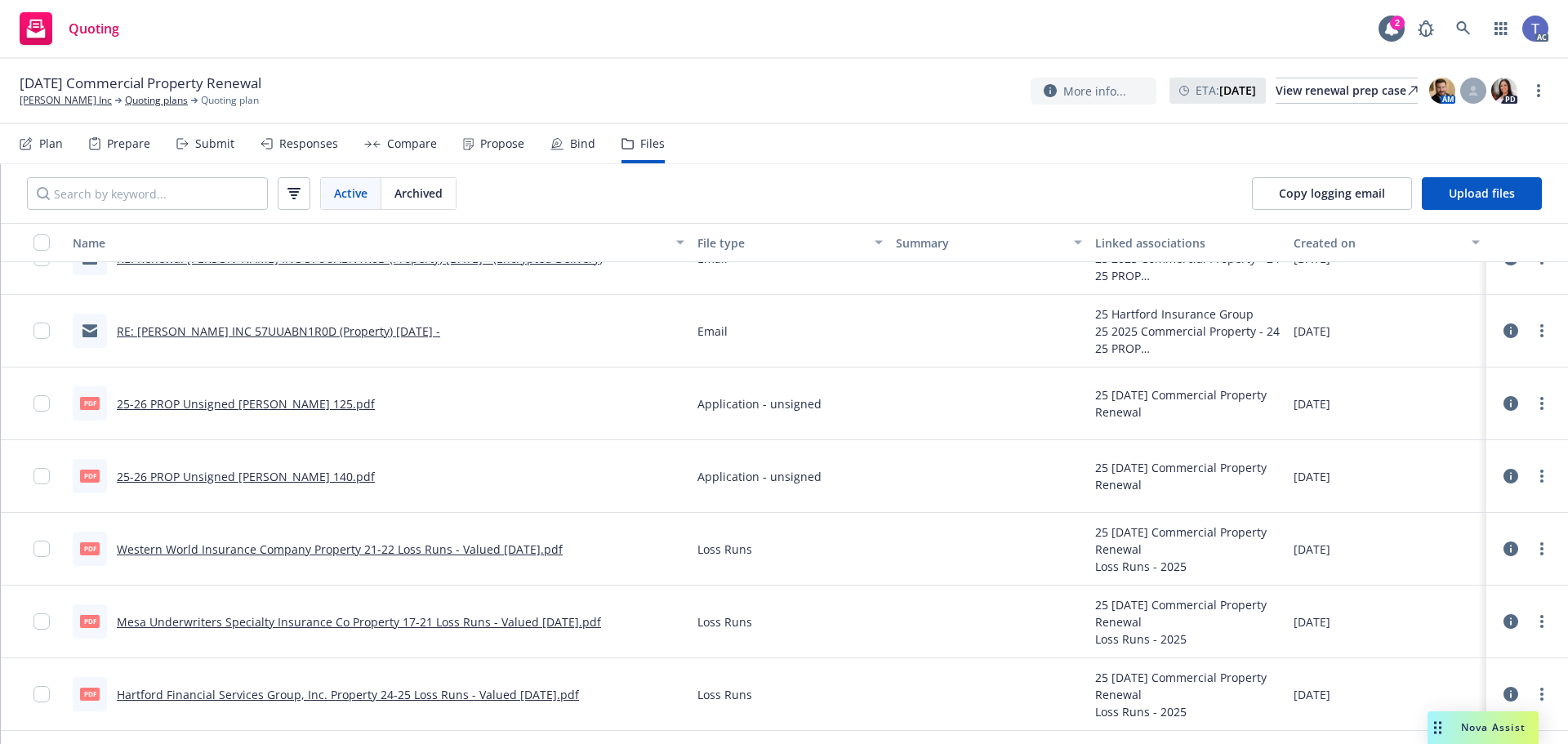
scroll to position [2287, 0]
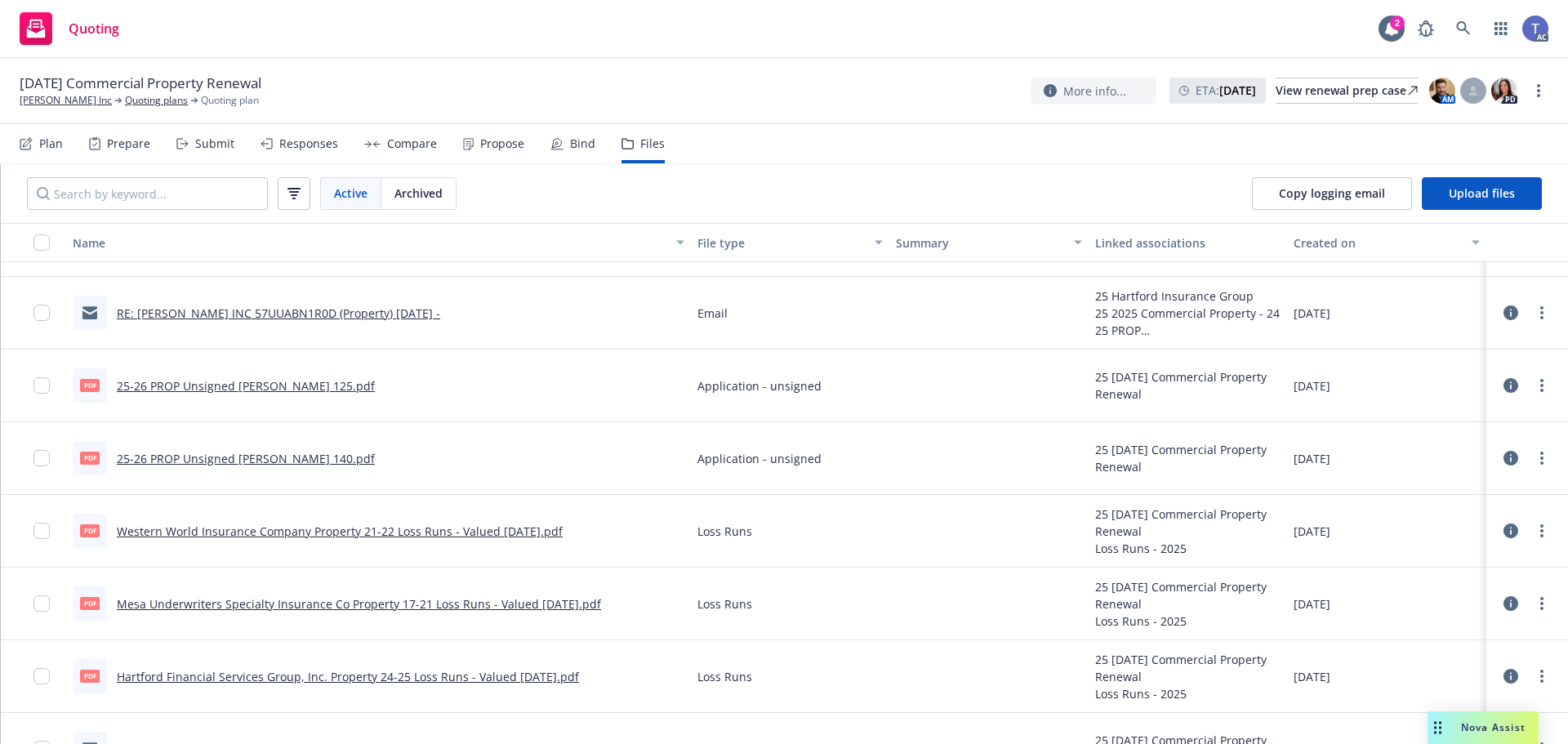
click at [250, 461] on link "25-26 PROP Unsigned [PERSON_NAME] 140.pdf" at bounding box center [245, 458] width 258 height 16
